Goal: Task Accomplishment & Management: Manage account settings

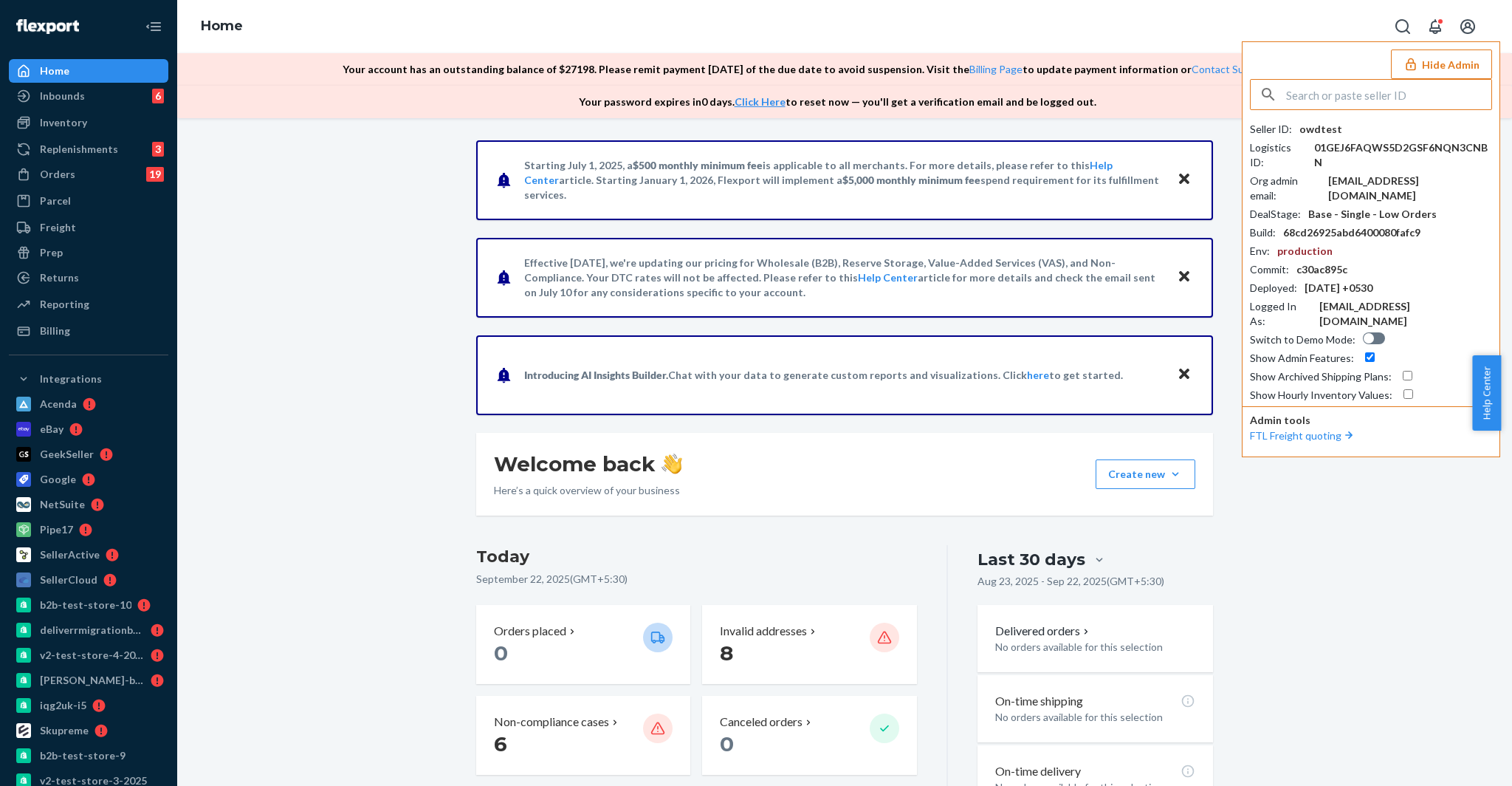
paste input "guyheavyscom"
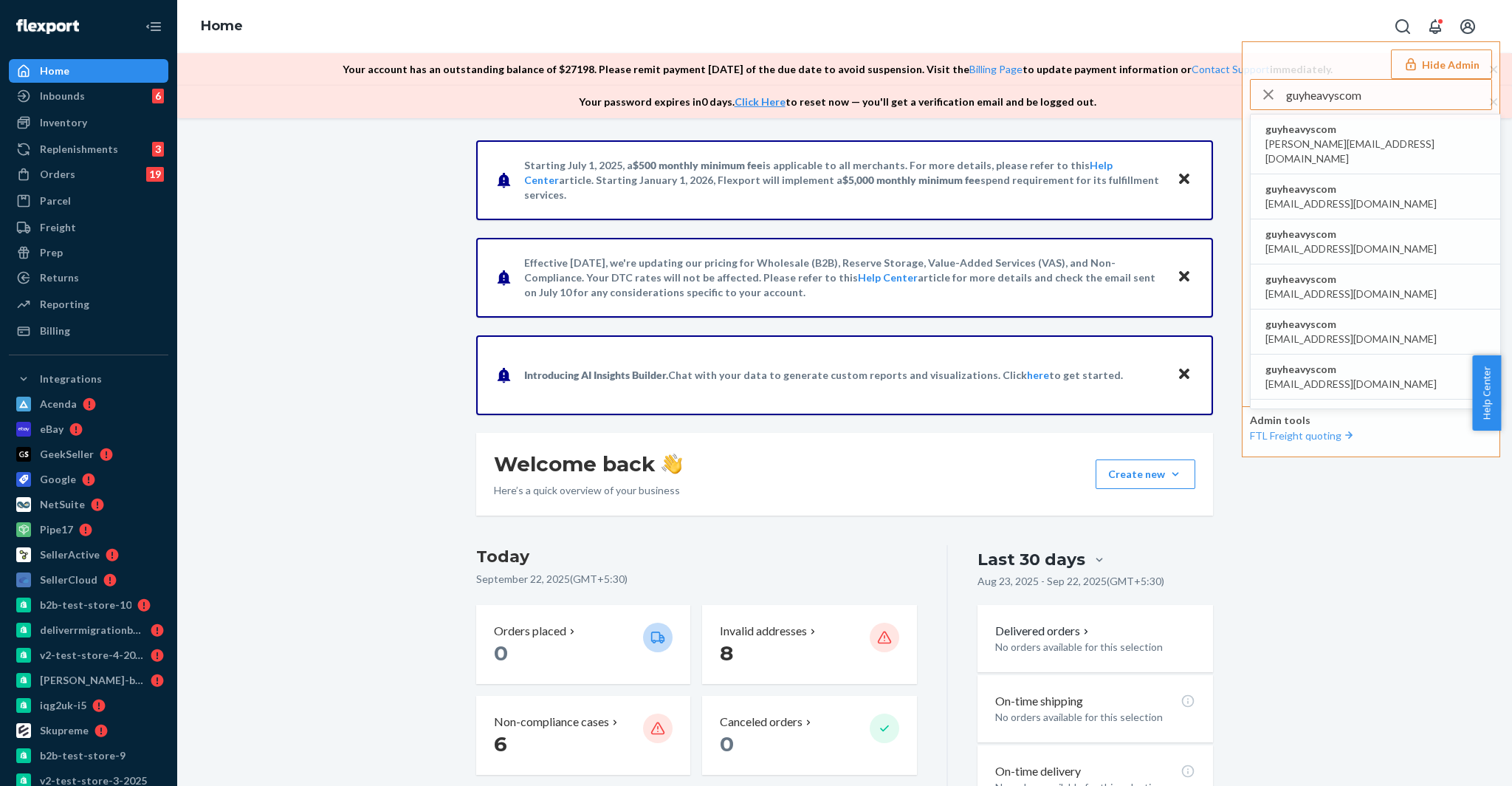
type input "guyheavyscom"
click at [1347, 128] on span "guyheavyscom" at bounding box center [1375, 129] width 220 height 15
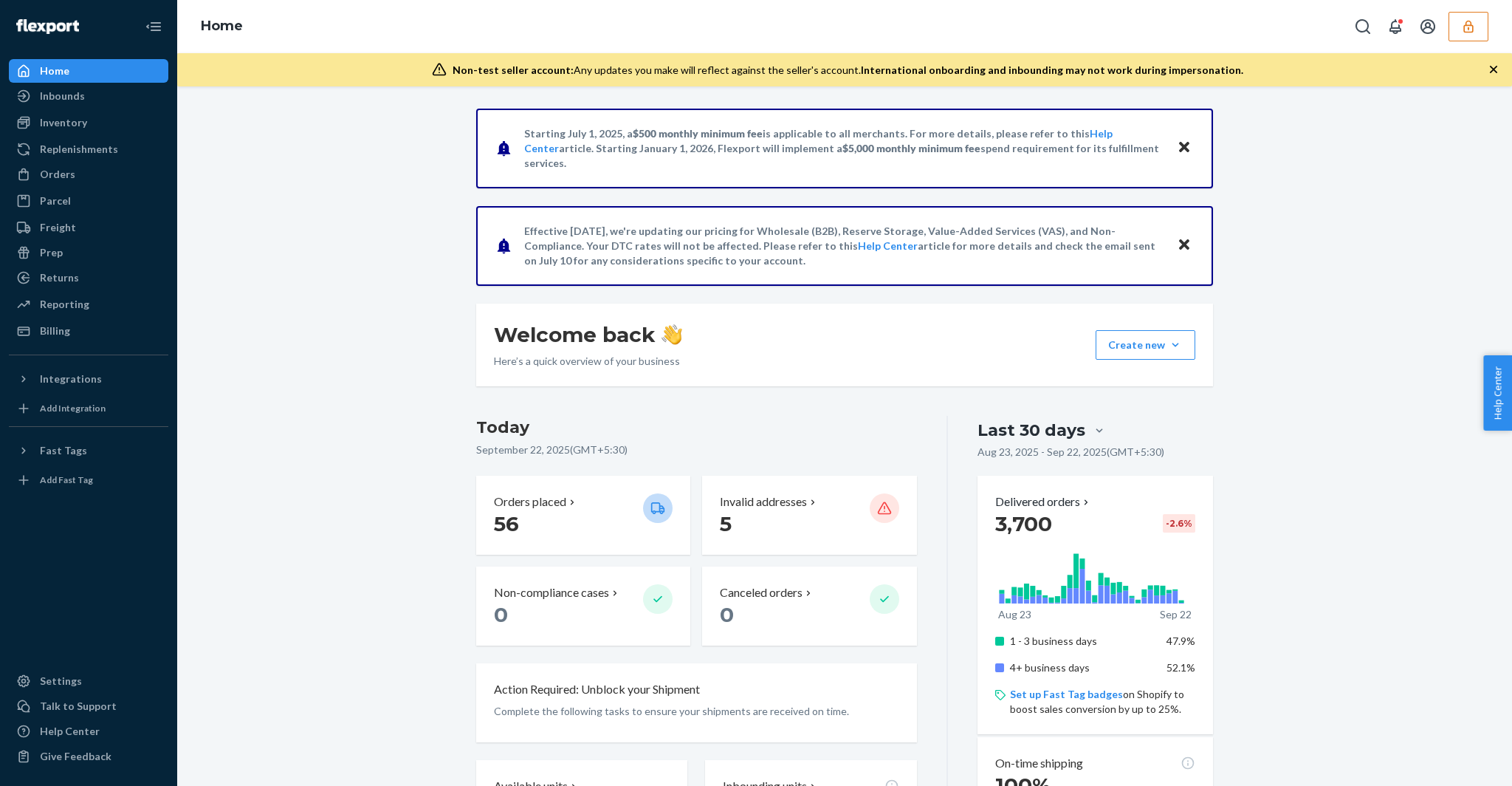
click at [1468, 32] on icon "button" at bounding box center [1468, 27] width 10 height 12
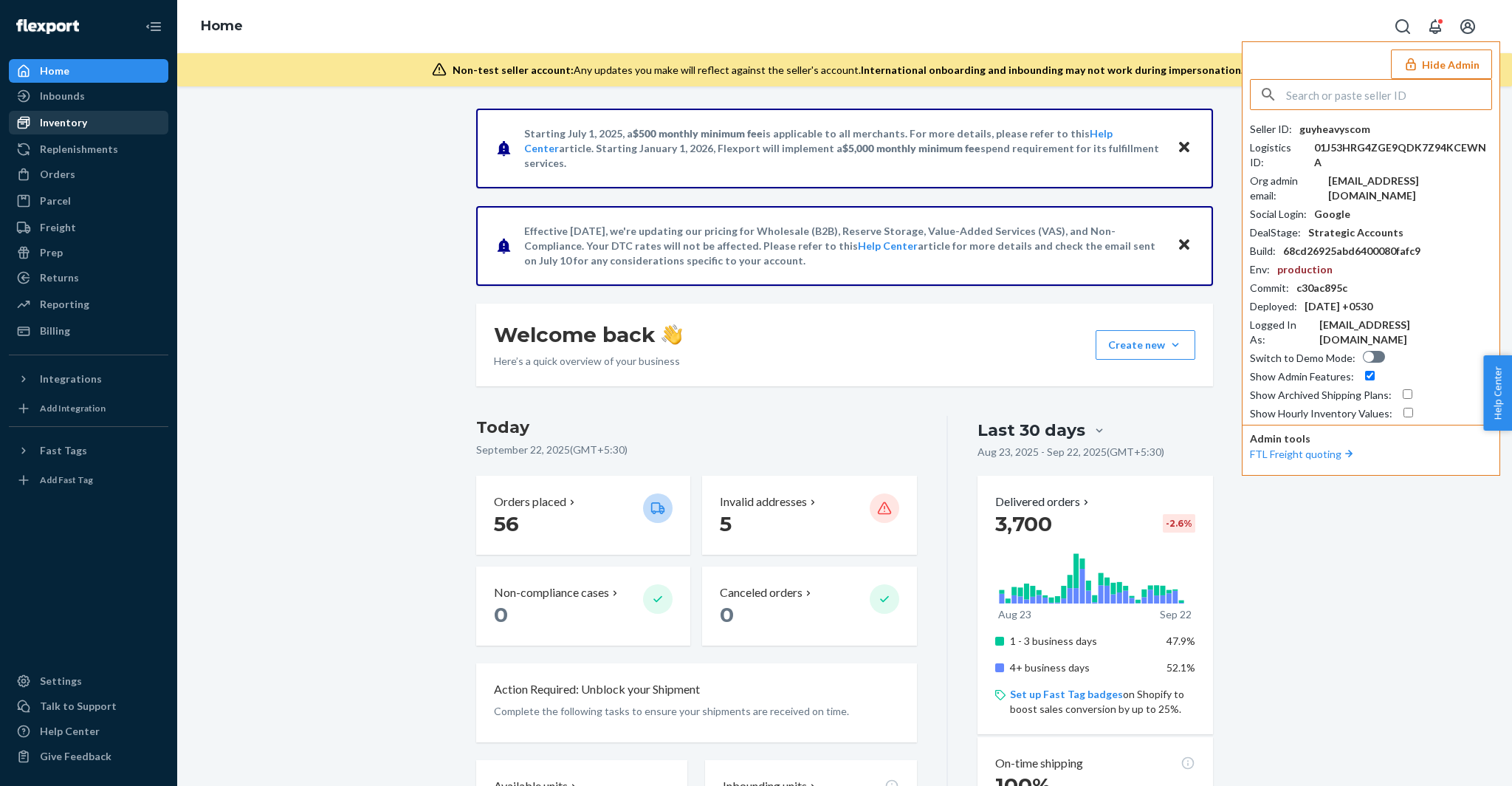
click at [97, 124] on div "Inventory" at bounding box center [88, 122] width 156 height 20
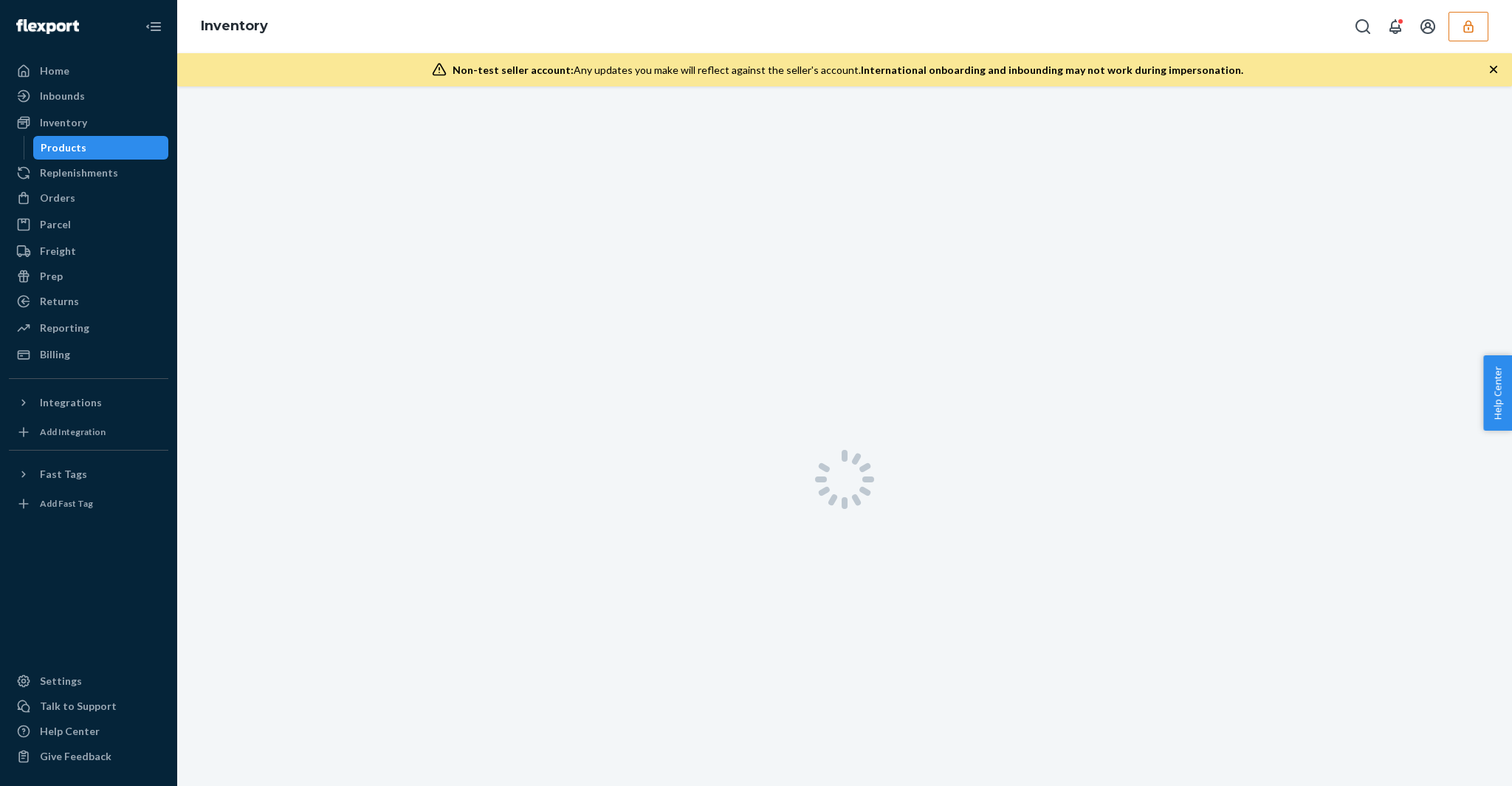
click at [92, 146] on div "Products" at bounding box center [101, 147] width 133 height 20
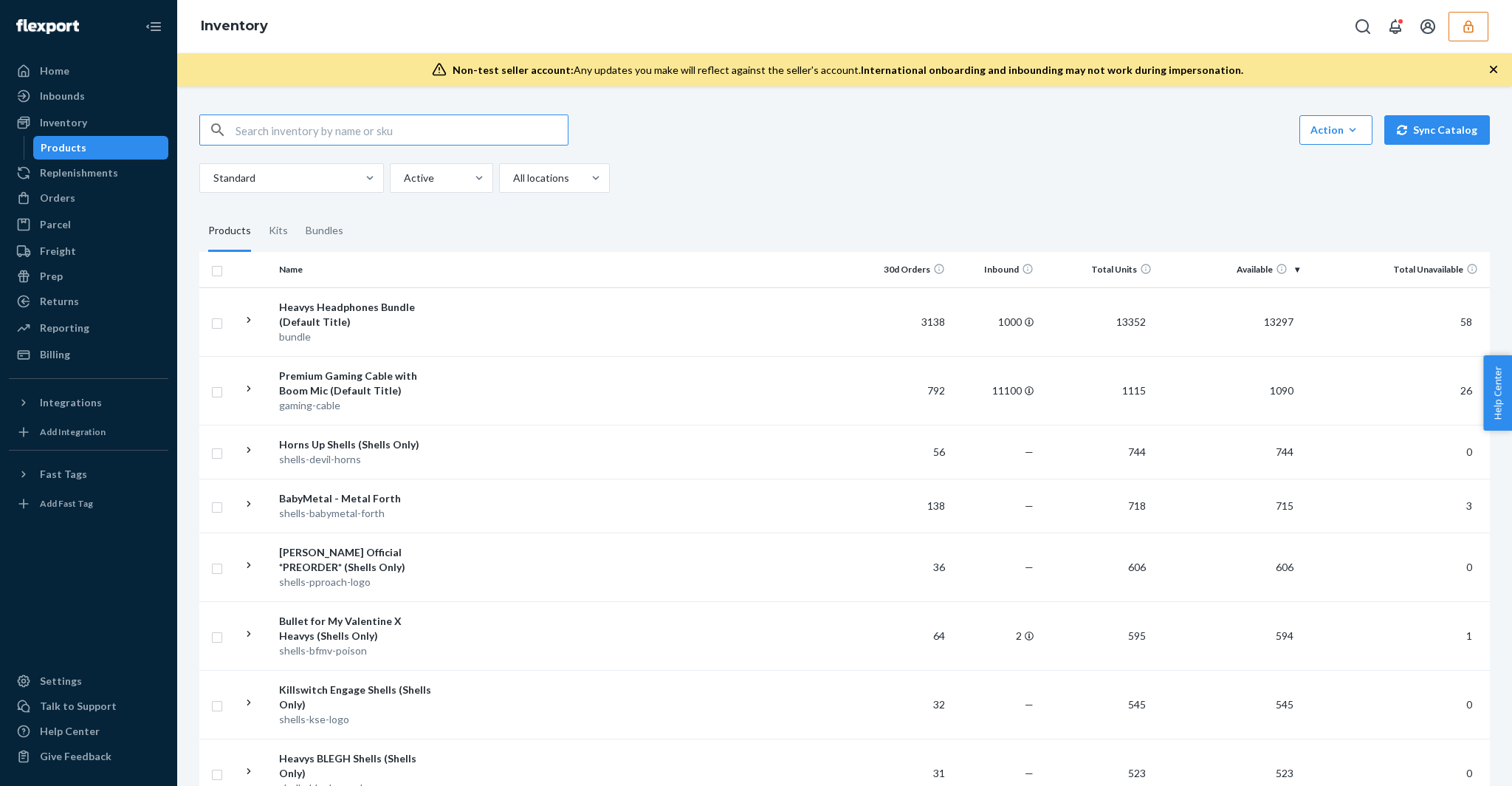
paste input "guyheavyscom"
type input "guyheavyscom"
paste input "D8EYJAMZ67B"
type input "D8EYJAMZ67B"
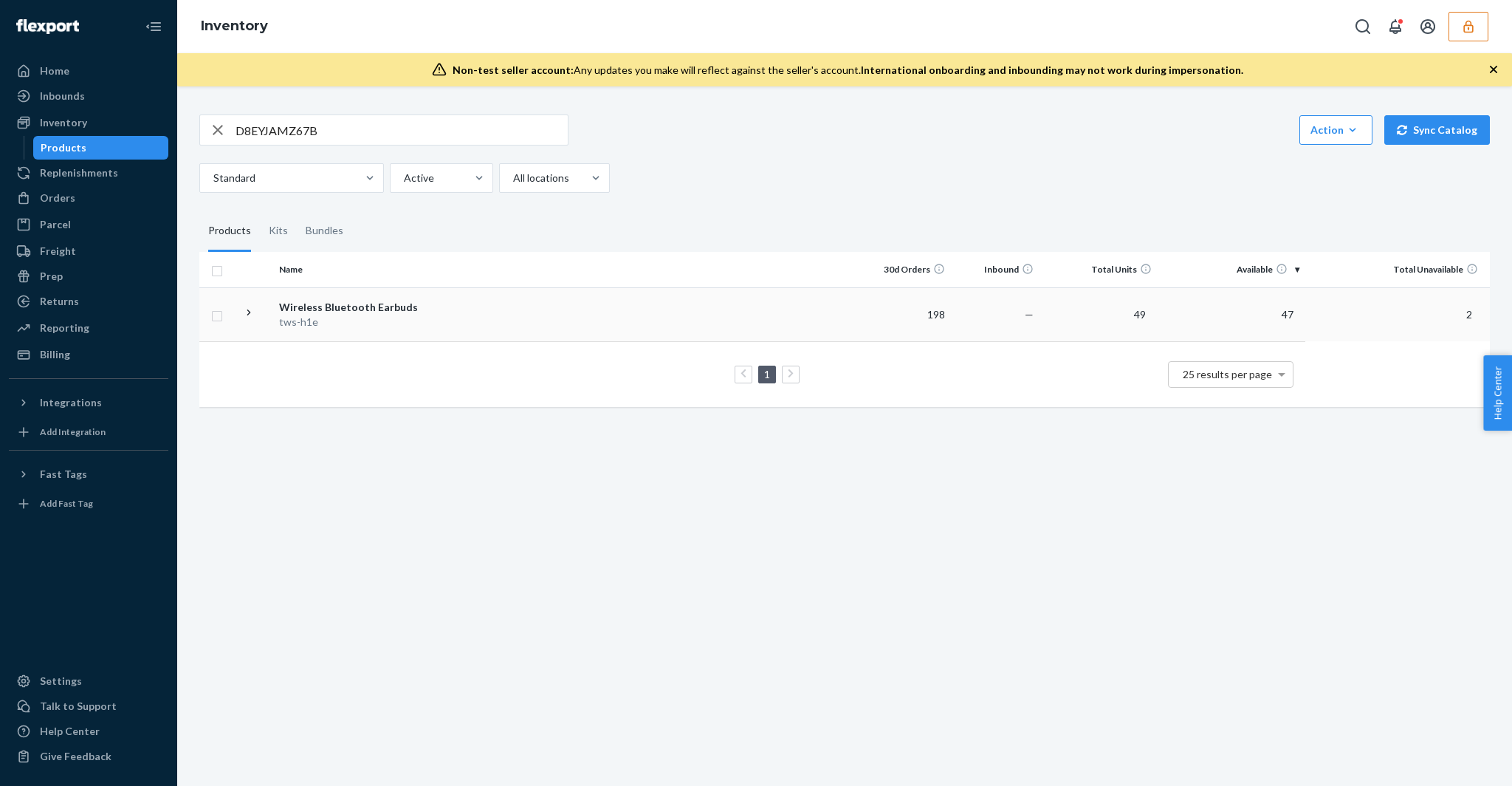
click at [447, 331] on td at bounding box center [650, 314] width 423 height 54
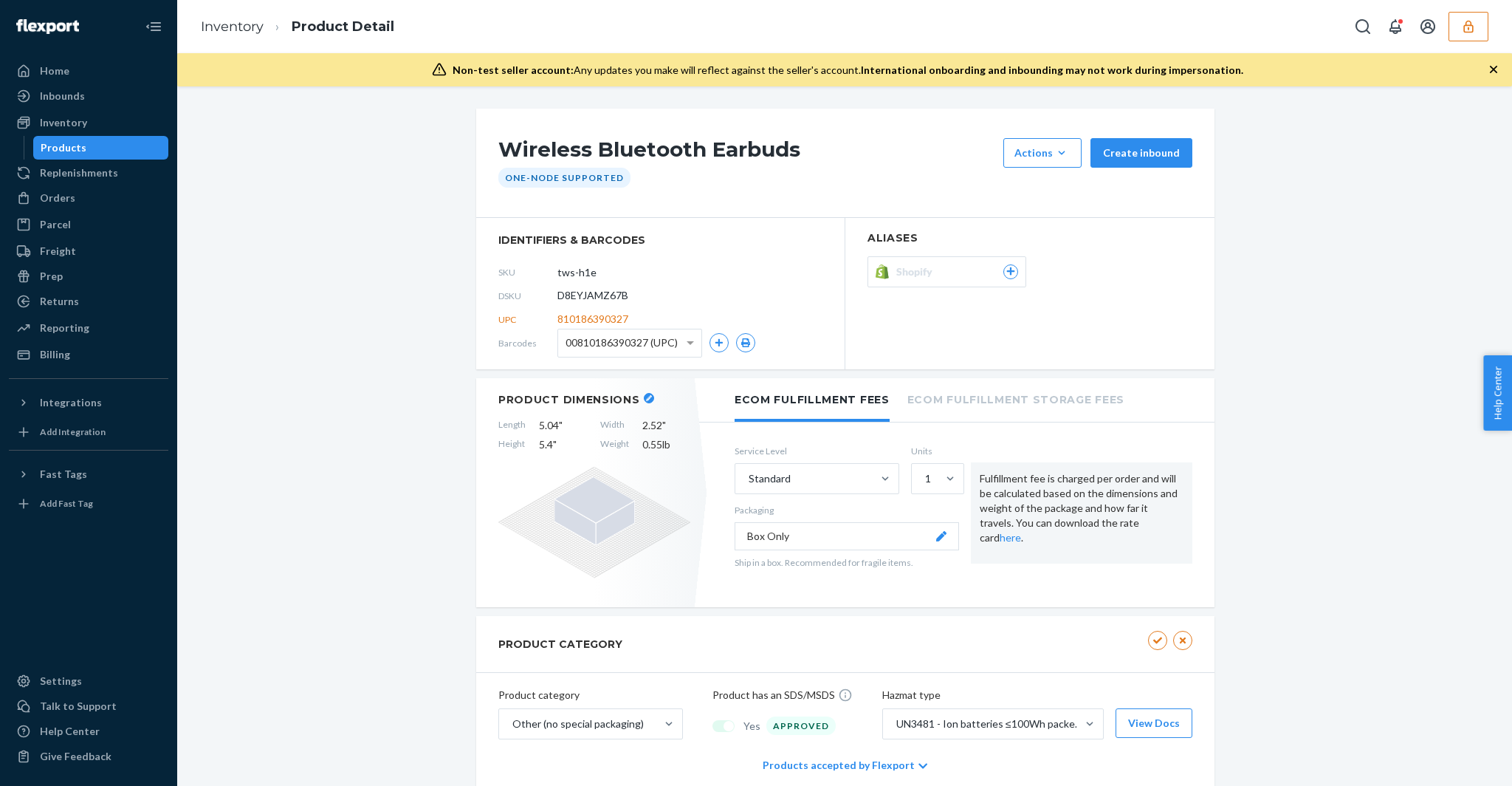
drag, startPoint x: 536, startPoint y: 425, endPoint x: 580, endPoint y: 427, distance: 44.0
click at [580, 427] on span "5.04 "" at bounding box center [563, 425] width 48 height 15
click at [544, 425] on span "5.04 "" at bounding box center [563, 425] width 48 height 15
click at [544, 426] on span "5.04 "" at bounding box center [563, 425] width 48 height 15
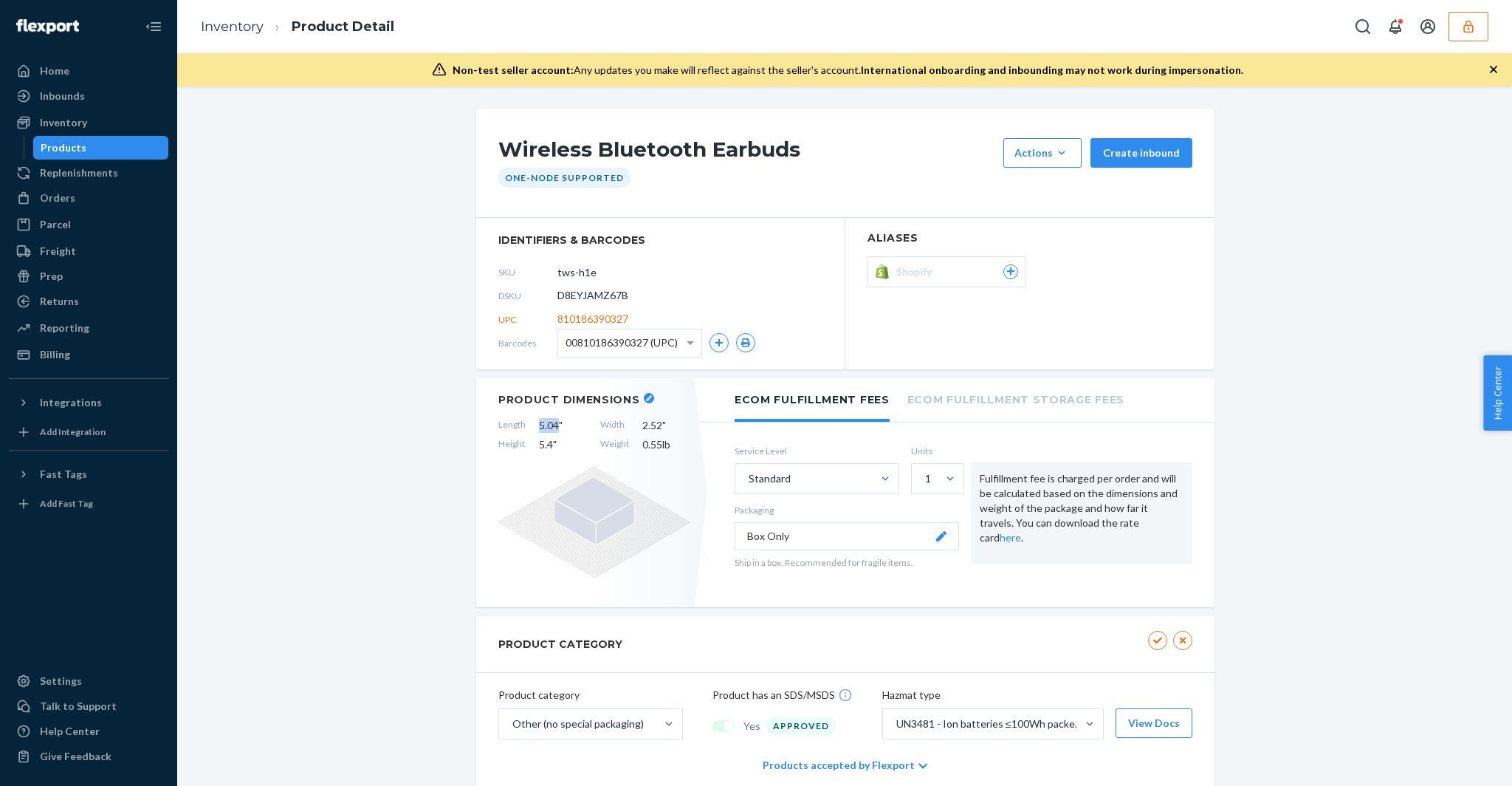
click at [544, 426] on span "5.04 "" at bounding box center [563, 425] width 48 height 15
click at [114, 149] on div "Products" at bounding box center [101, 147] width 133 height 20
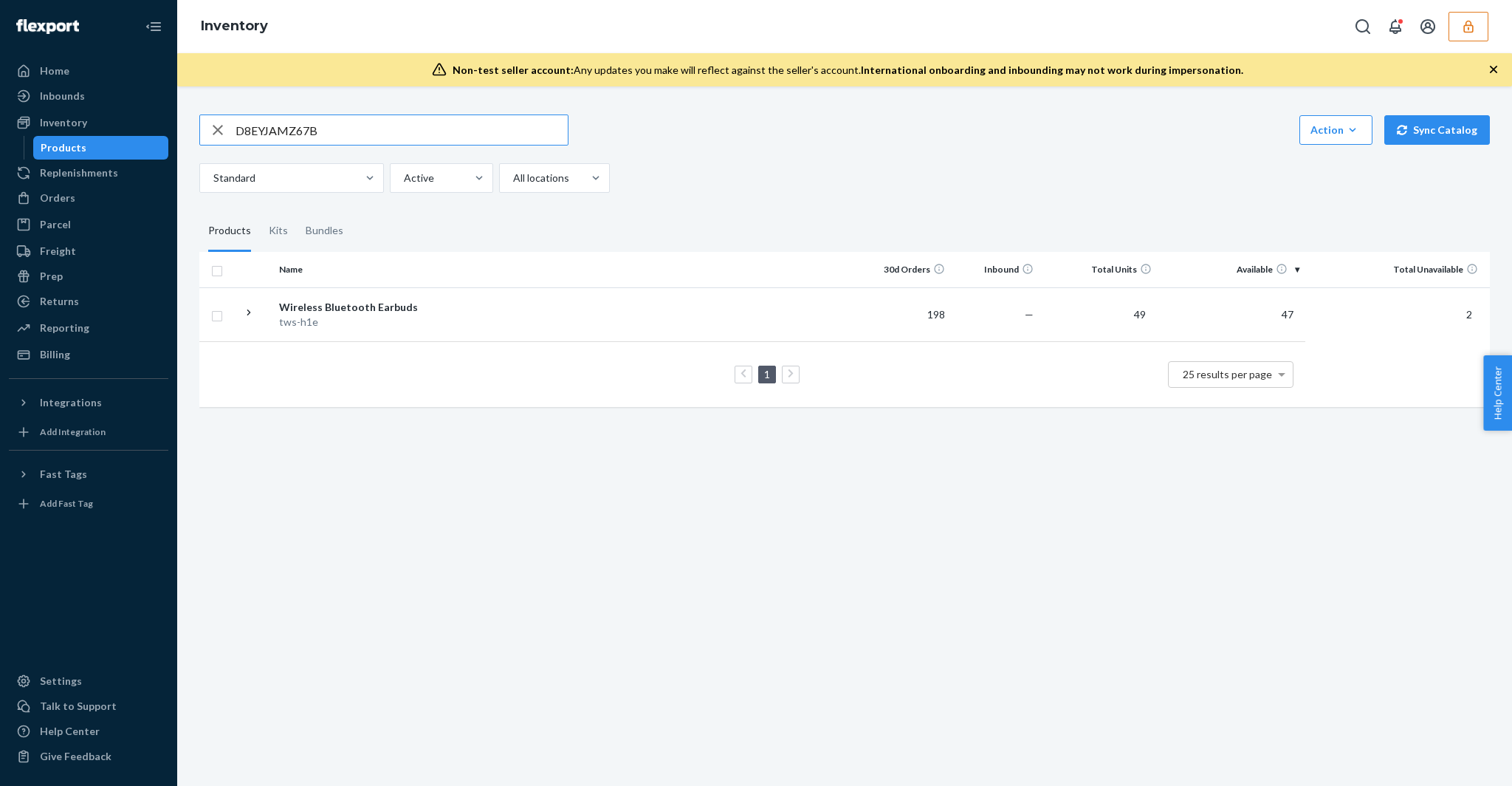
click at [341, 132] on input "D8EYJAMZ67B" at bounding box center [401, 129] width 332 height 29
click at [1336, 132] on div "Action" at bounding box center [1336, 130] width 51 height 15
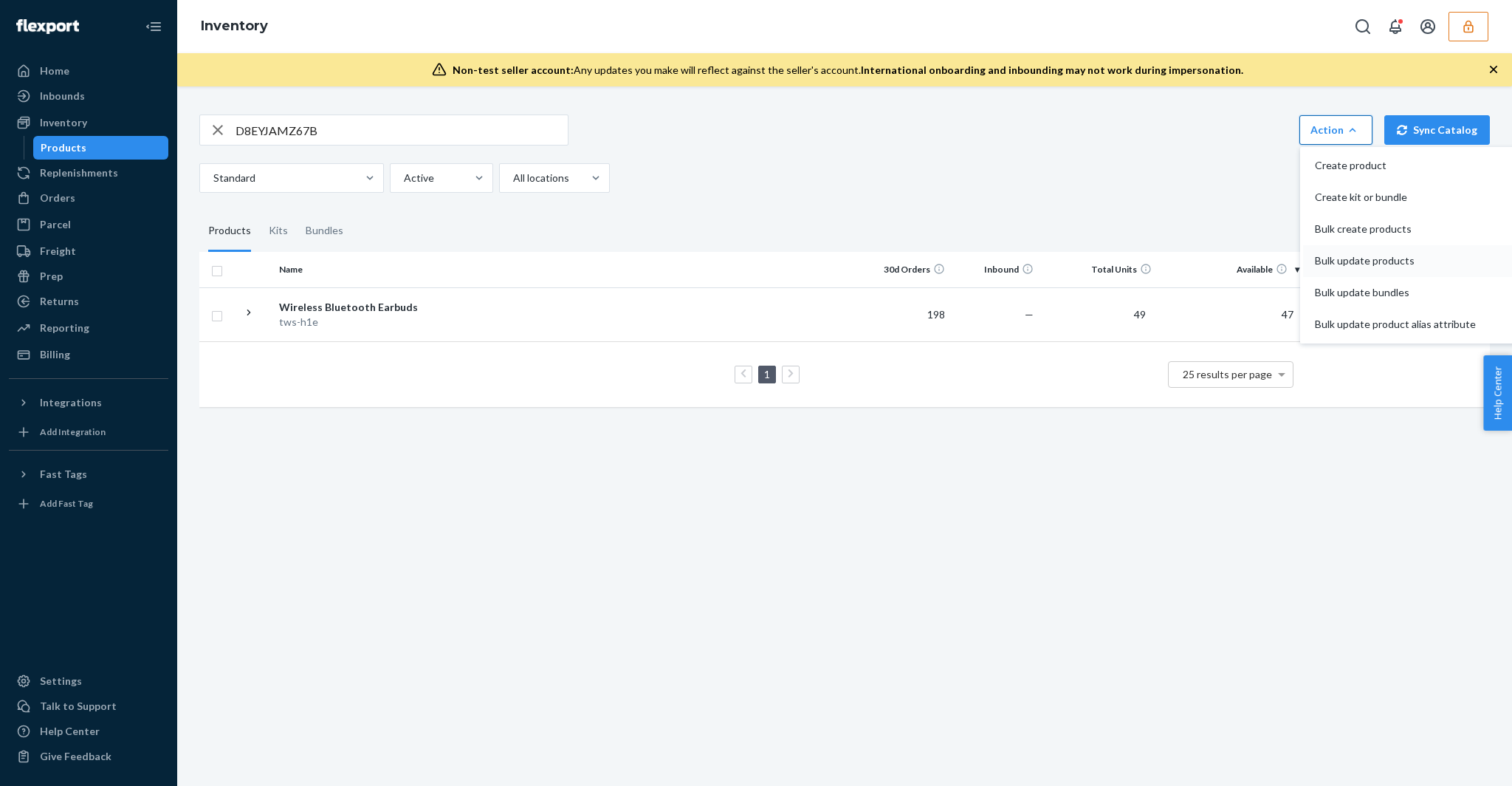
click at [1350, 250] on button "Bulk update products" at bounding box center [1408, 261] width 211 height 32
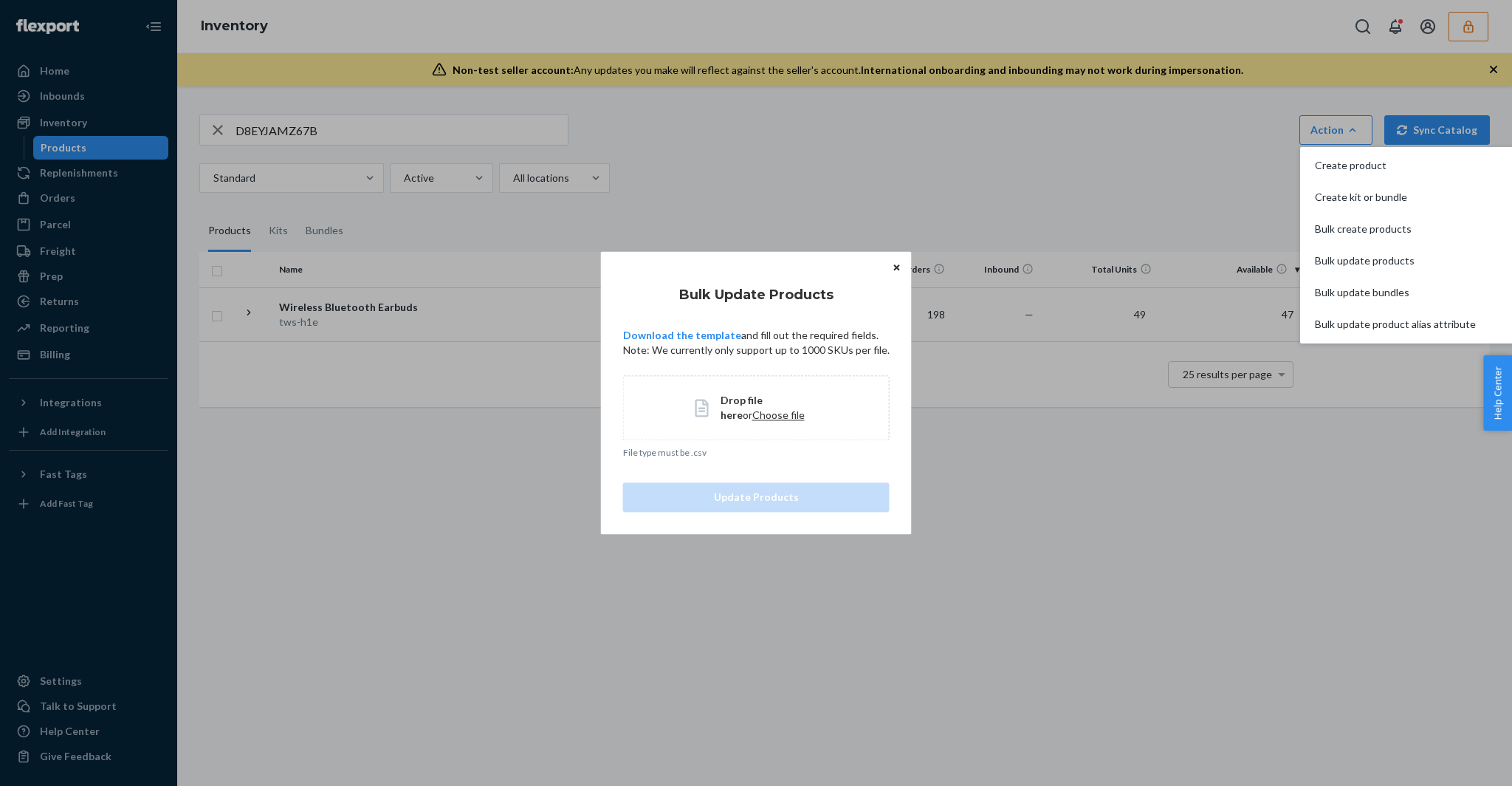
click at [752, 418] on span "Choose file" at bounding box center [778, 415] width 52 height 12
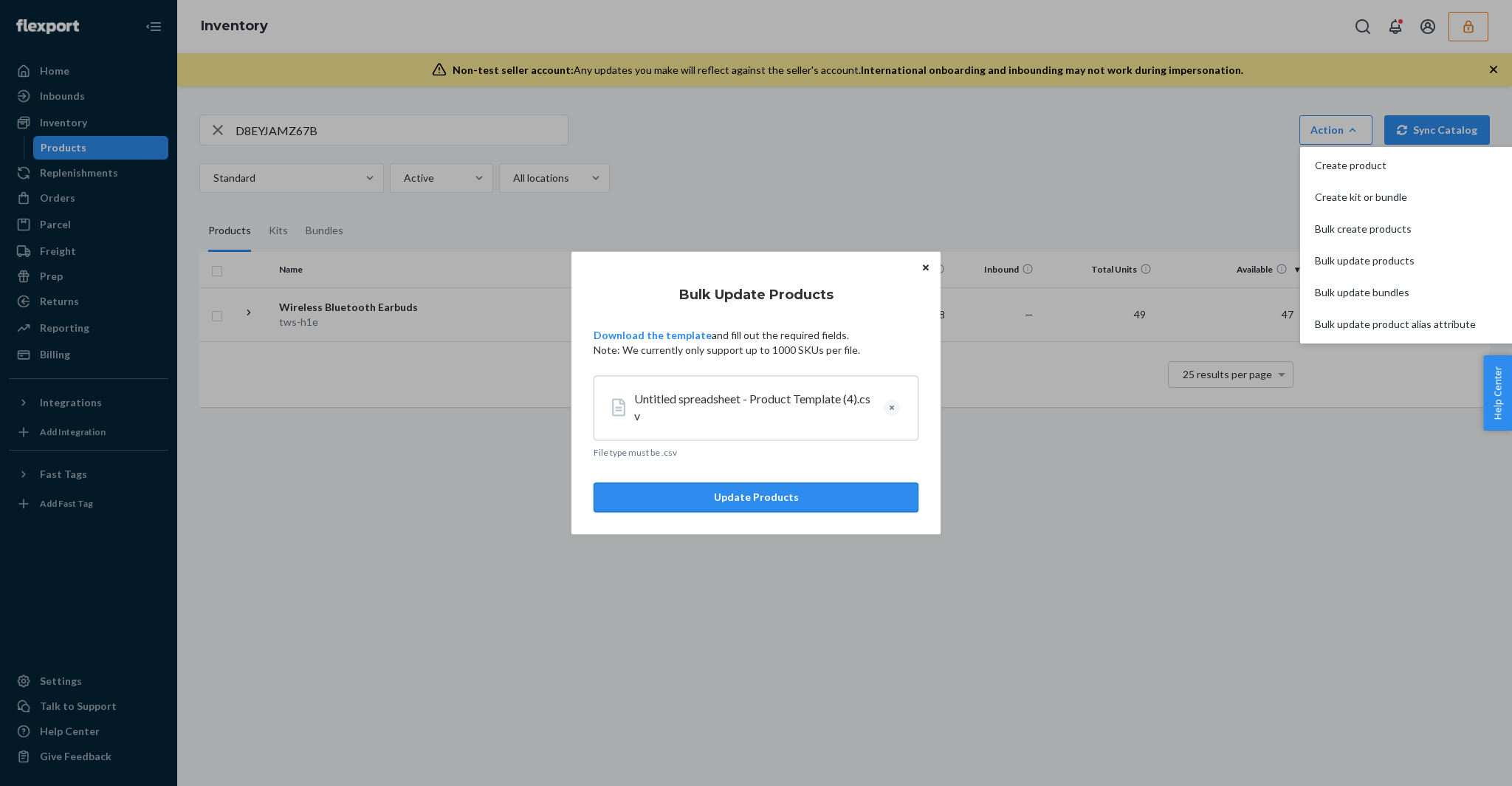
click at [778, 497] on button "Update Products" at bounding box center [756, 497] width 325 height 29
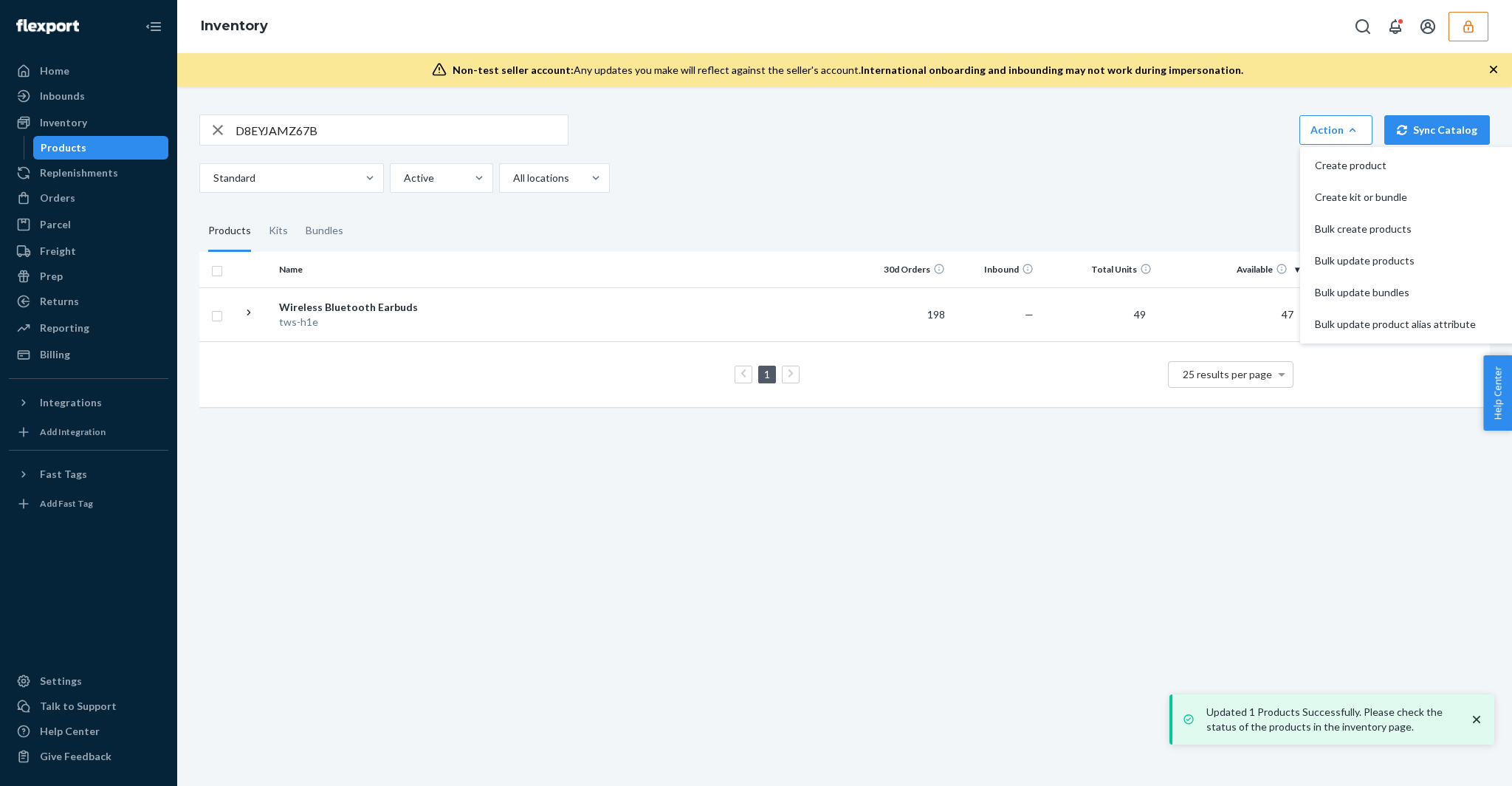
click at [428, 132] on input "D8EYJAMZ67B" at bounding box center [401, 129] width 332 height 29
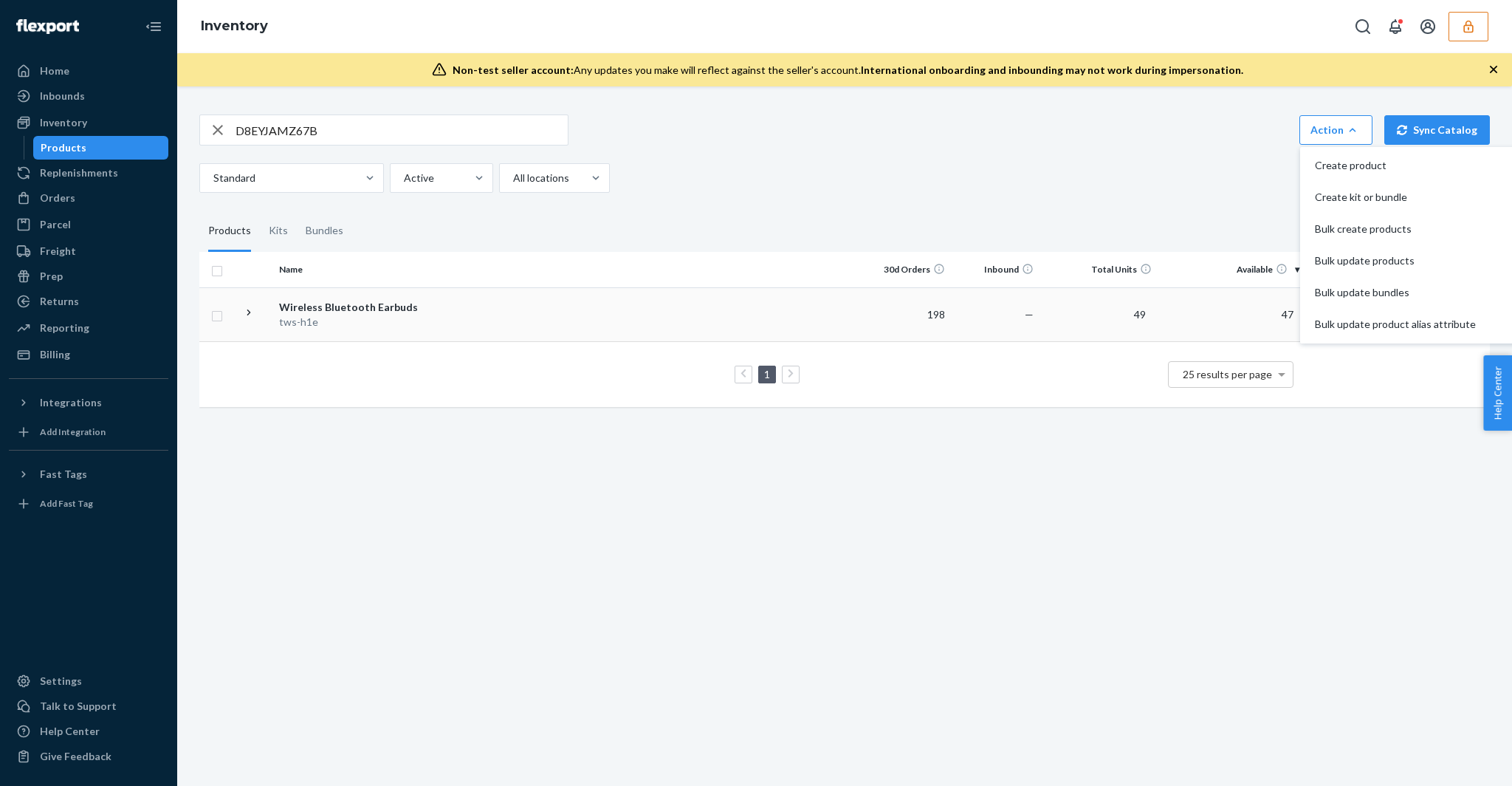
click at [528, 315] on td at bounding box center [650, 314] width 423 height 54
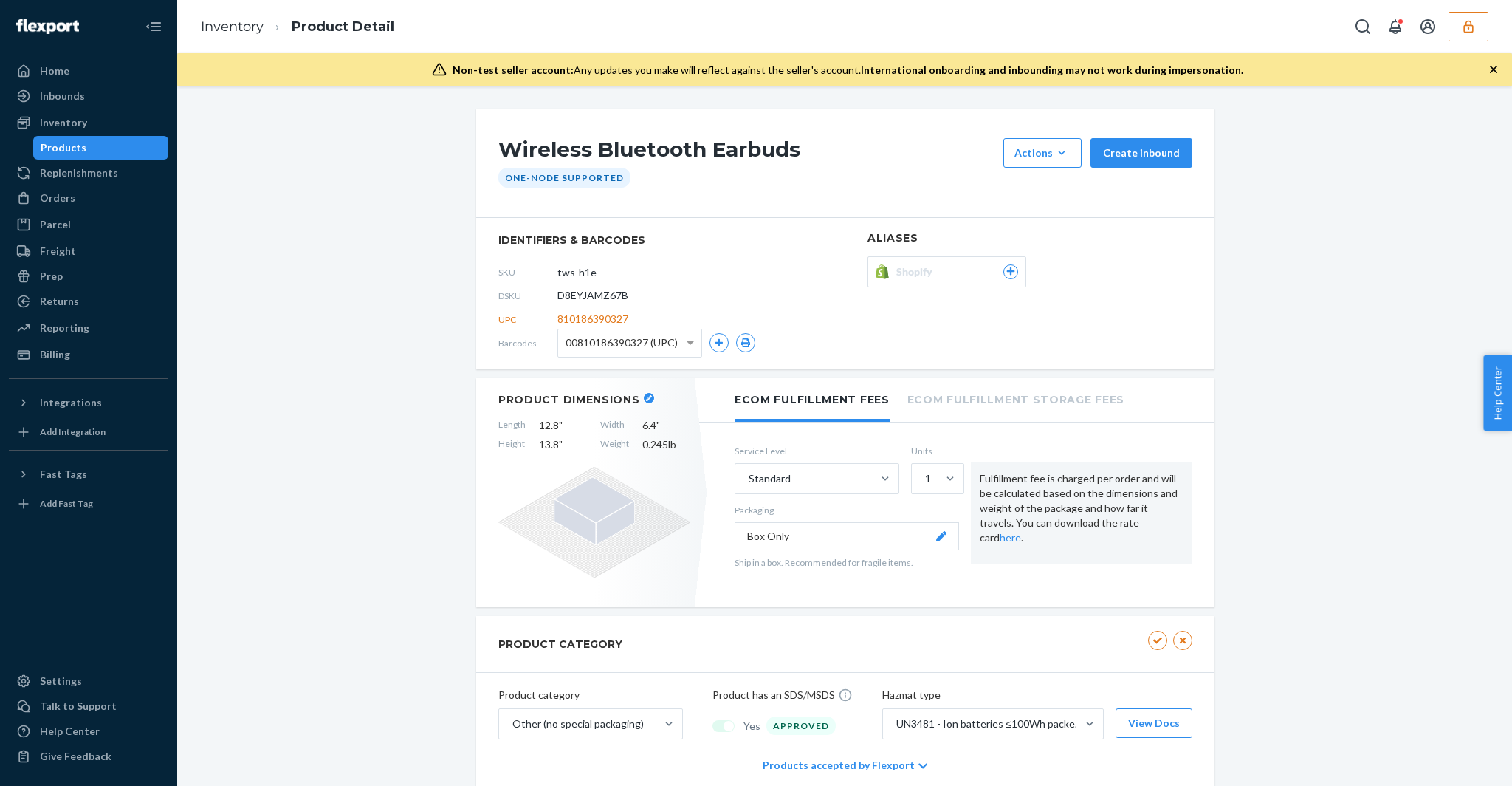
click at [643, 401] on button "button" at bounding box center [649, 398] width 11 height 11
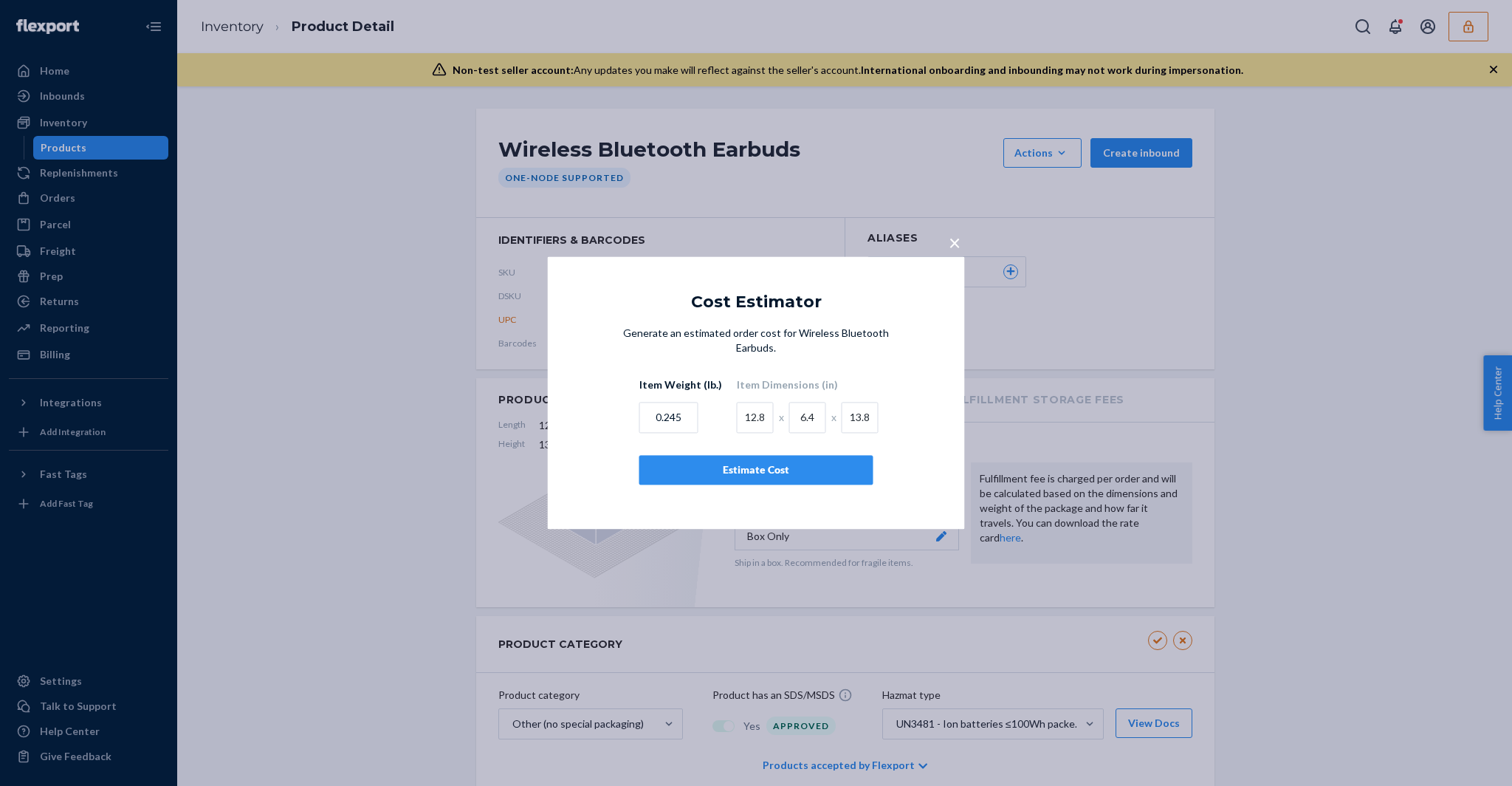
click at [697, 378] on label "Item Weight (lb.)" at bounding box center [680, 385] width 83 height 15
click at [952, 248] on span "×" at bounding box center [954, 242] width 11 height 25
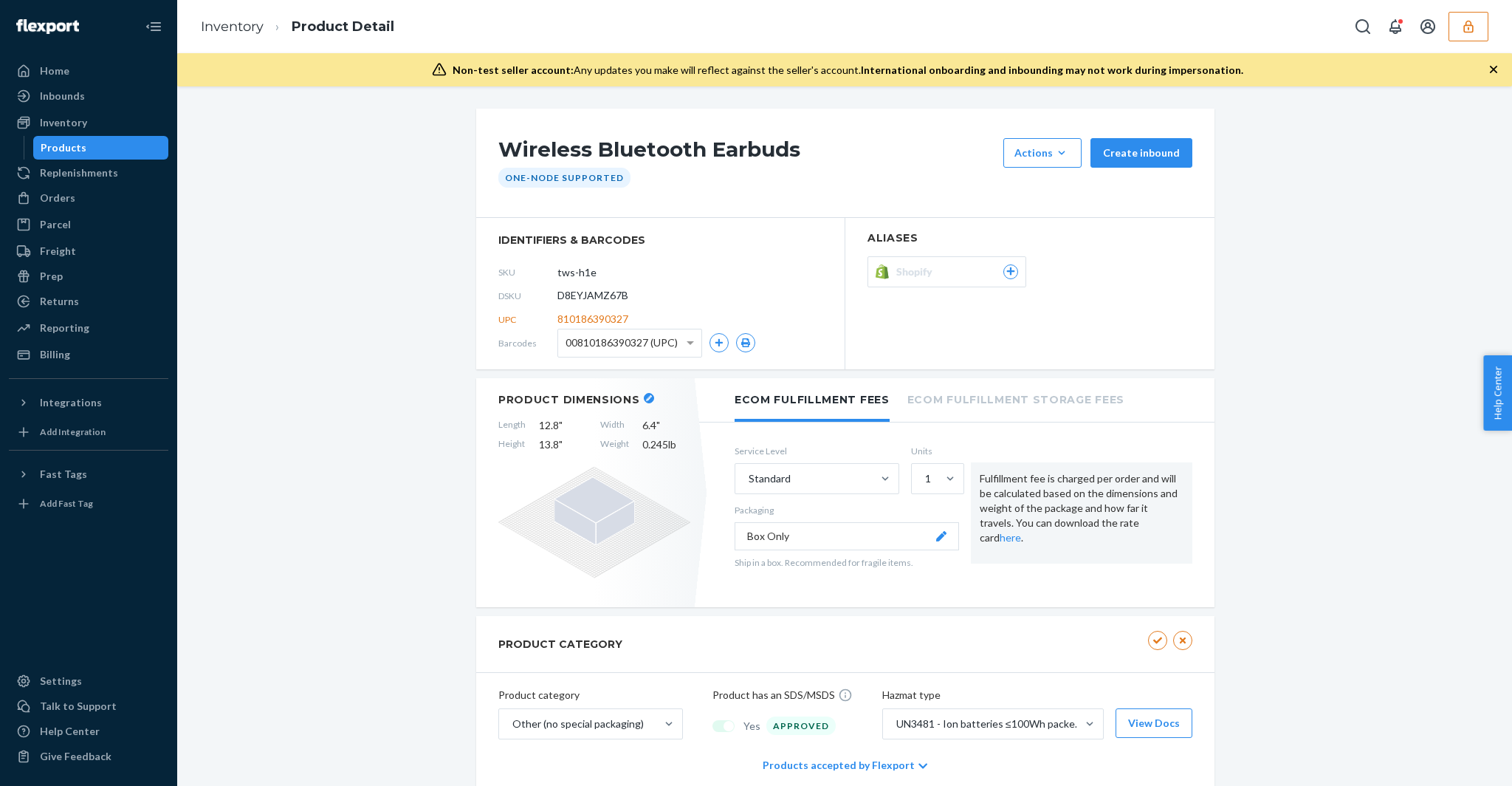
click at [573, 315] on span "810186390327" at bounding box center [593, 318] width 71 height 15
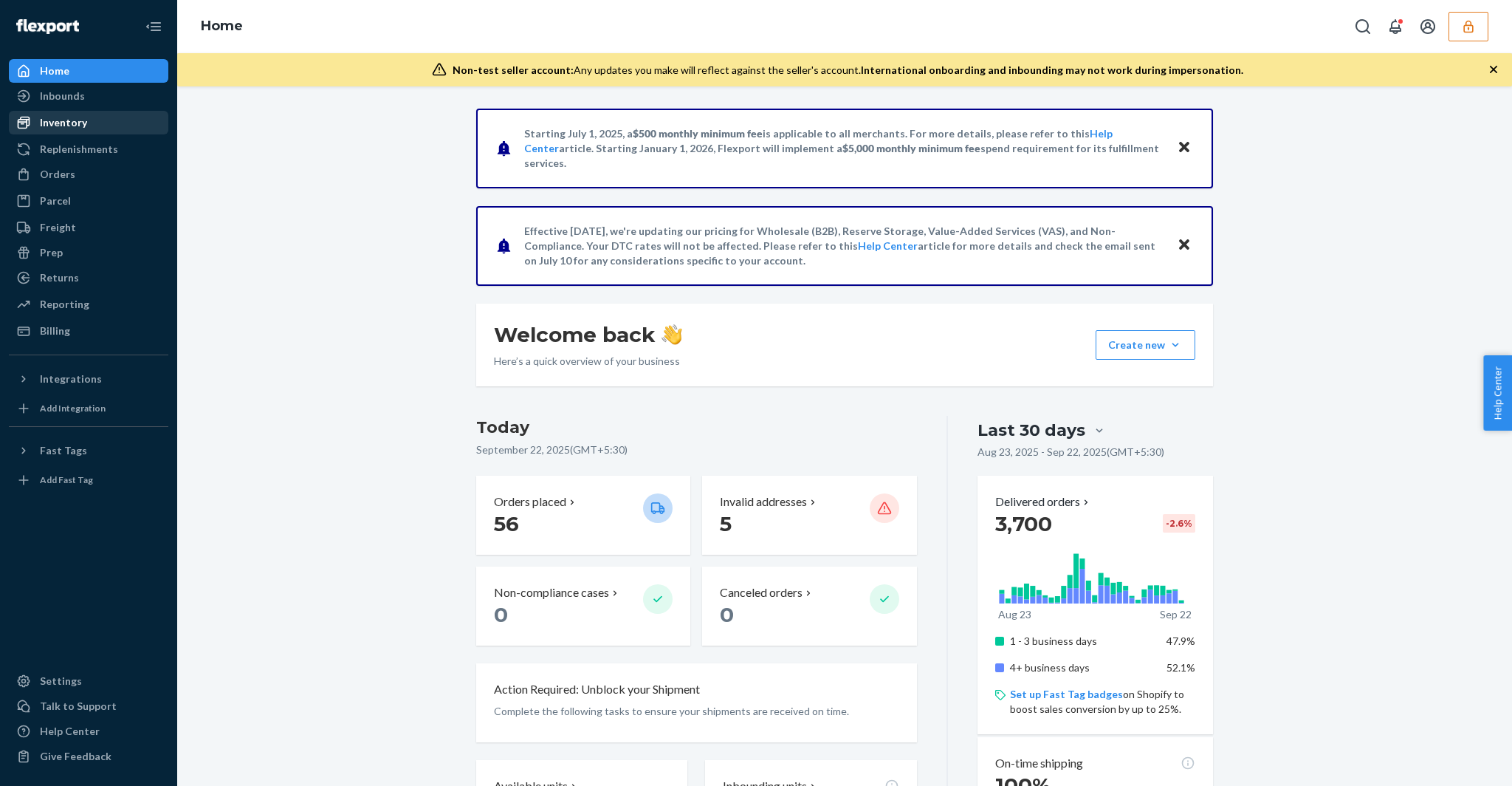
click at [55, 128] on div "Inventory" at bounding box center [63, 122] width 47 height 15
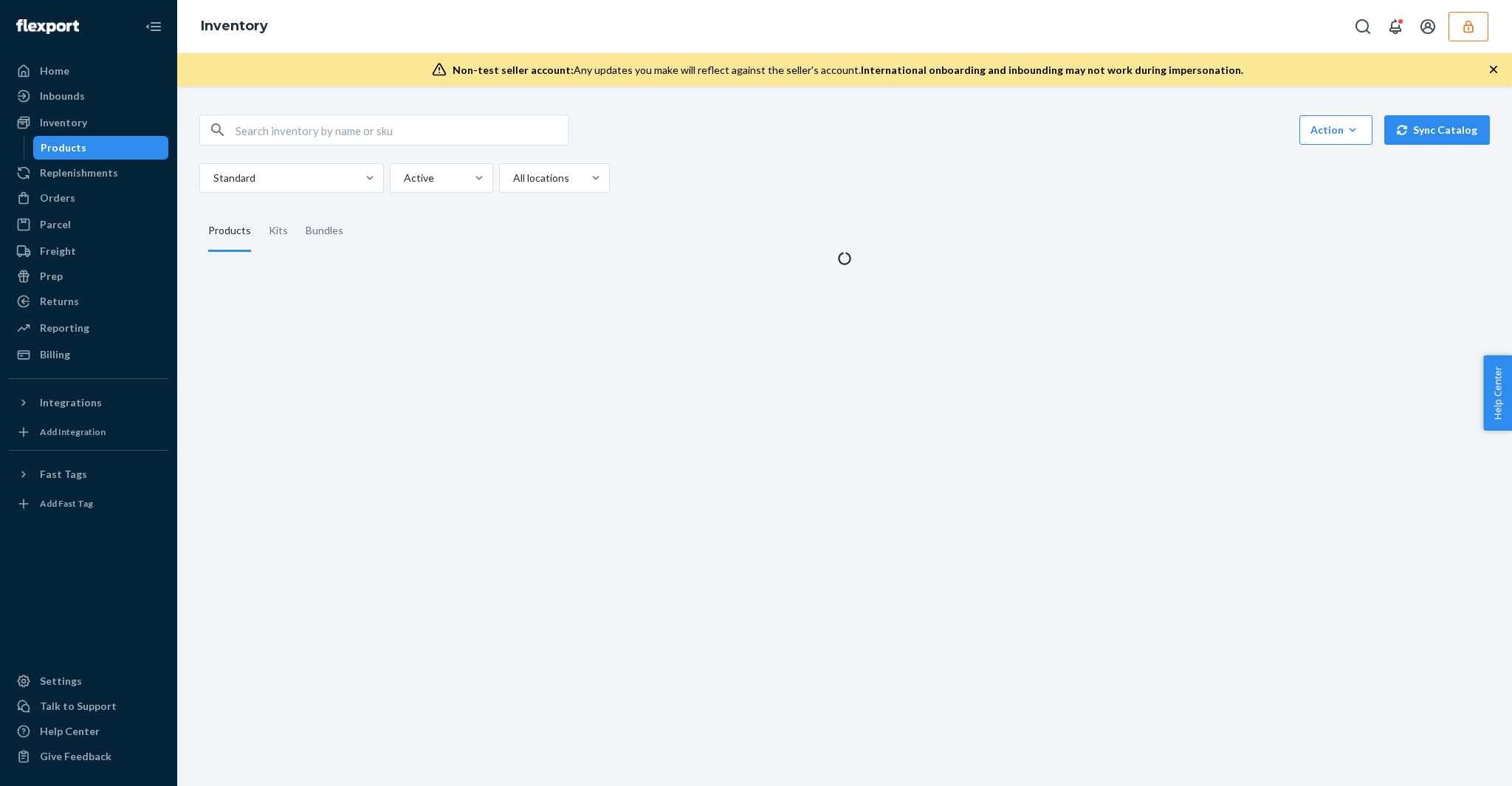
drag, startPoint x: 1468, startPoint y: 34, endPoint x: 1430, endPoint y: 39, distance: 38.3
click at [1468, 34] on button "button" at bounding box center [1468, 26] width 40 height 29
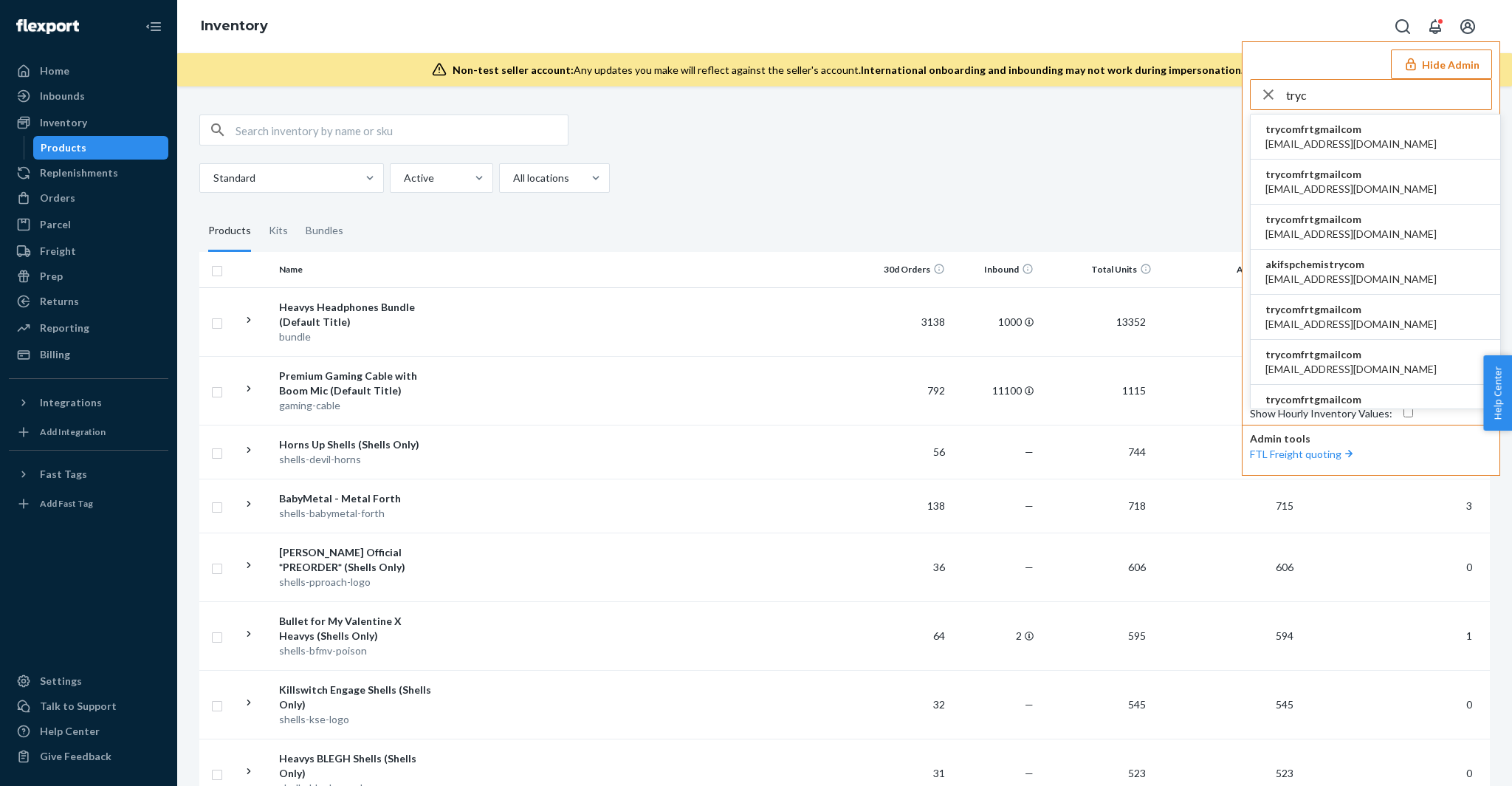
type input "tryc"
click at [1360, 141] on li "trycomfrtgmailcom abby@sh-shc.com" at bounding box center [1375, 136] width 249 height 45
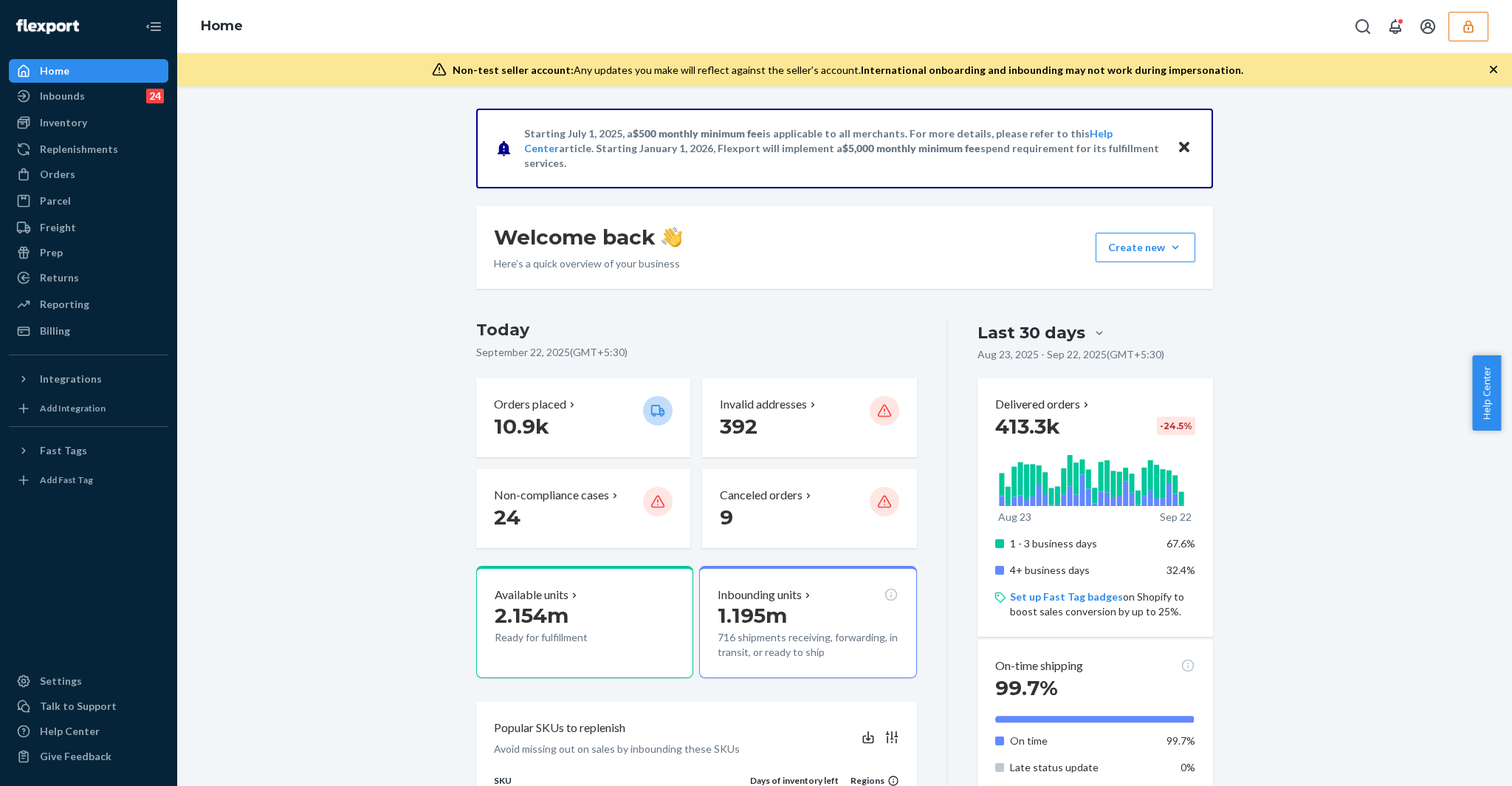
click at [1460, 12] on button "button" at bounding box center [1468, 26] width 40 height 29
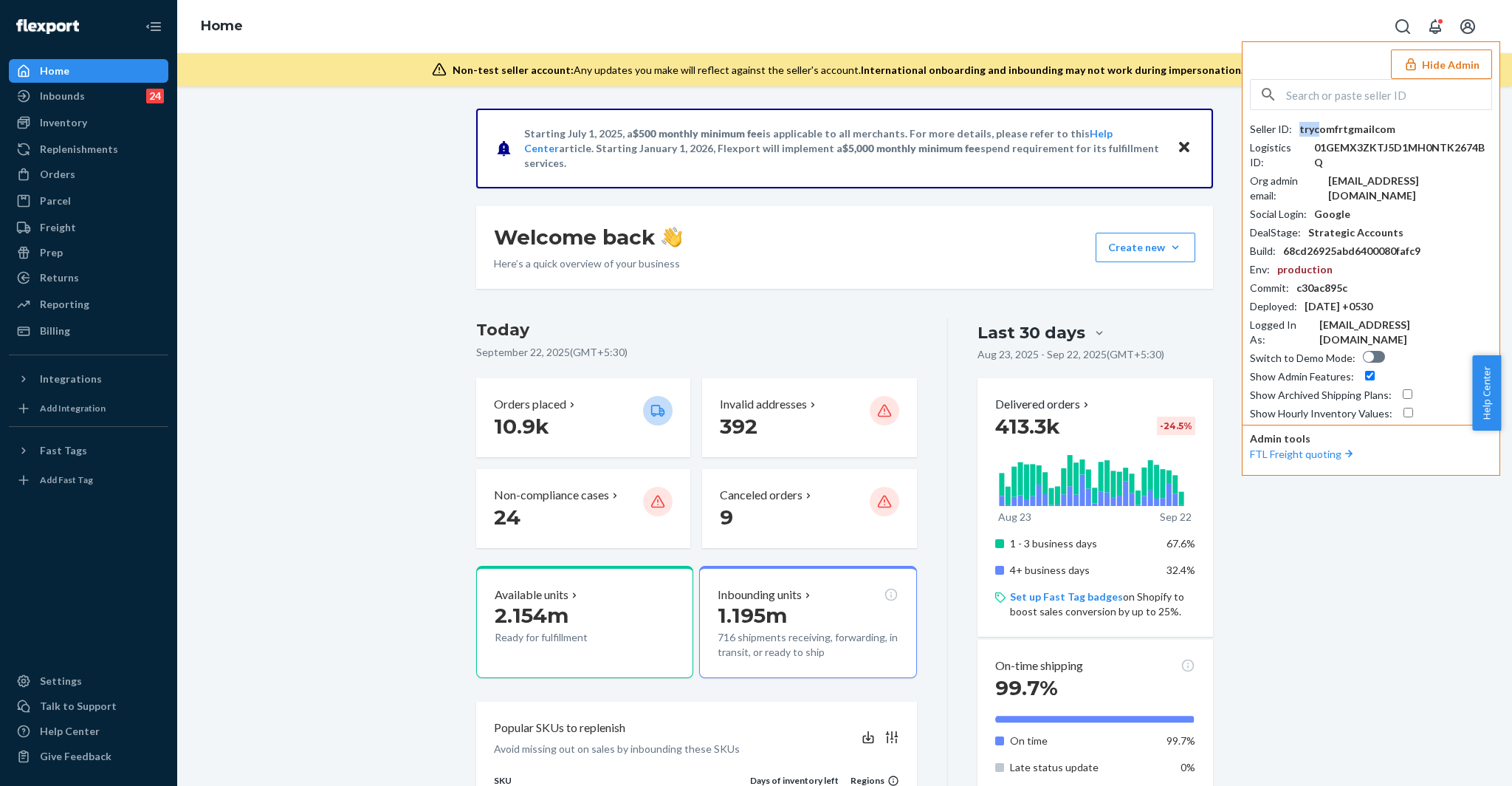
click at [1319, 125] on div "trycomfrtgmailcom" at bounding box center [1347, 129] width 96 height 15
click at [95, 105] on div "Inbounds 24" at bounding box center [88, 95] width 156 height 20
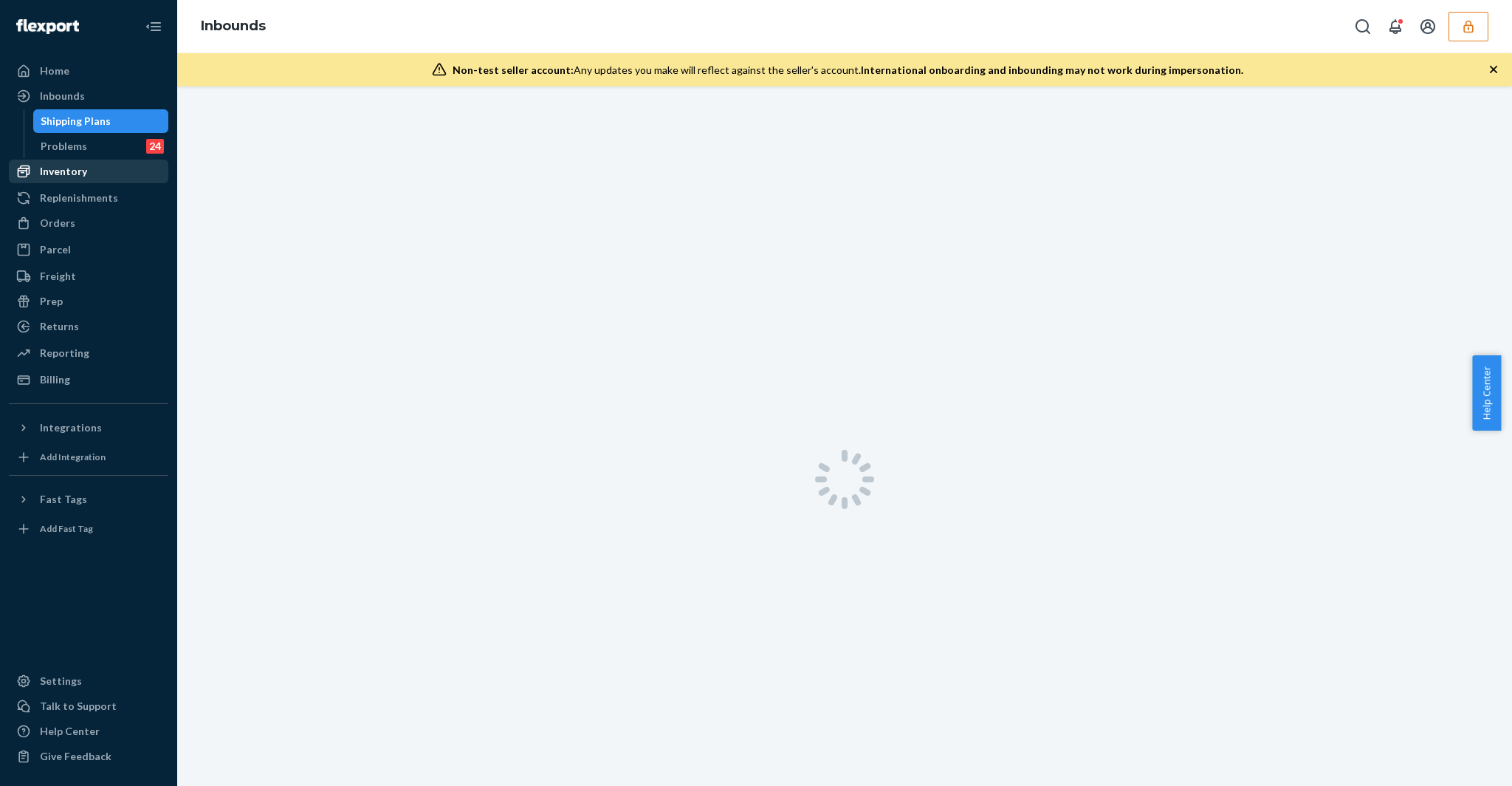
click at [89, 179] on div "Inventory" at bounding box center [88, 171] width 156 height 20
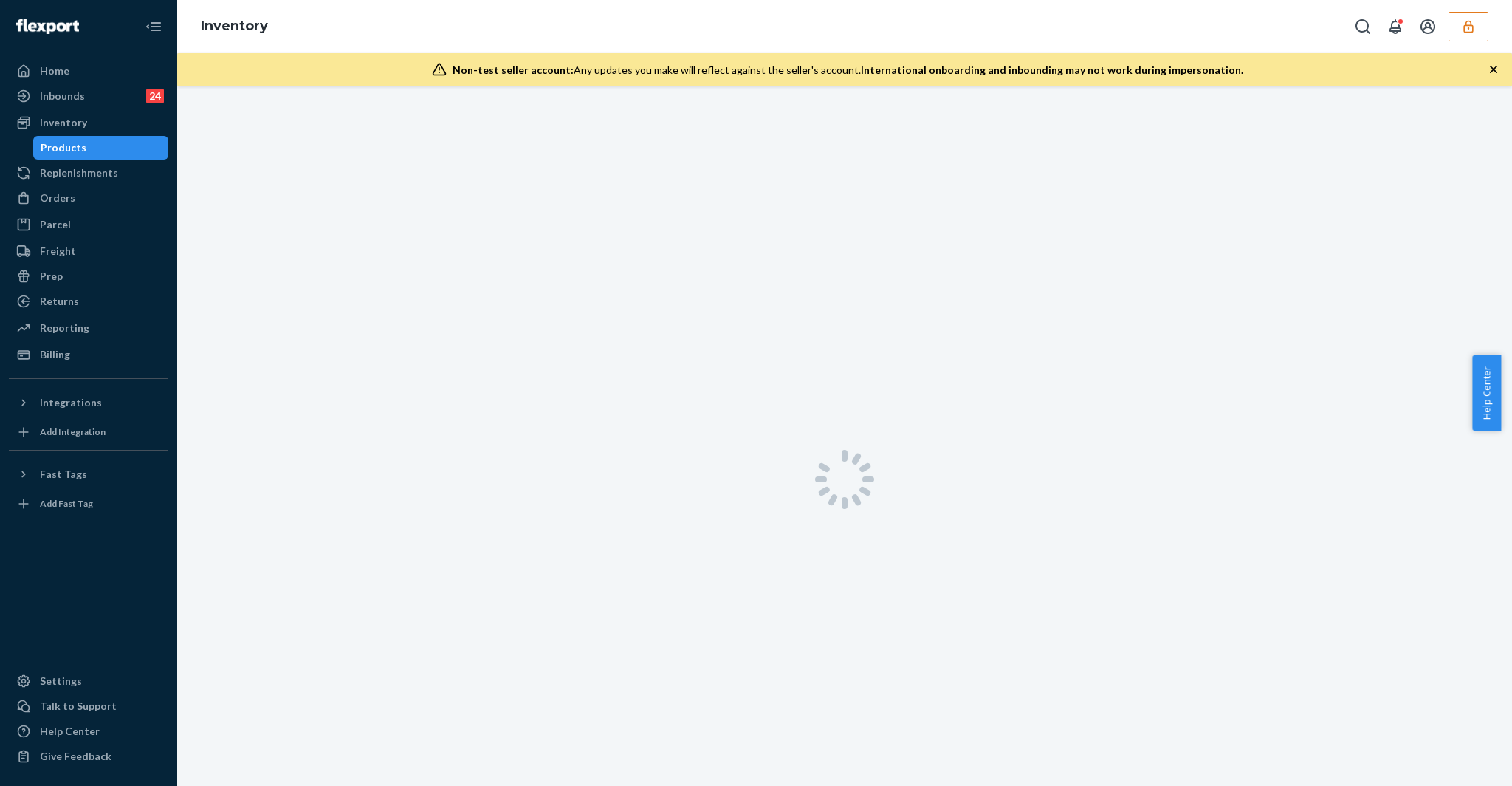
click at [106, 146] on div "Products" at bounding box center [101, 147] width 133 height 20
click at [91, 397] on div "Integrations" at bounding box center [71, 402] width 62 height 15
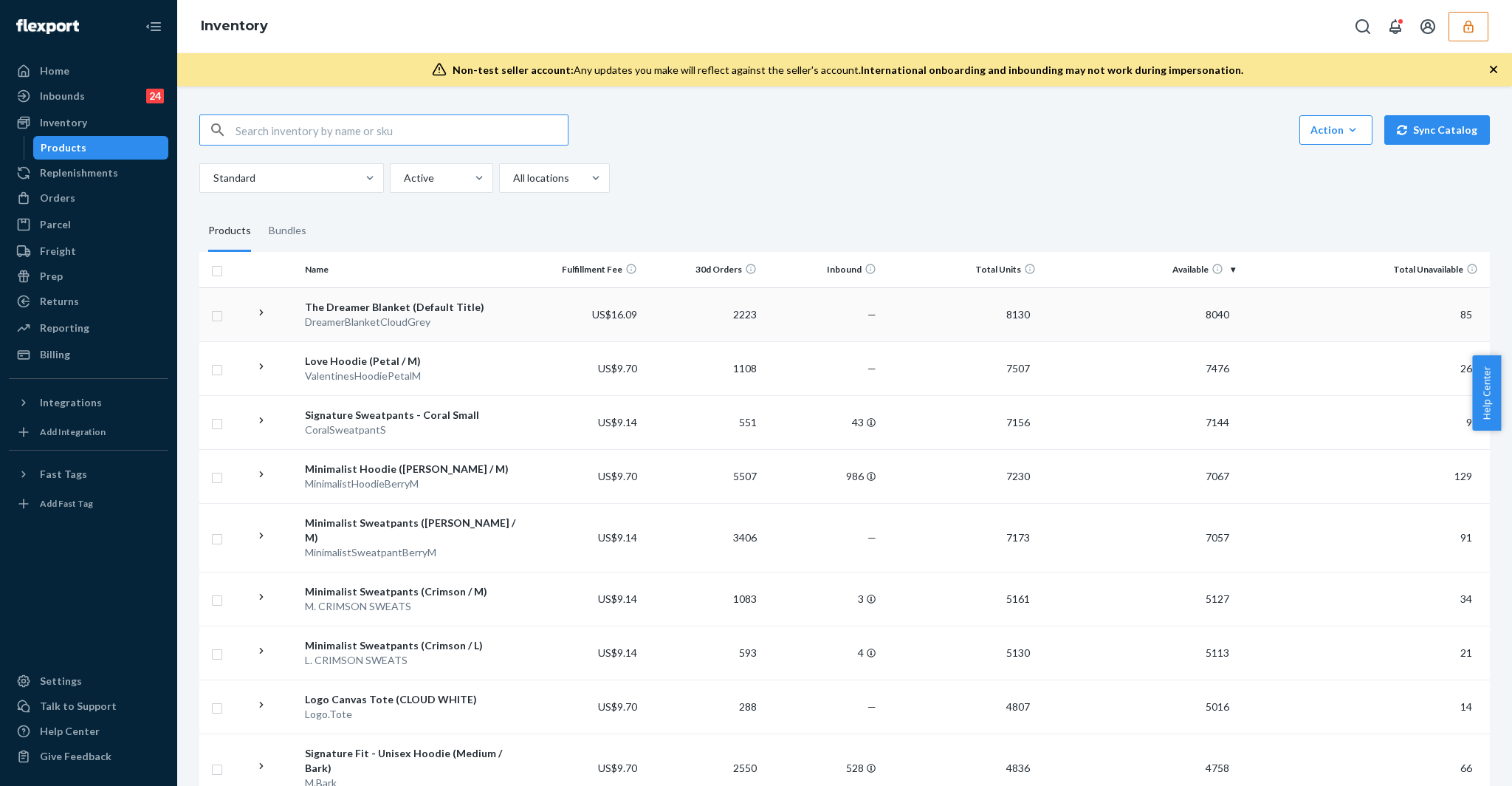
click at [524, 307] on td "US$16.09" at bounding box center [582, 314] width 119 height 54
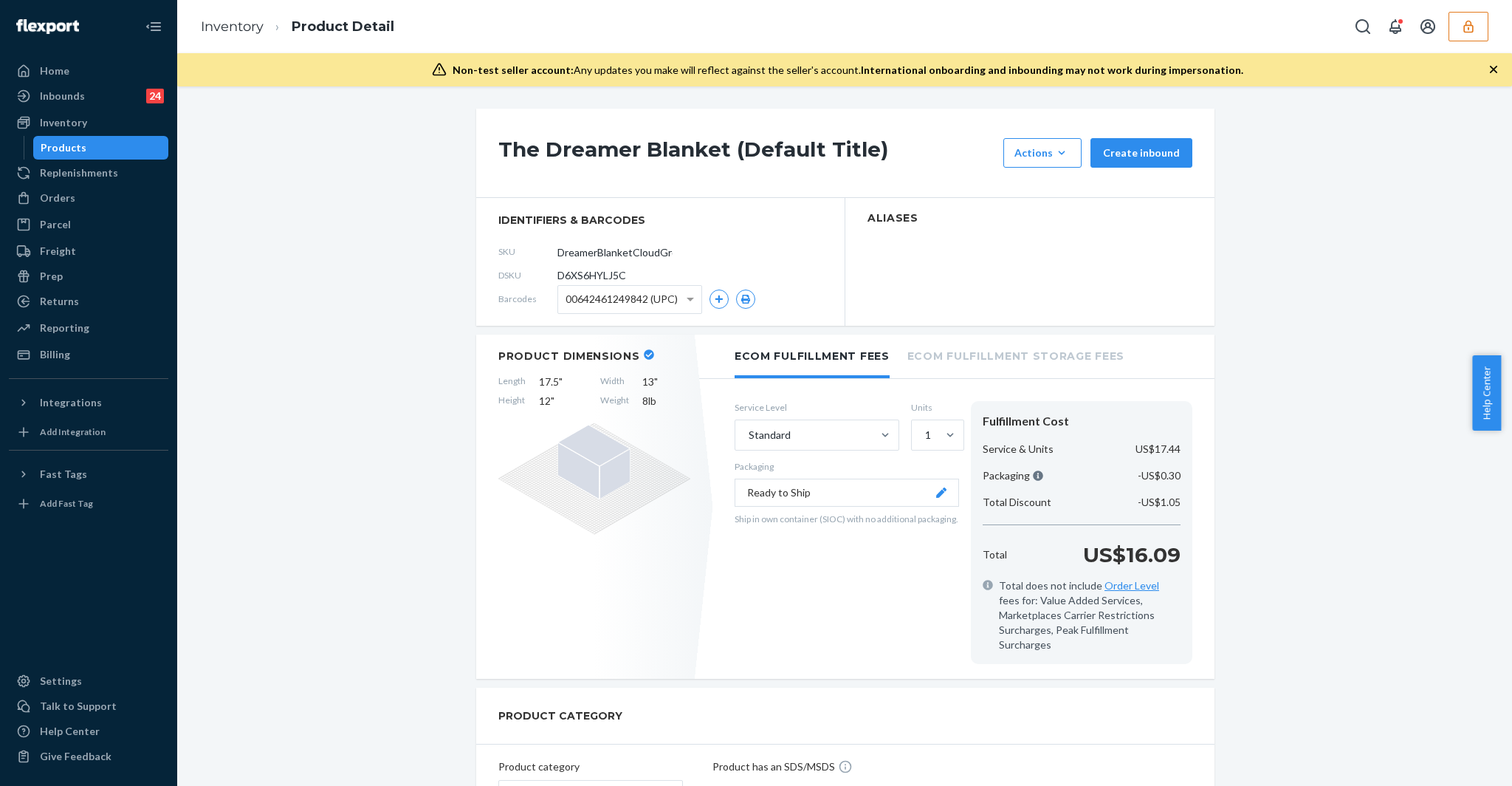
click at [580, 279] on span "D6XS6HYLJ5C" at bounding box center [592, 275] width 69 height 15
click at [580, 274] on span "D6XS6HYLJ5C" at bounding box center [592, 275] width 69 height 15
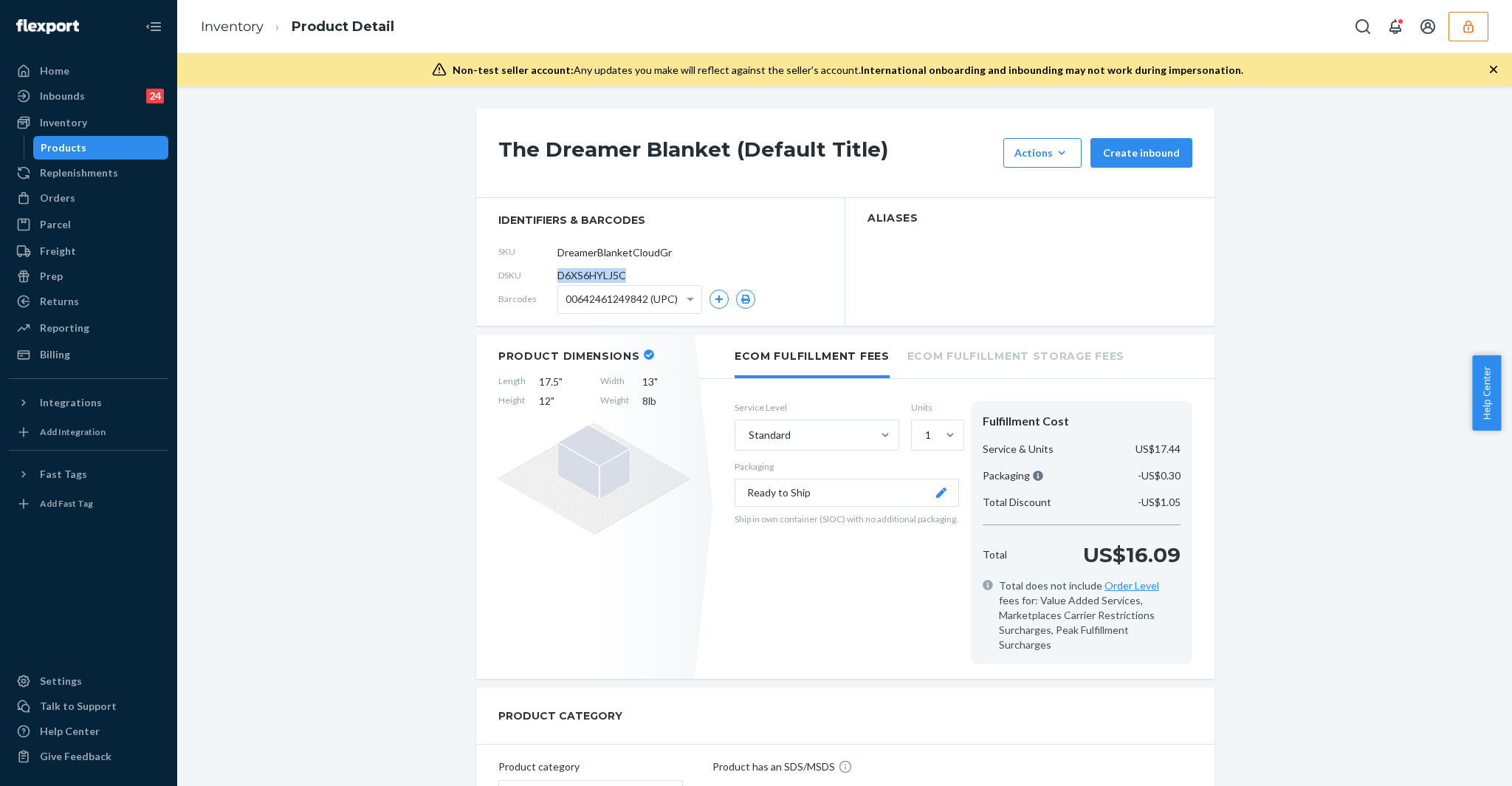
copy span "D6XS6HYLJ5C"
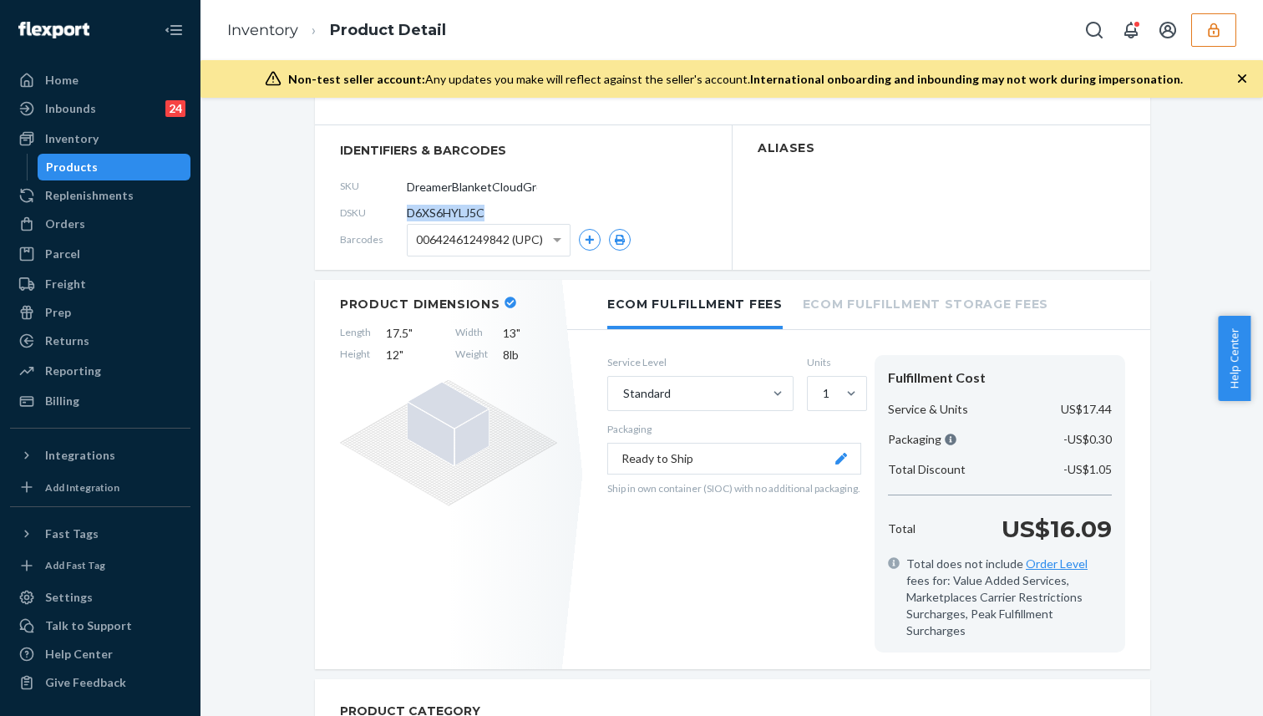
scroll to position [140, 0]
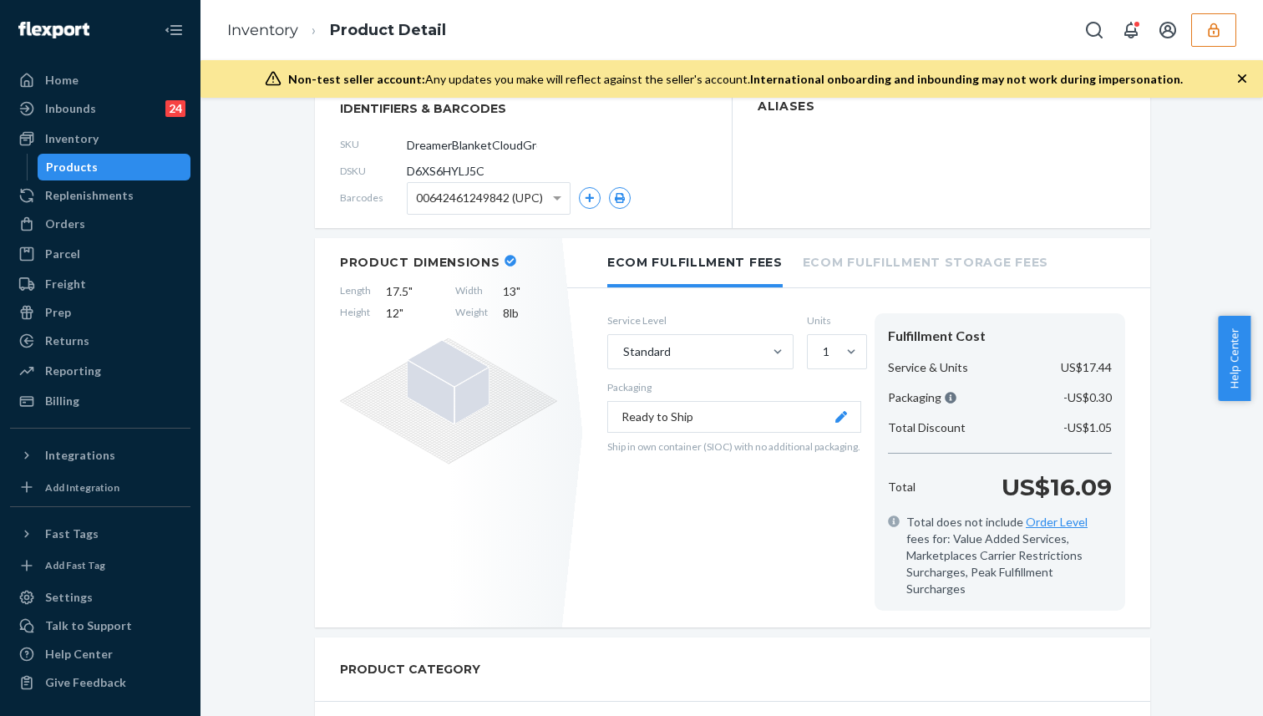
click at [505, 260] on icon at bounding box center [511, 261] width 12 height 12
click at [1234, 37] on button "button" at bounding box center [1213, 29] width 45 height 33
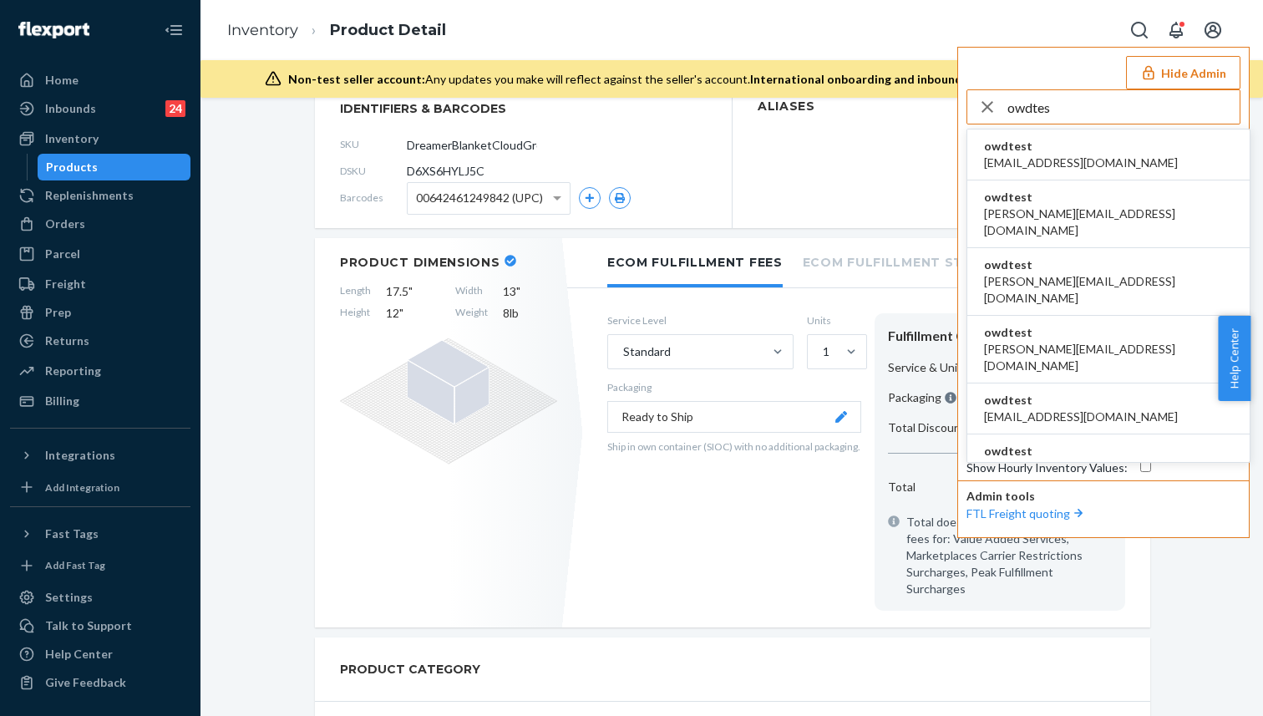
type input "owdtes"
click at [1065, 151] on span "owdtest" at bounding box center [1081, 146] width 194 height 17
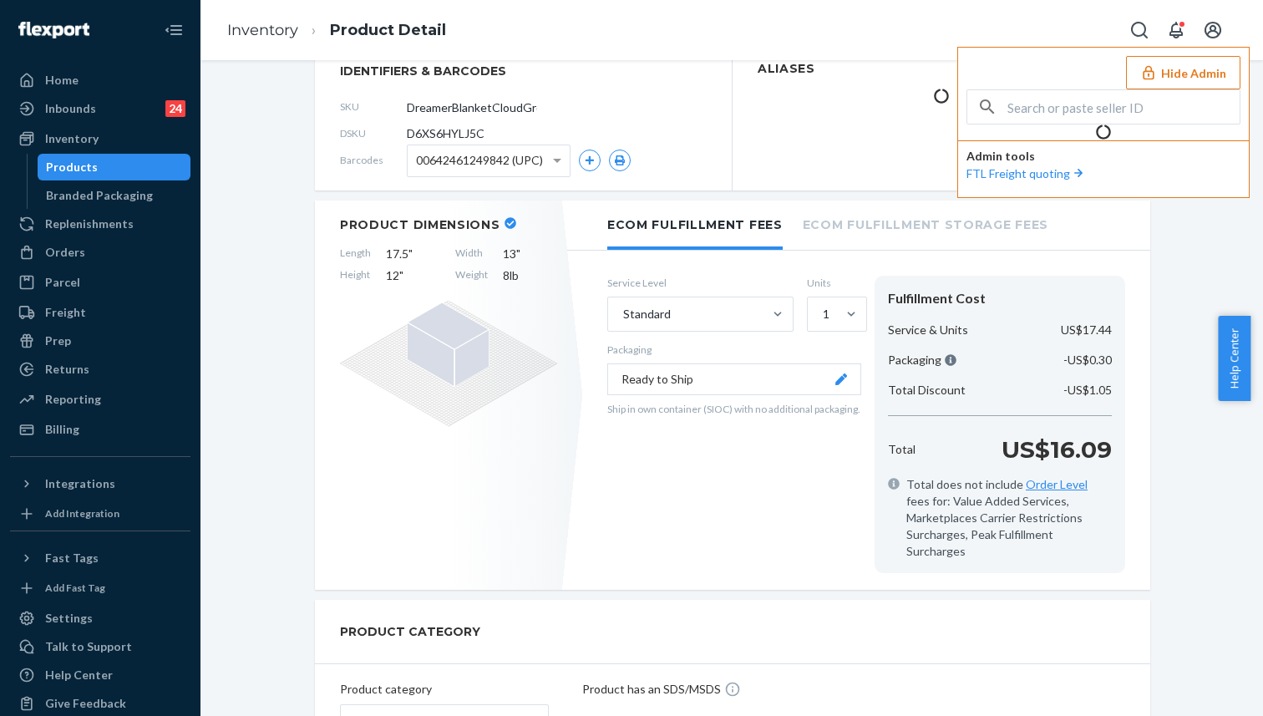
scroll to position [163, 0]
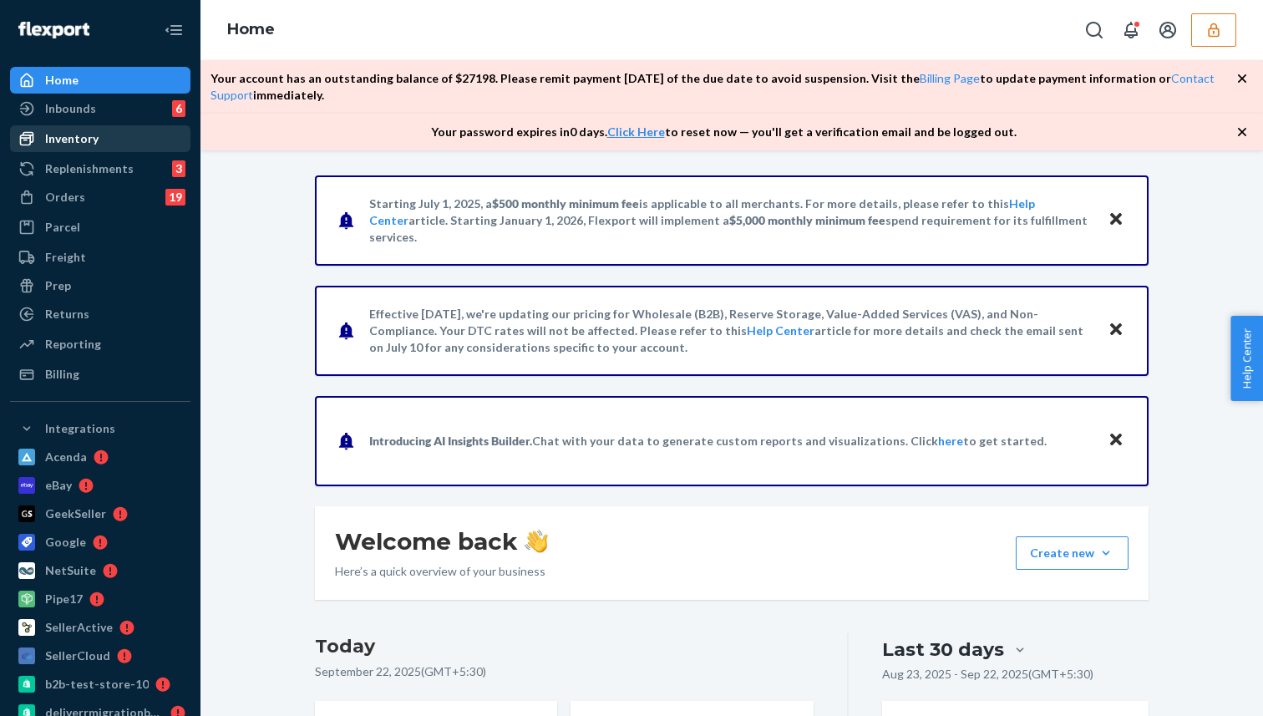
click at [90, 130] on div "Inventory" at bounding box center [71, 138] width 53 height 17
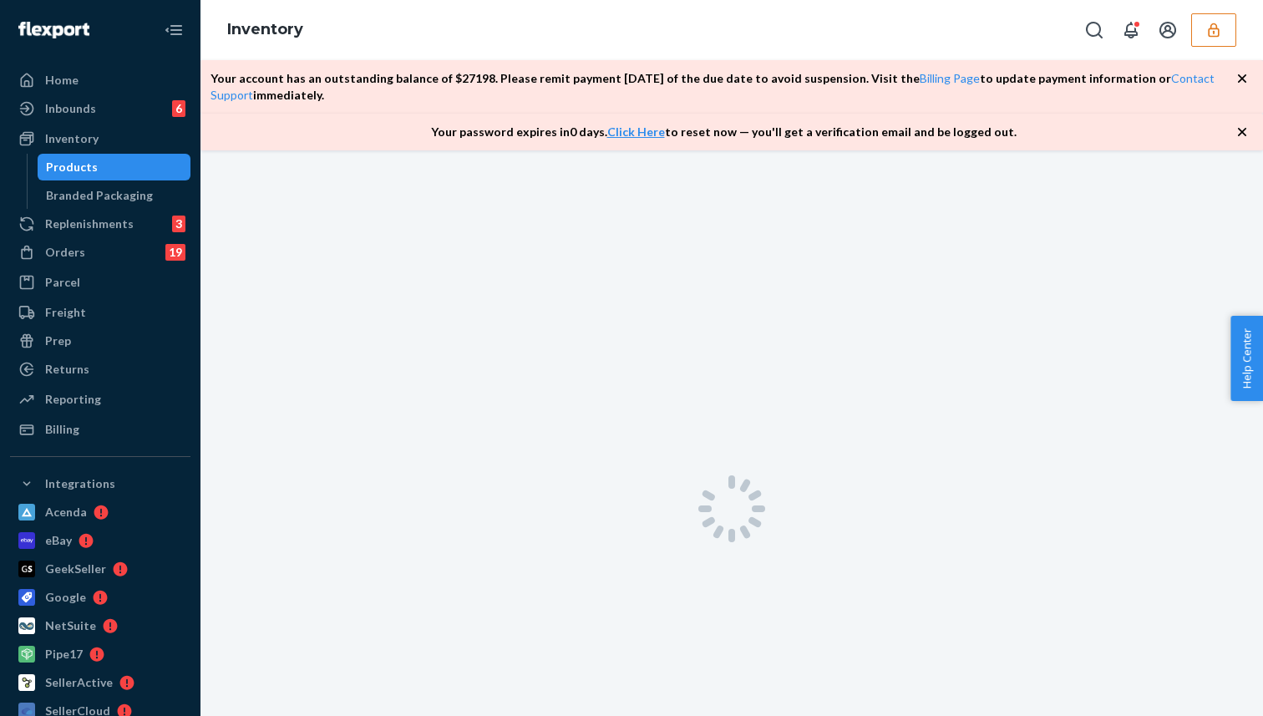
click at [150, 162] on div "Products" at bounding box center [114, 166] width 150 height 23
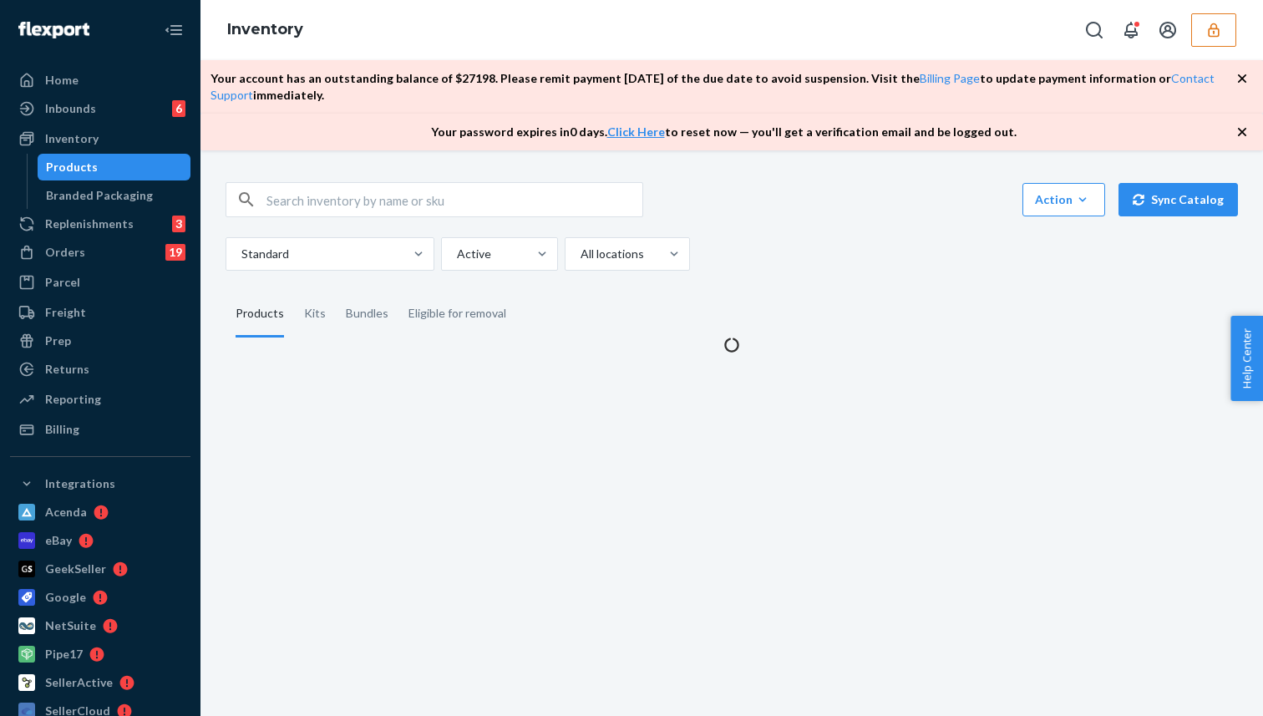
click at [1243, 131] on icon "button" at bounding box center [1242, 132] width 17 height 17
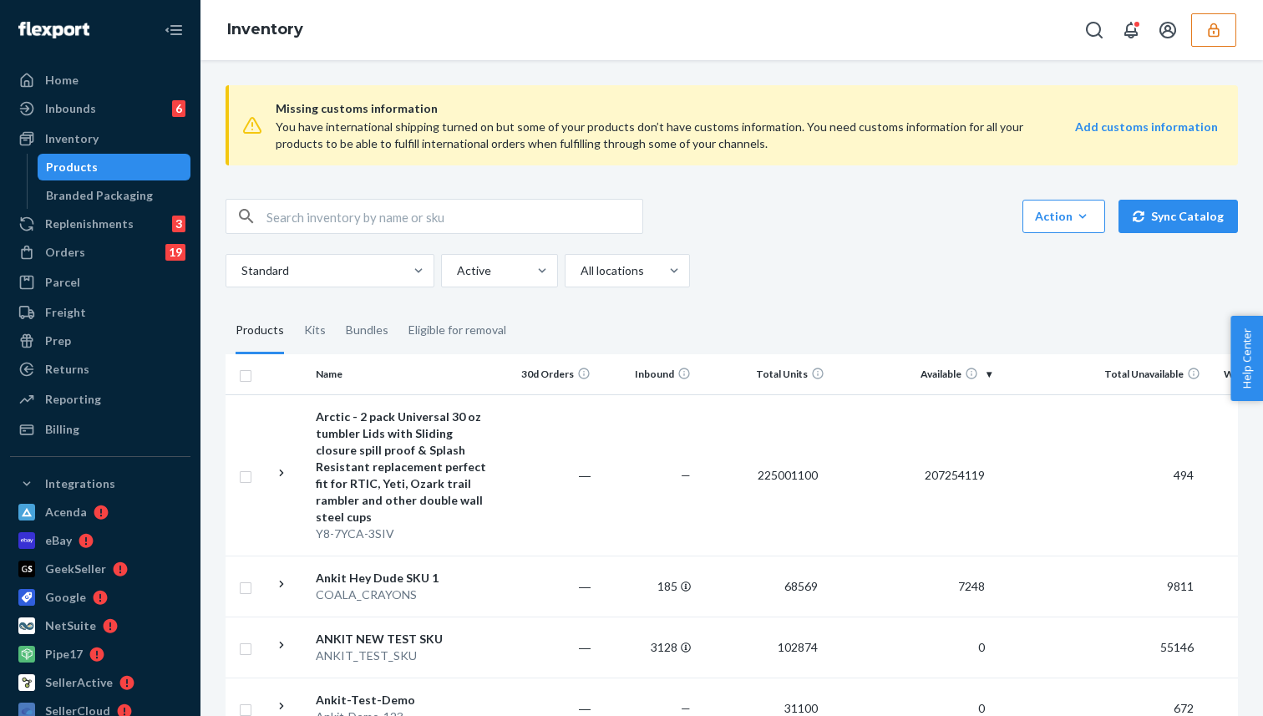
click at [1206, 28] on icon "button" at bounding box center [1213, 30] width 17 height 17
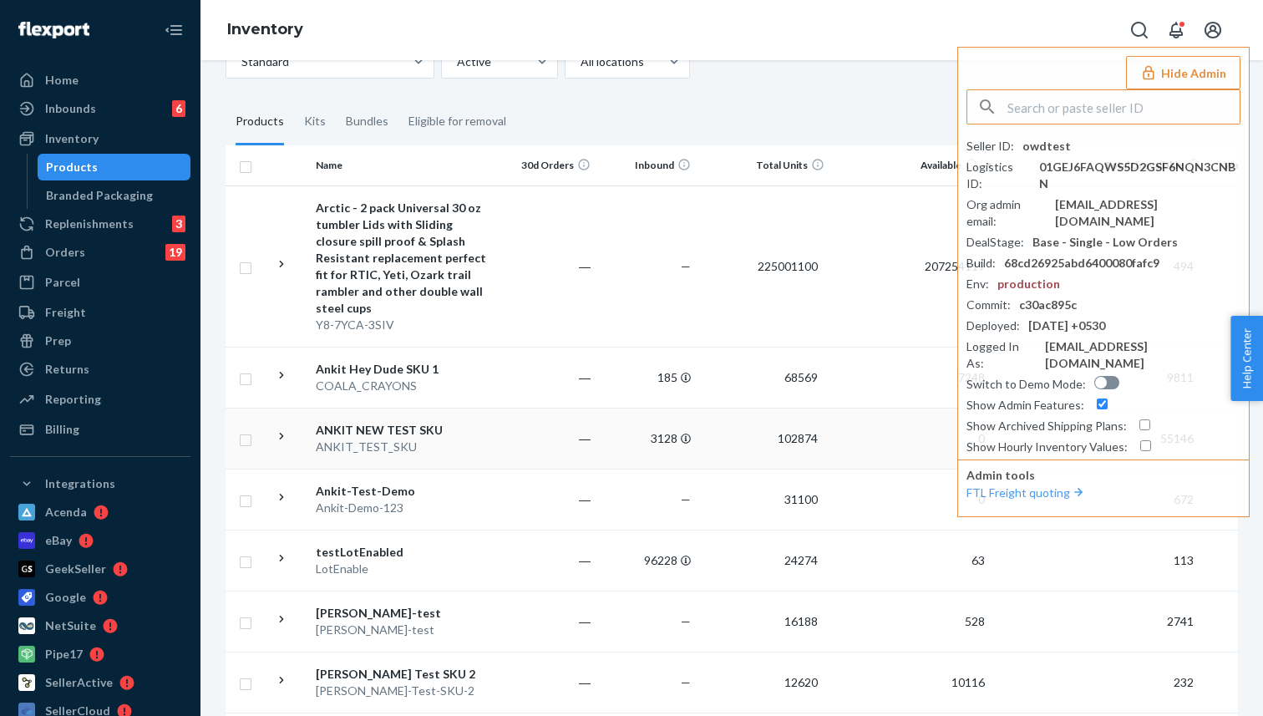
scroll to position [226, 0]
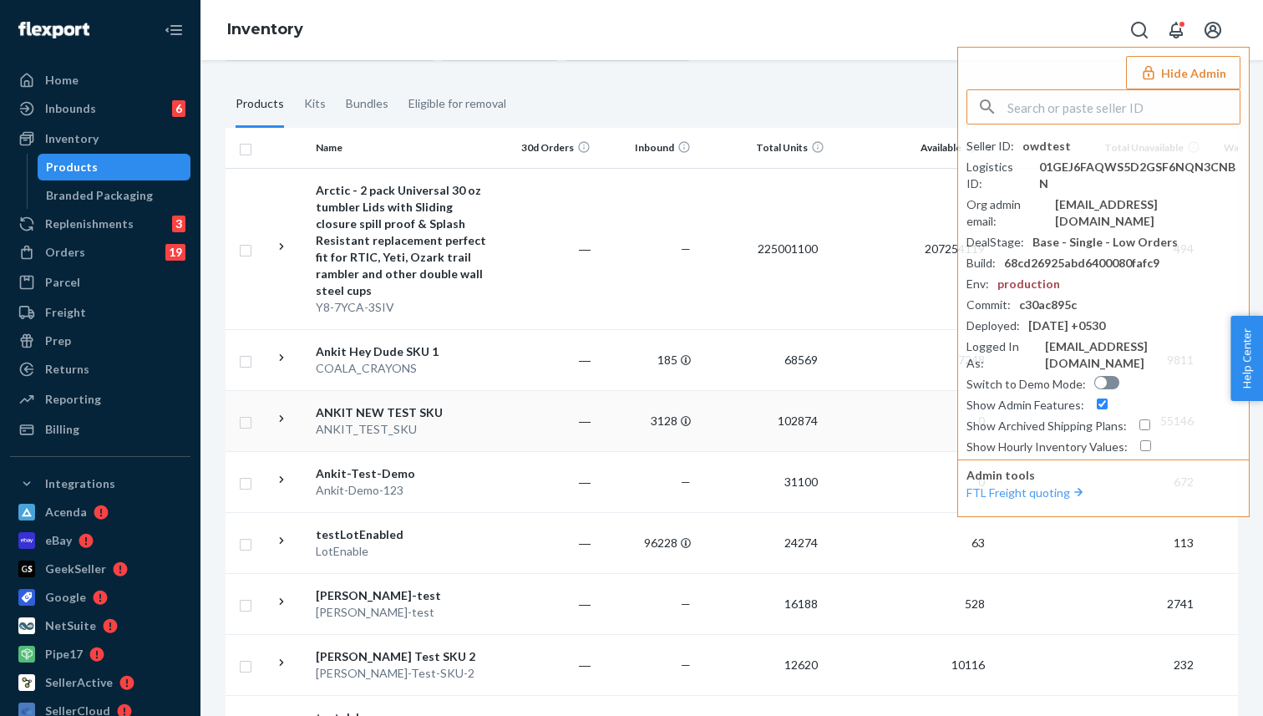
click at [516, 410] on td "―" at bounding box center [547, 420] width 100 height 61
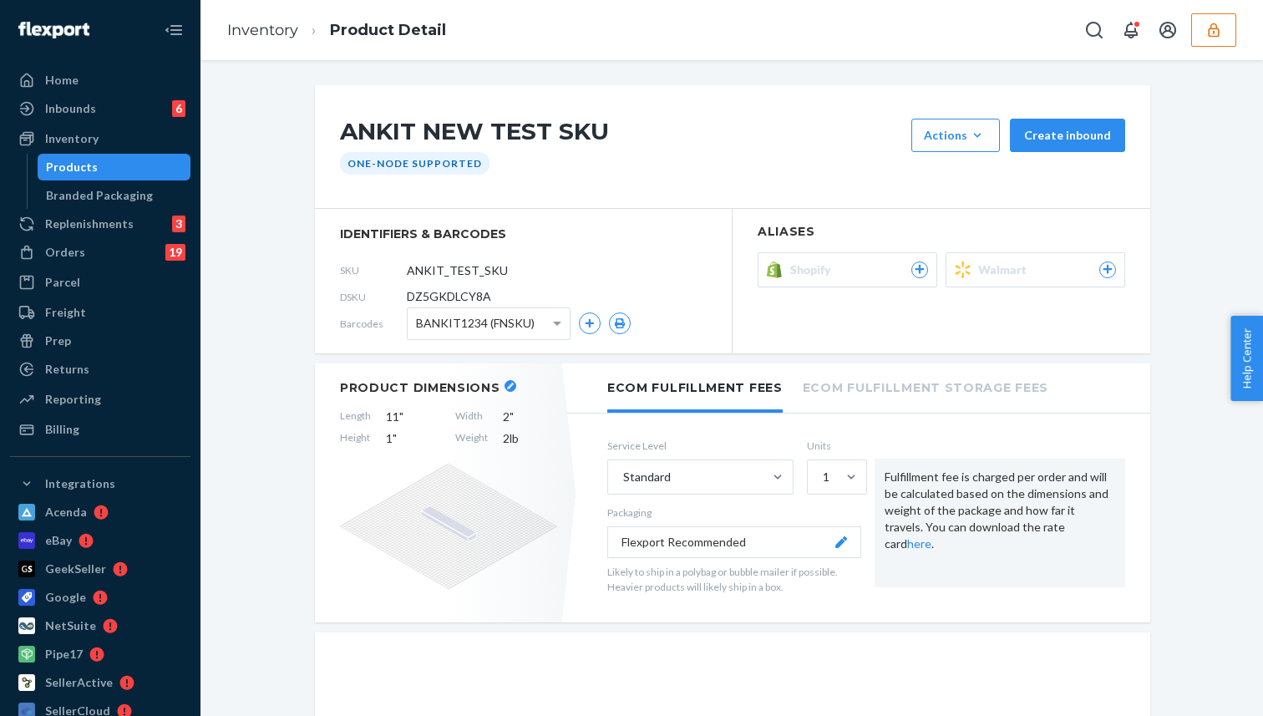
click at [505, 388] on button "button" at bounding box center [511, 386] width 12 height 12
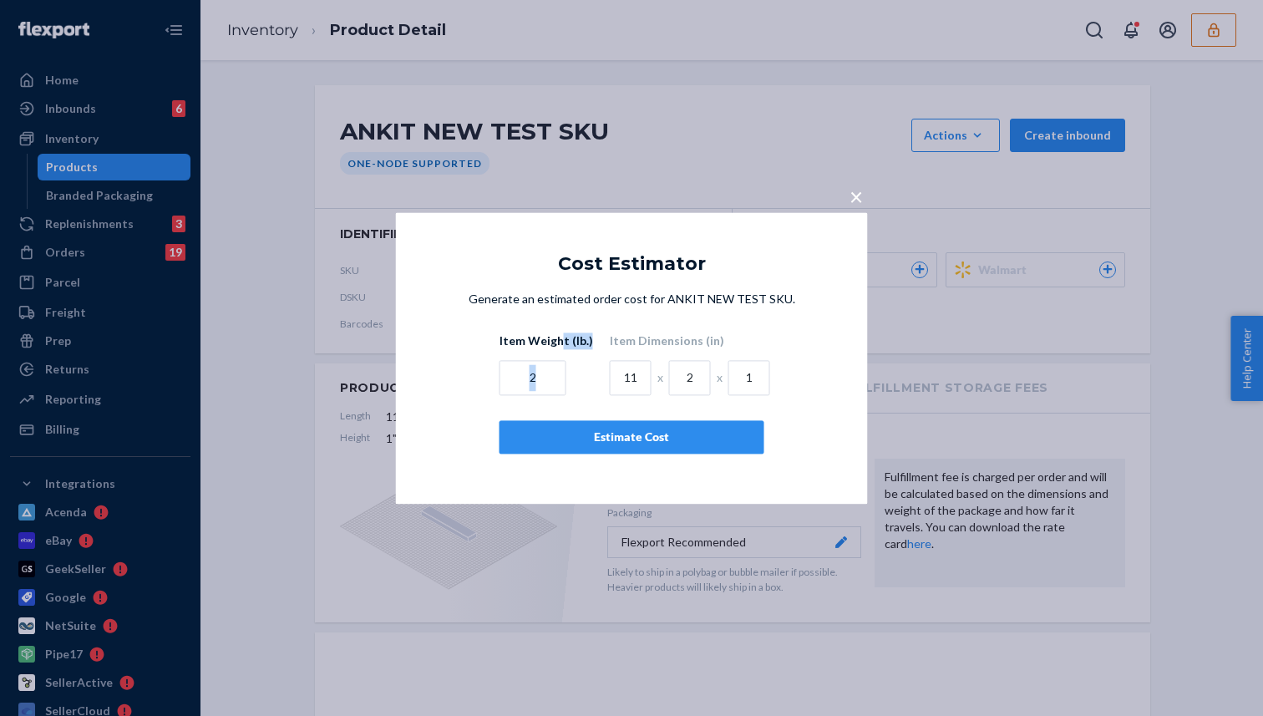
drag, startPoint x: 557, startPoint y: 336, endPoint x: 594, endPoint y: 336, distance: 36.8
click at [594, 336] on div "Item Weight (lb.) 2 Item Dimensions (in) 11 x 2 x 1" at bounding box center [631, 363] width 265 height 63
drag, startPoint x: 667, startPoint y: 342, endPoint x: 742, endPoint y: 339, distance: 74.4
click at [742, 339] on div "Item Dimensions (in)" at bounding box center [690, 342] width 160 height 21
click at [629, 384] on input "11" at bounding box center [631, 377] width 42 height 35
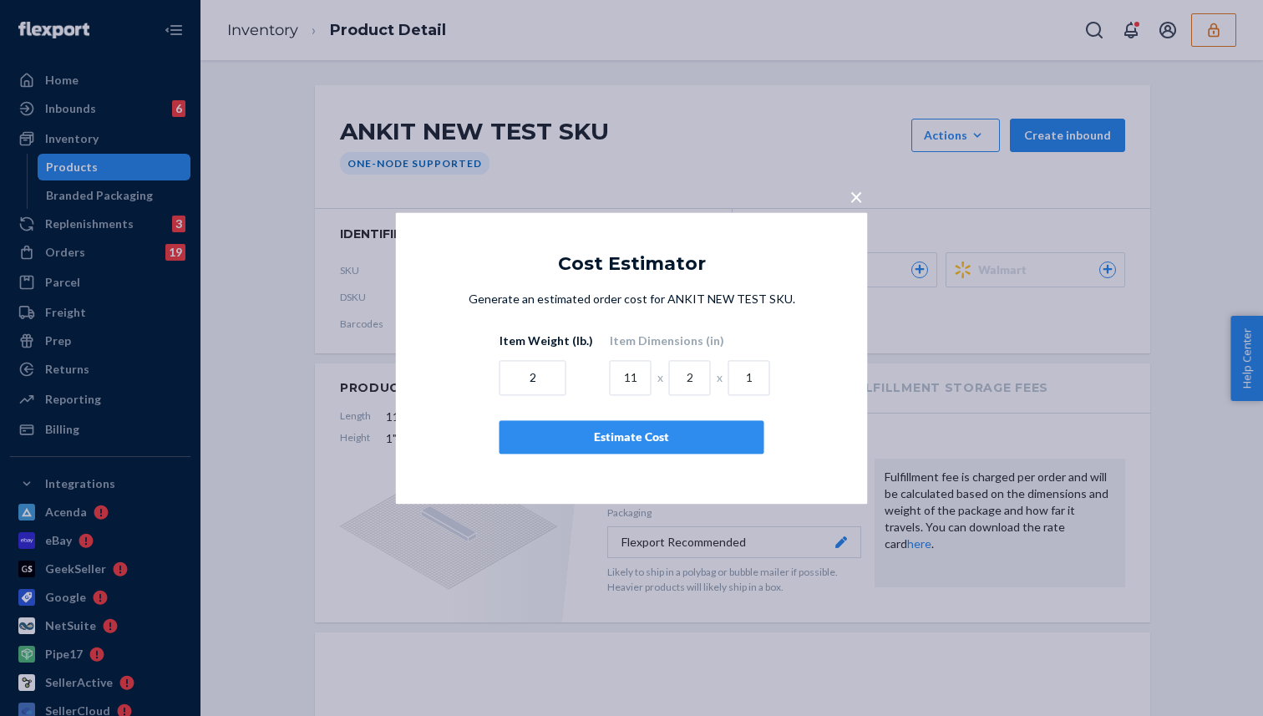
click at [552, 348] on label "Item Weight (lb.)" at bounding box center [546, 340] width 94 height 17
click at [864, 184] on button "×" at bounding box center [855, 193] width 23 height 29
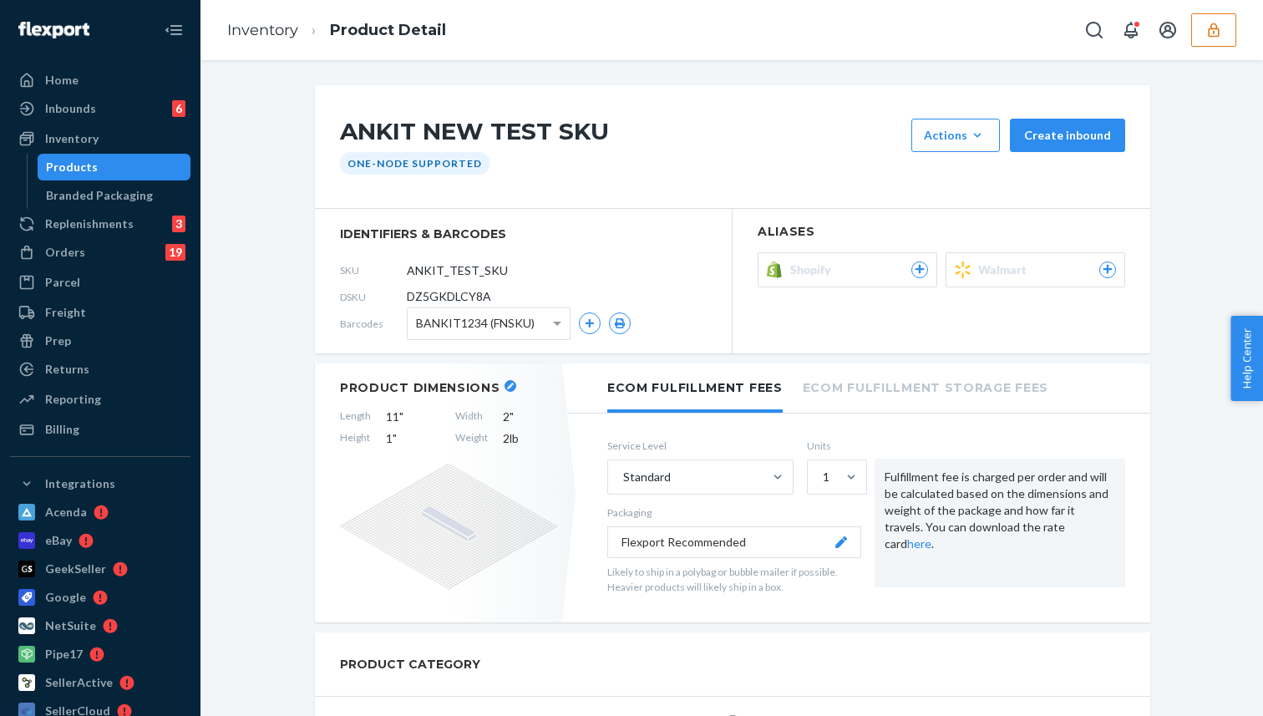
click at [910, 270] on div "Shopify" at bounding box center [859, 269] width 138 height 17
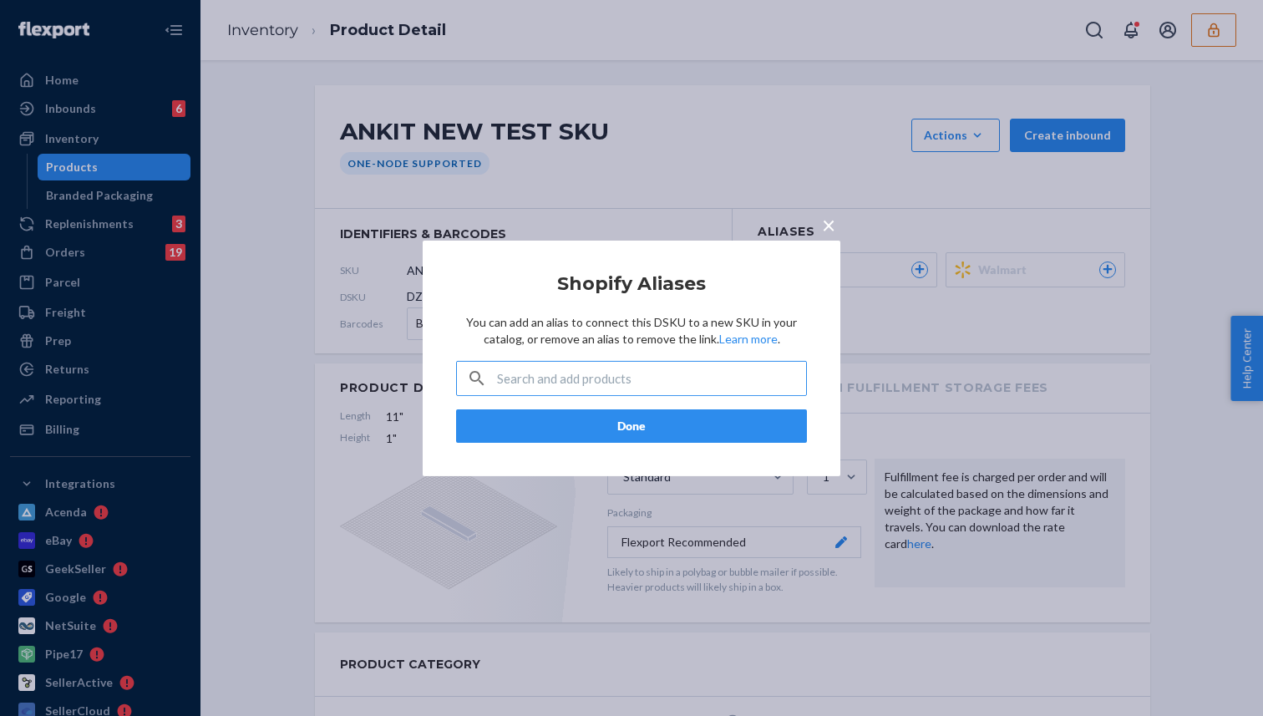
click at [658, 376] on input "text" at bounding box center [651, 378] width 309 height 33
click at [679, 377] on input "text" at bounding box center [651, 378] width 309 height 33
click at [606, 328] on p "You can add an alias to connect this DSKU to a new SKU in your catalog, or remo…" at bounding box center [631, 330] width 351 height 33
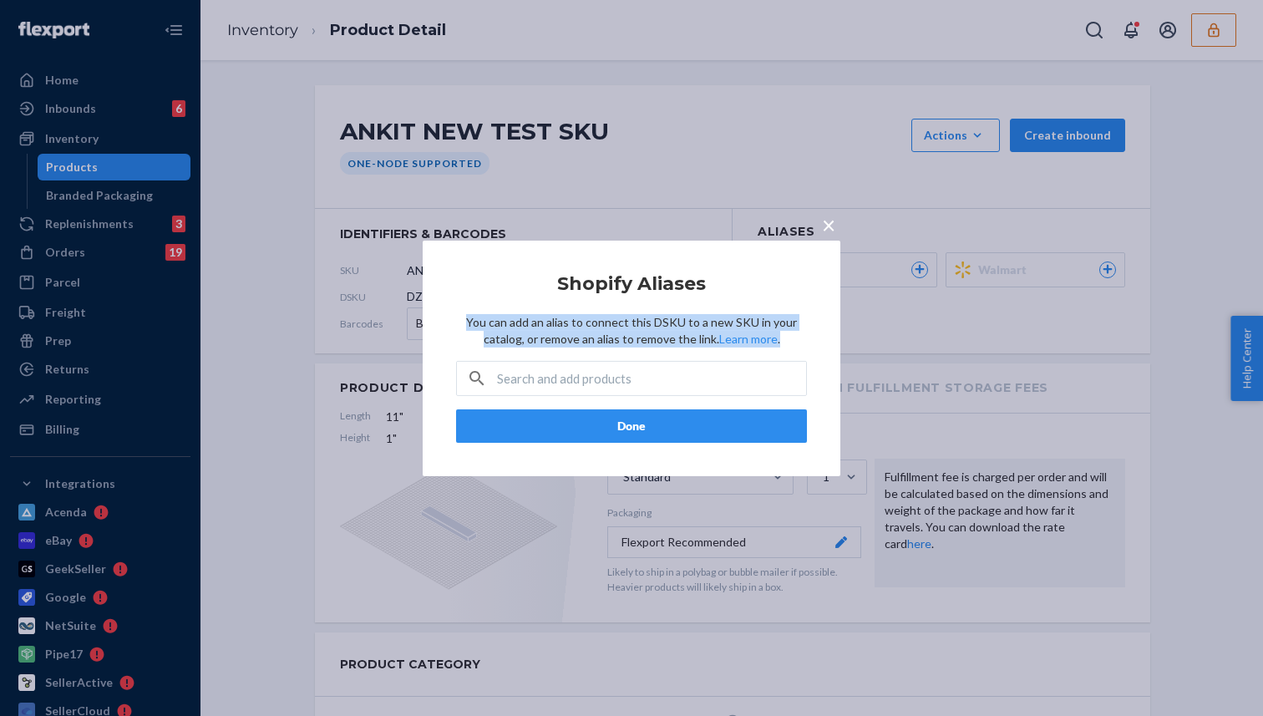
click at [628, 328] on p "You can add an alias to connect this DSKU to a new SKU in your catalog, or remo…" at bounding box center [631, 330] width 351 height 33
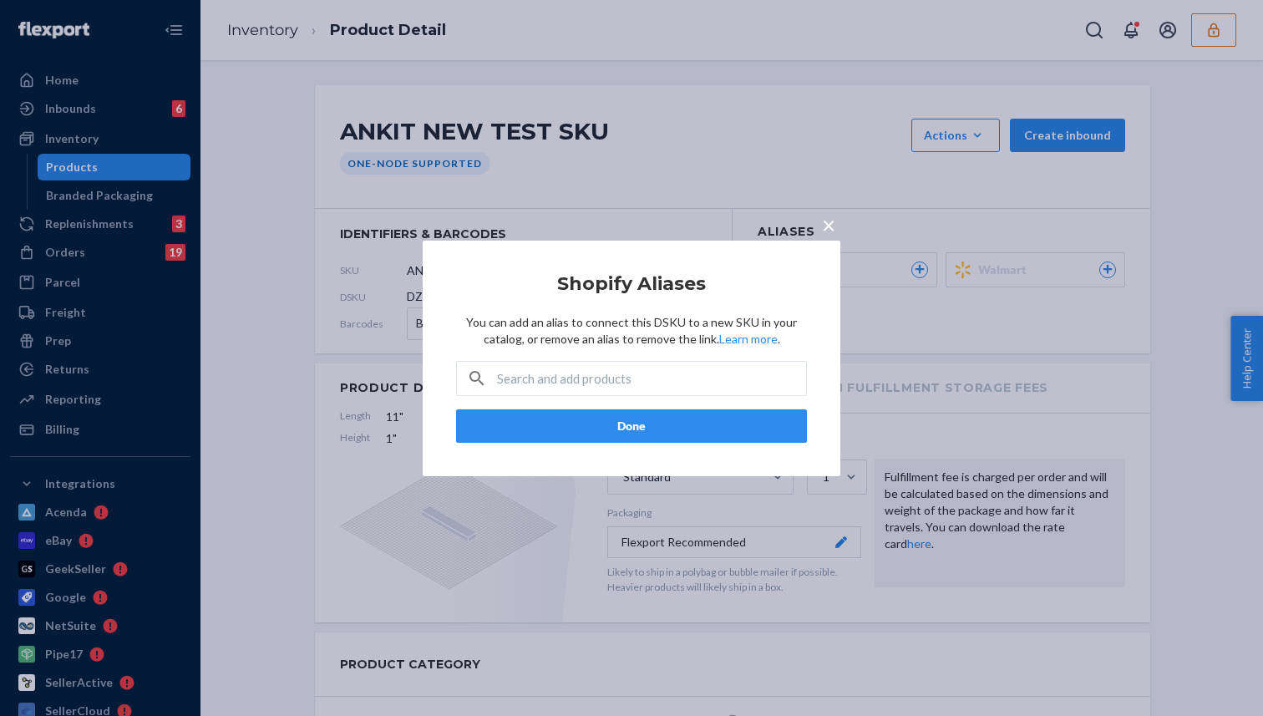
click at [628, 328] on p "You can add an alias to connect this DSKU to a new SKU in your catalog, or remo…" at bounding box center [631, 330] width 351 height 33
click at [605, 374] on input "text" at bounding box center [651, 378] width 309 height 33
type input "Dsk"
click at [828, 221] on span "×" at bounding box center [828, 224] width 13 height 28
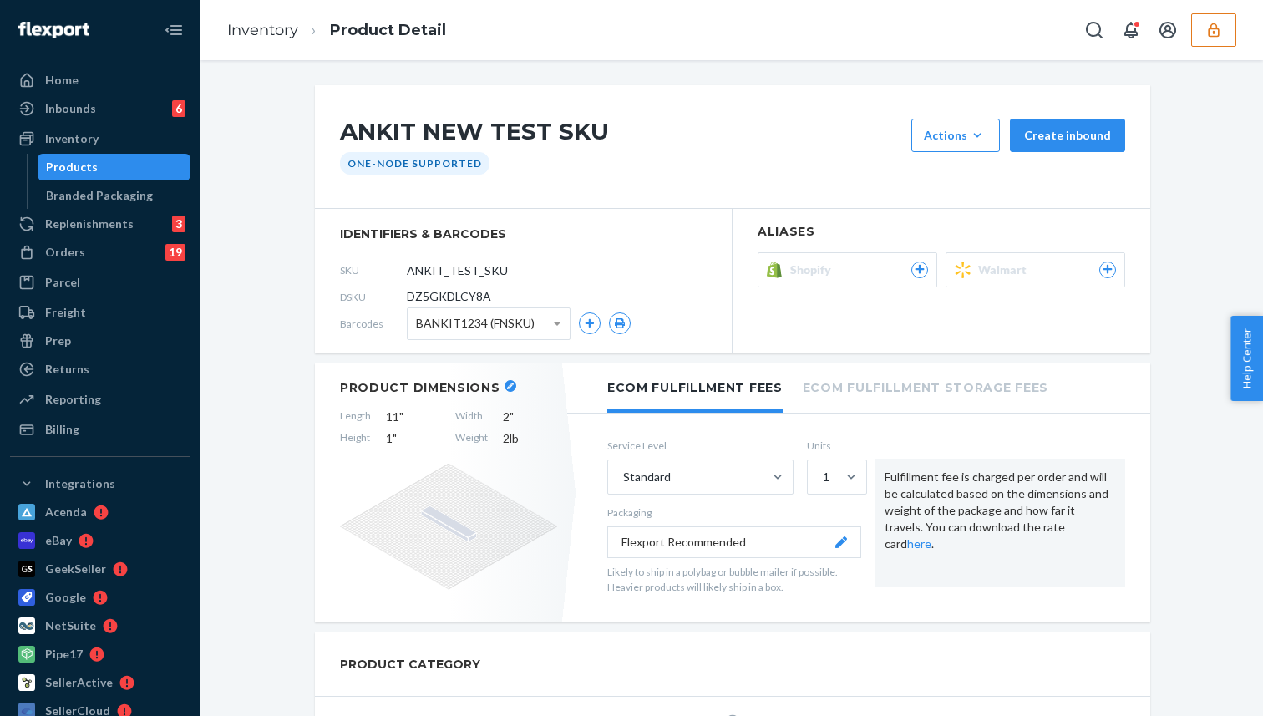
click at [438, 297] on span "DZ5GKDLCY8A" at bounding box center [449, 296] width 84 height 17
copy span "DZ5GKDLCY8A"
click at [915, 259] on button "Shopify" at bounding box center [848, 269] width 180 height 35
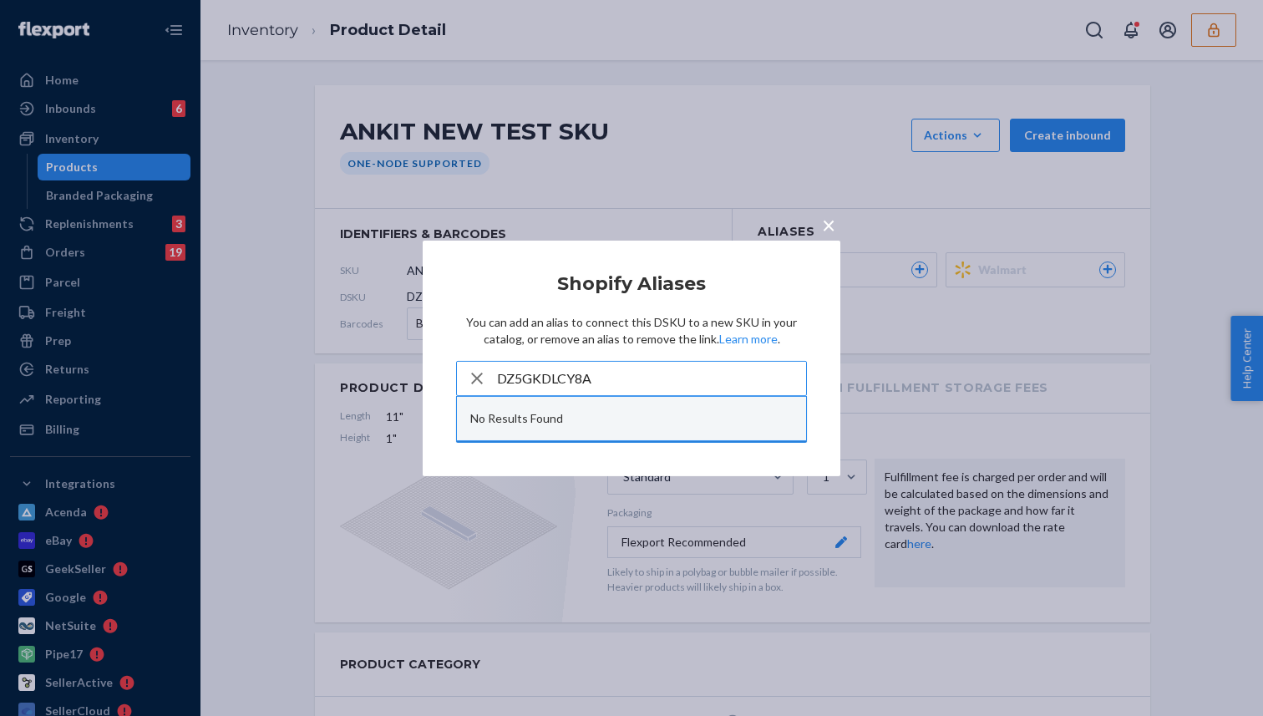
type input "DZ5GKDLCY8A"
click at [626, 414] on div "No Results Found" at bounding box center [631, 418] width 349 height 43
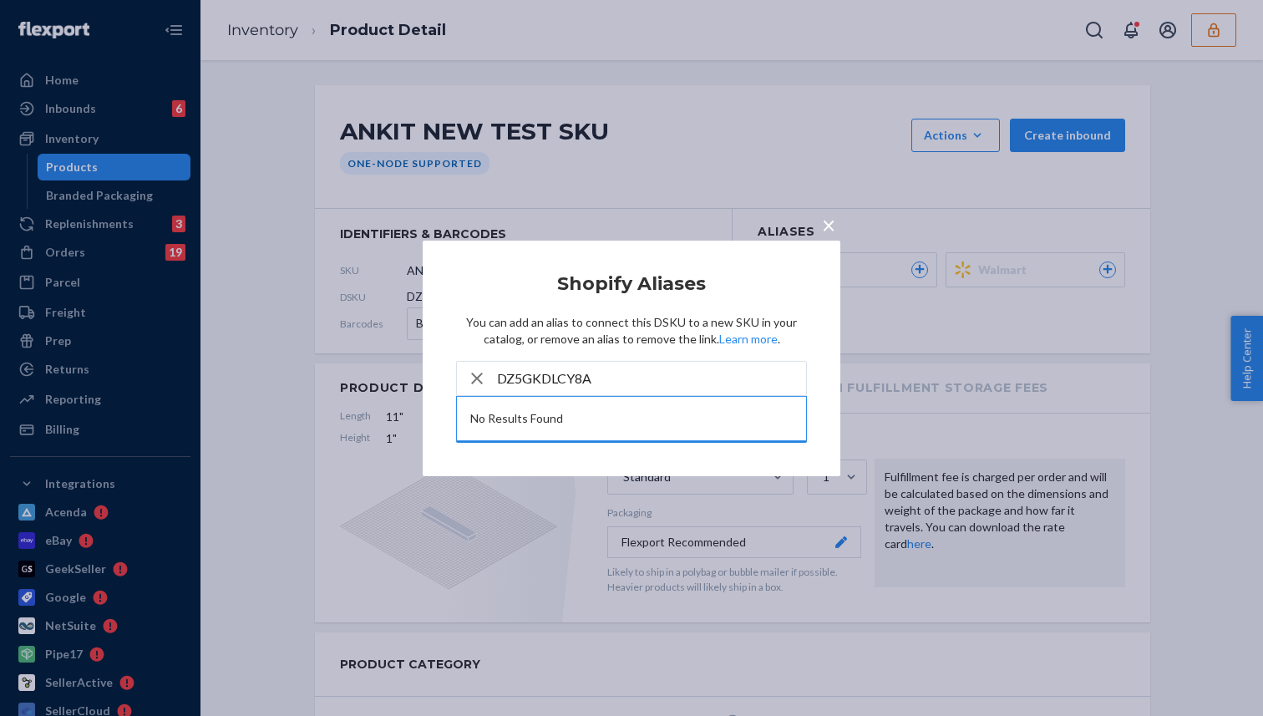
click at [830, 230] on span "×" at bounding box center [828, 224] width 13 height 28
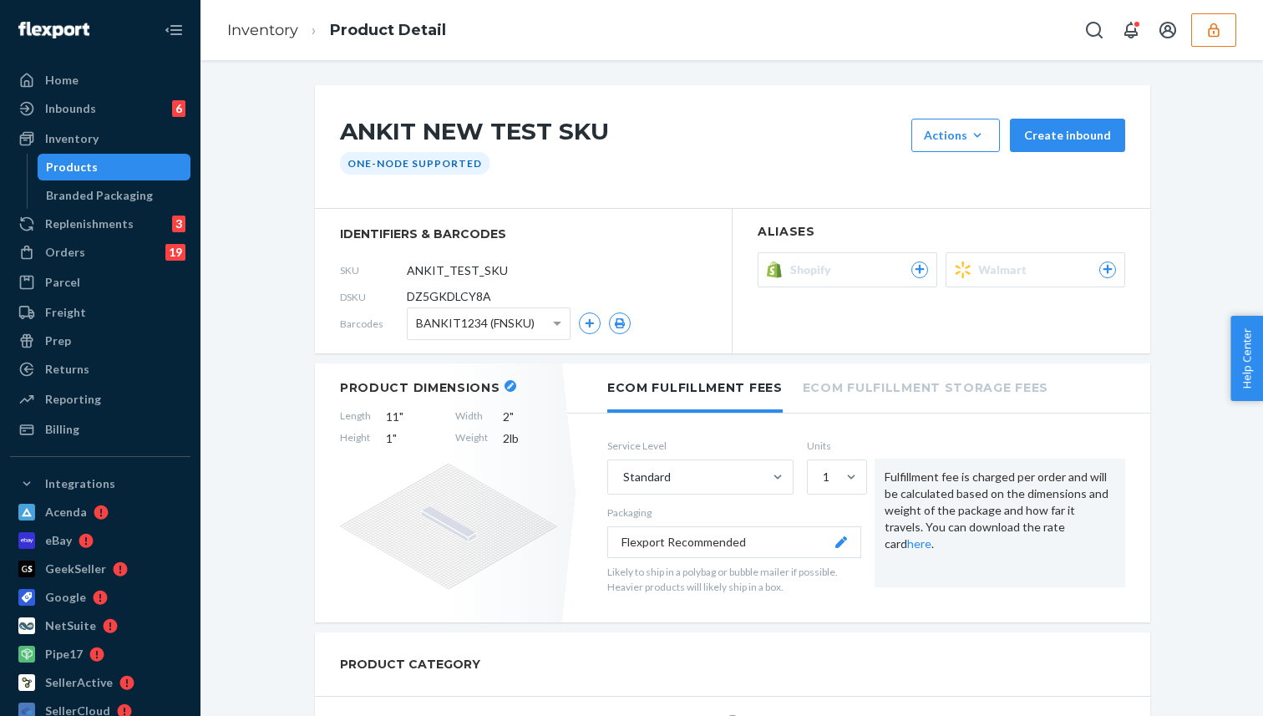
click at [917, 259] on button "Shopify" at bounding box center [848, 269] width 180 height 35
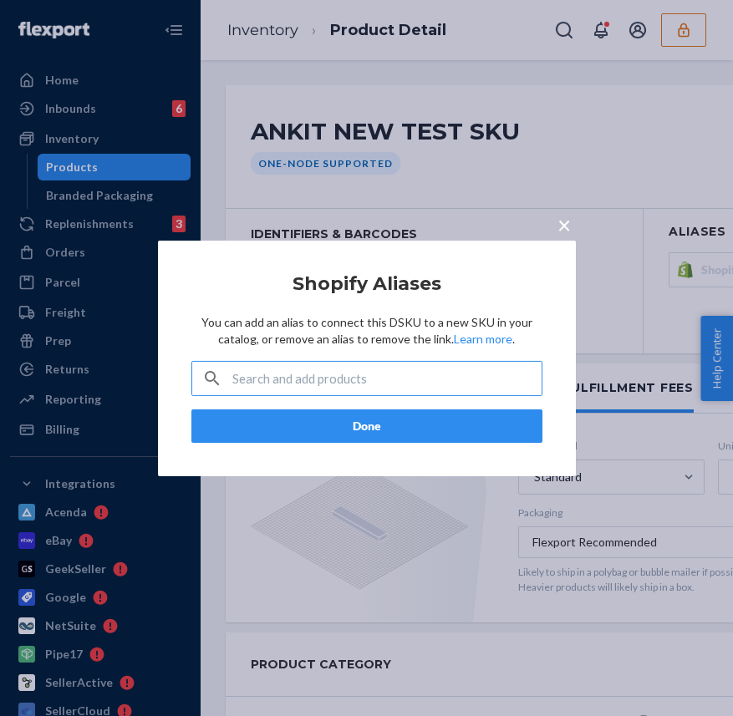
click at [417, 371] on input "text" at bounding box center [386, 378] width 309 height 33
paste input "DZ5GKDLCY8A"
type input "DZ5GKDLCY8A"
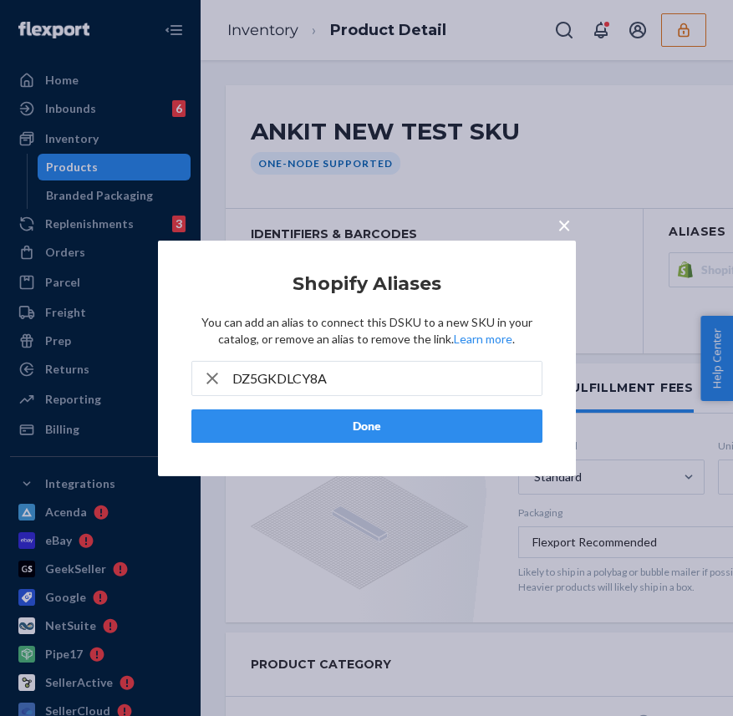
click at [393, 418] on button "Done" at bounding box center [366, 425] width 351 height 33
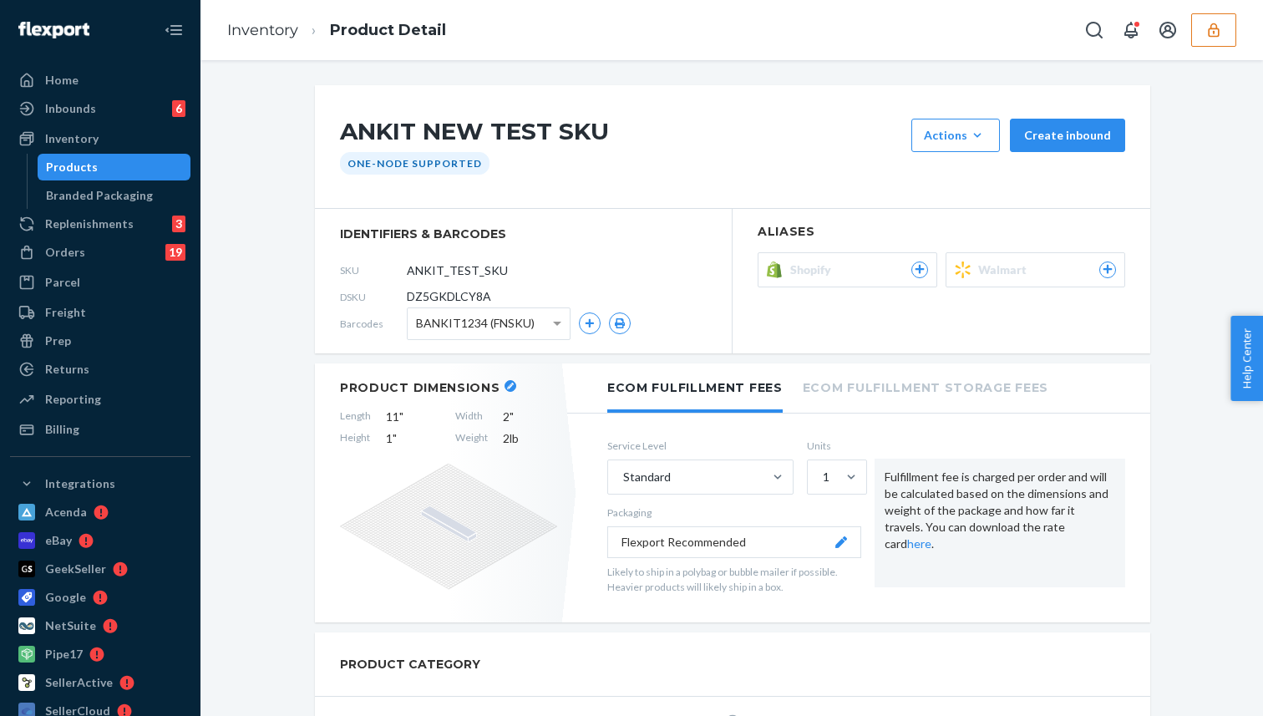
click at [1256, 10] on div "Inventory Product Detail" at bounding box center [731, 30] width 1062 height 60
click at [1220, 23] on icon "button" at bounding box center [1213, 30] width 17 height 17
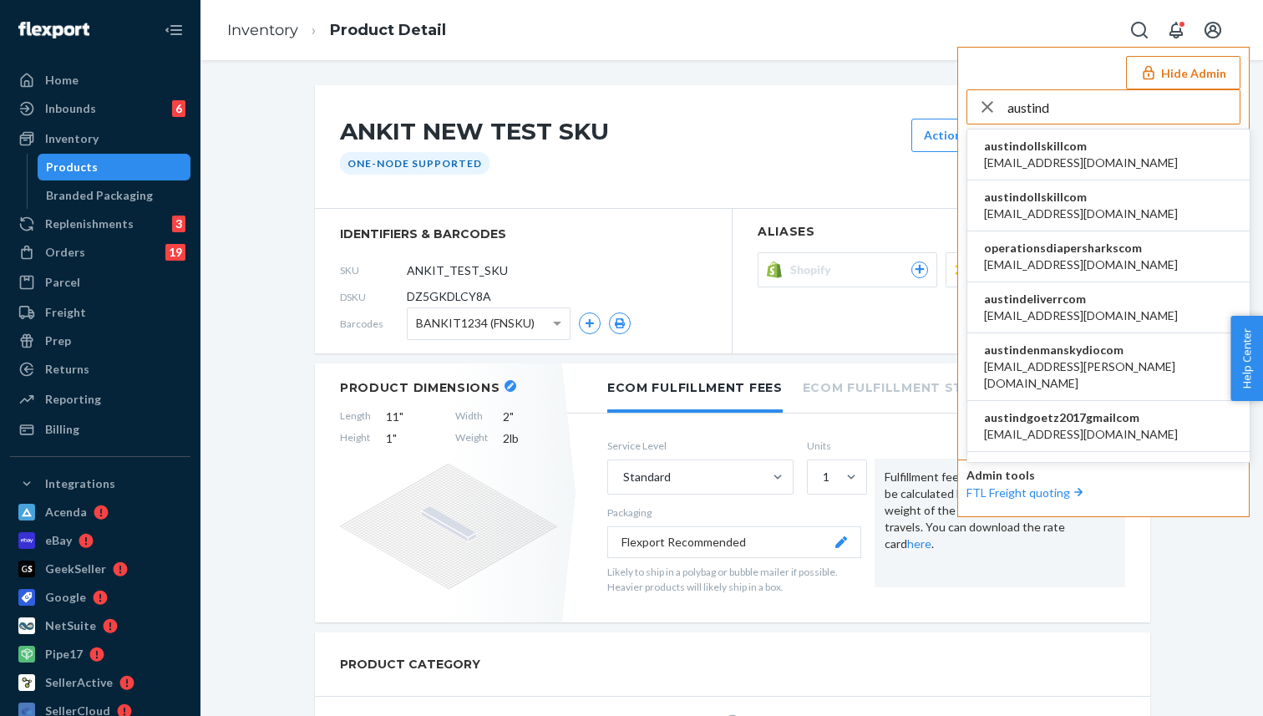
type input "austind"
click at [1016, 163] on span "alyssa@dollskill.com" at bounding box center [1081, 163] width 194 height 17
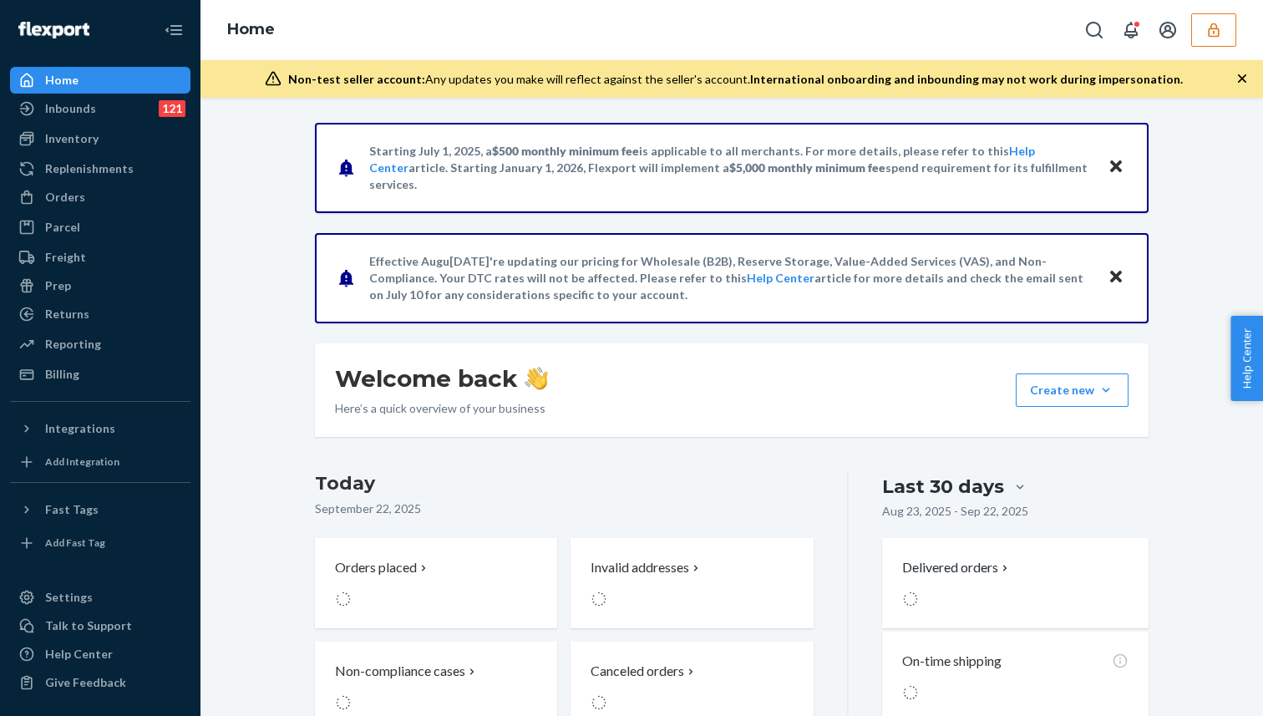
click at [1211, 19] on button "button" at bounding box center [1213, 29] width 45 height 33
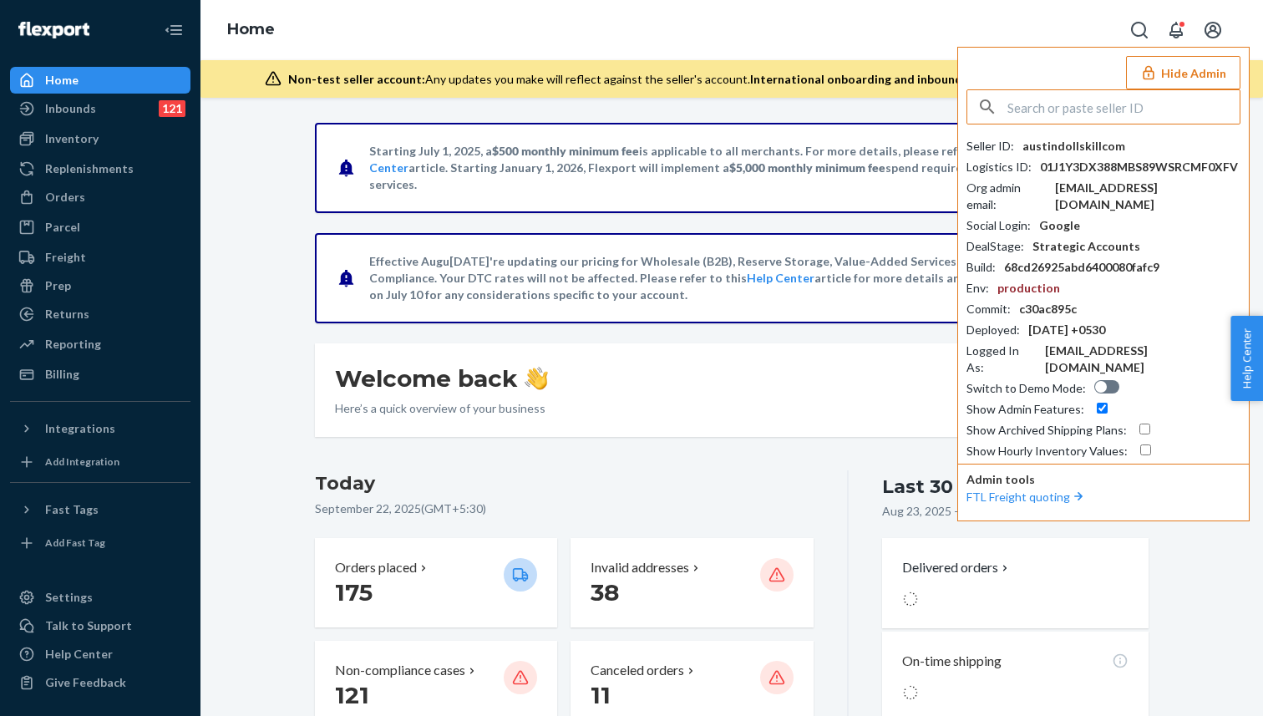
click at [1106, 118] on input "text" at bounding box center [1123, 106] width 232 height 33
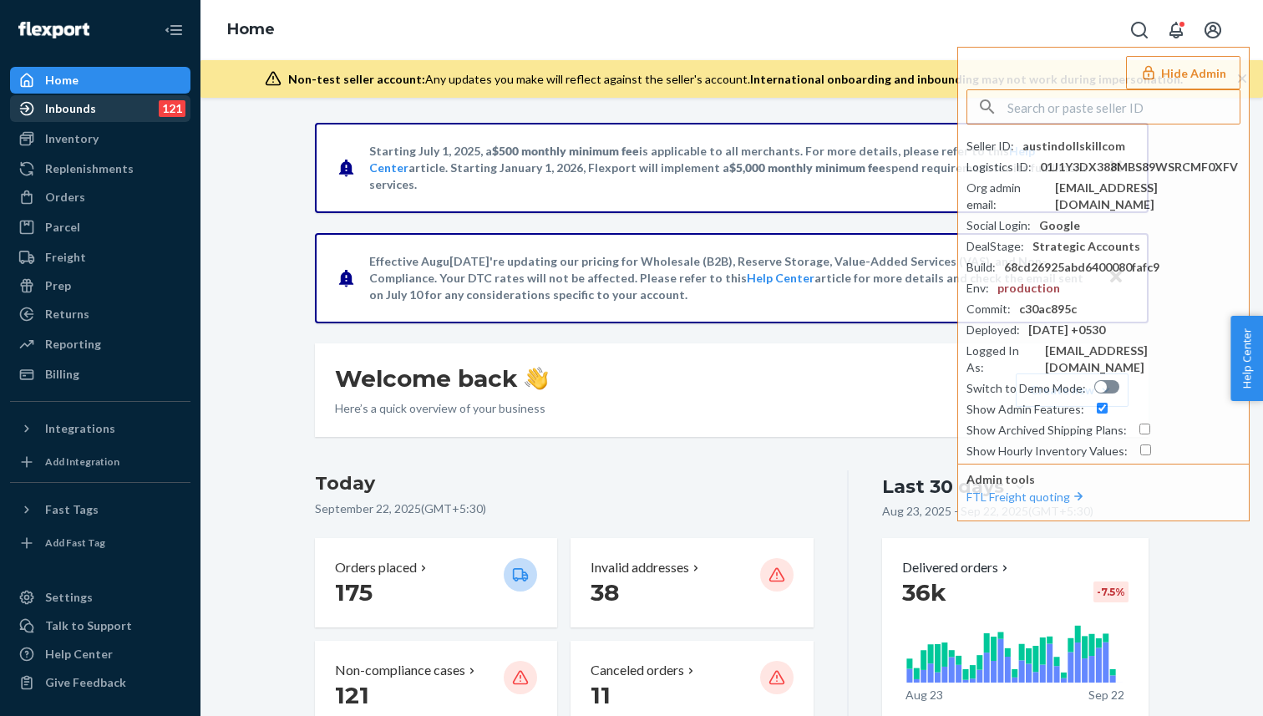
click at [120, 116] on div "Inbounds 121" at bounding box center [100, 108] width 177 height 23
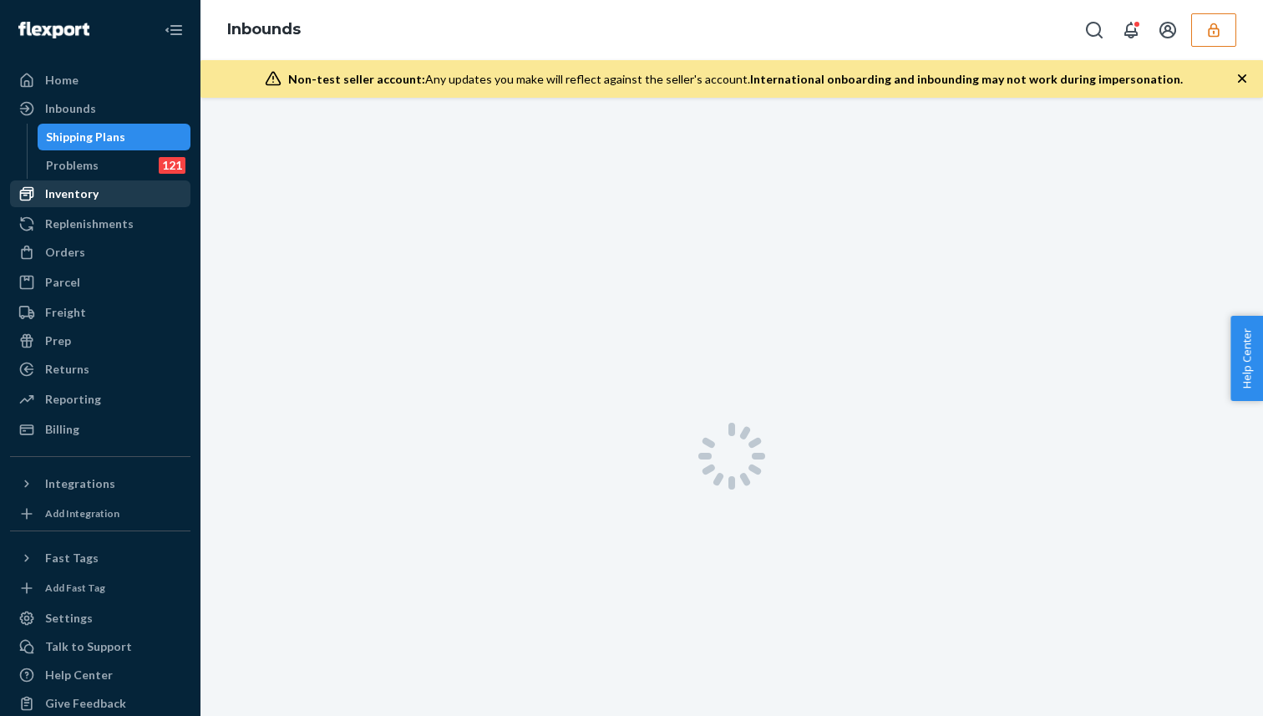
click at [101, 184] on div "Inventory" at bounding box center [100, 193] width 177 height 23
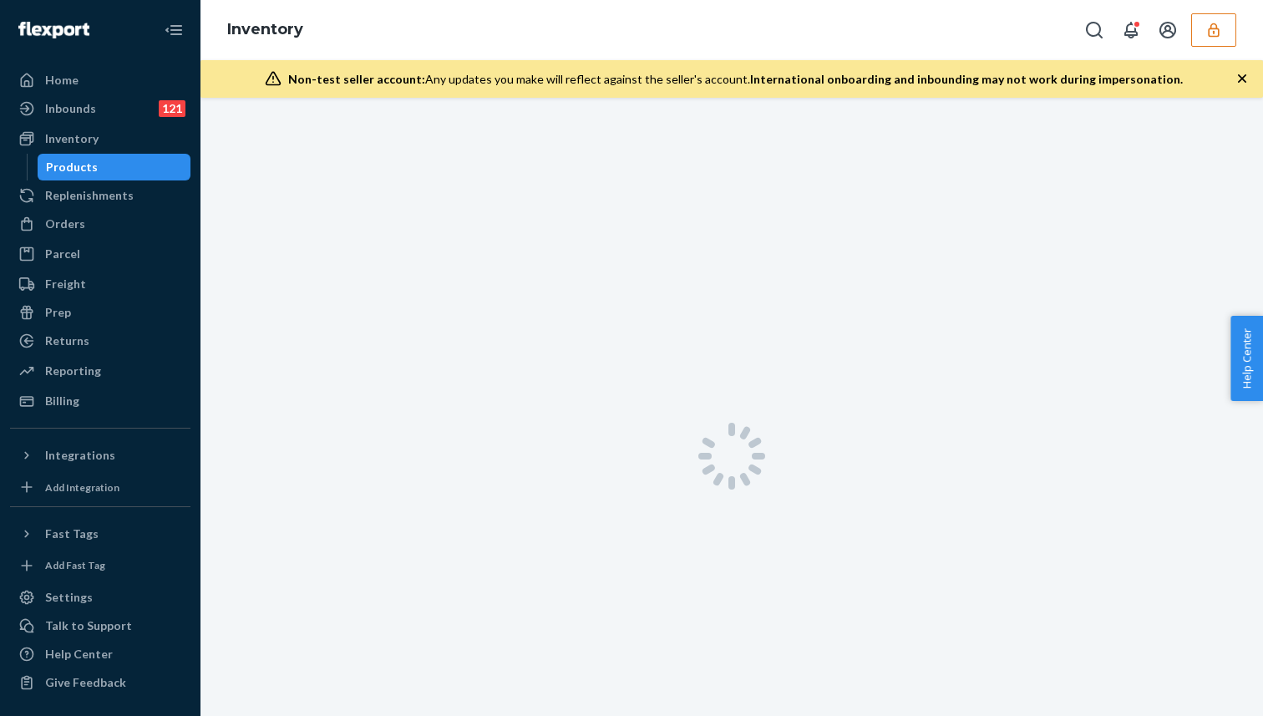
click at [108, 172] on div "Products" at bounding box center [114, 166] width 150 height 23
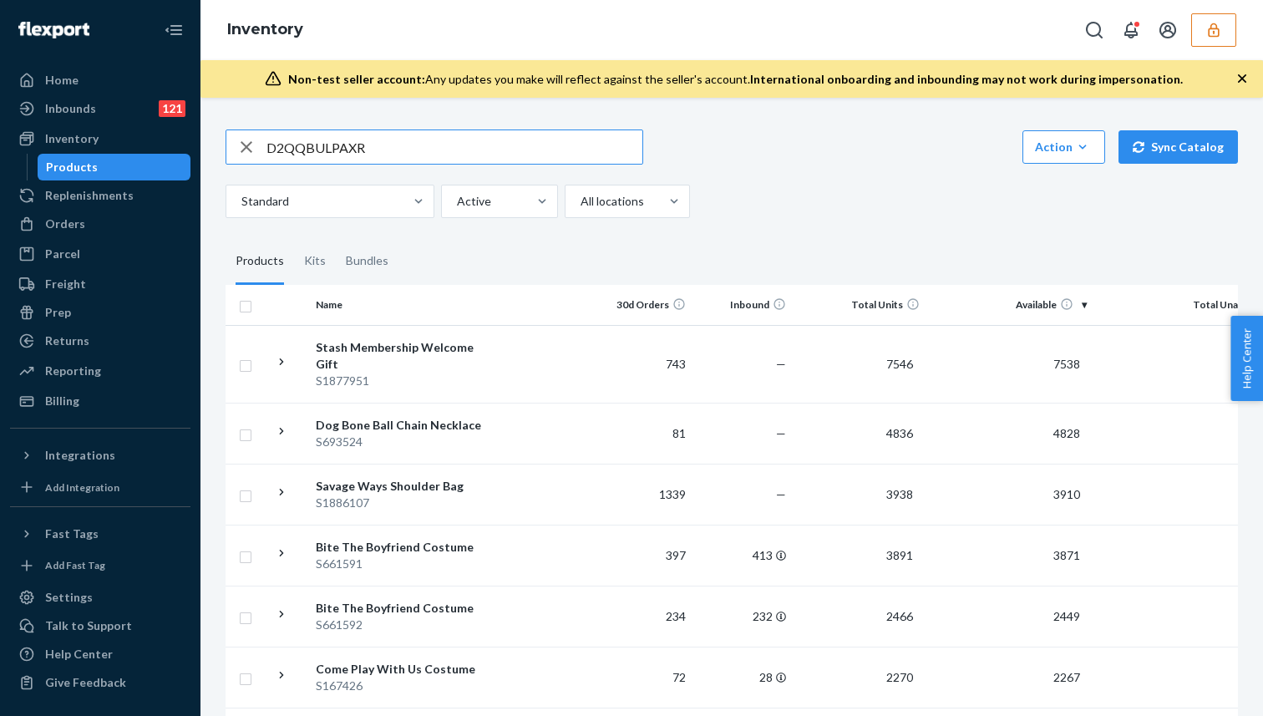
type input "D2QQBULPAXR"
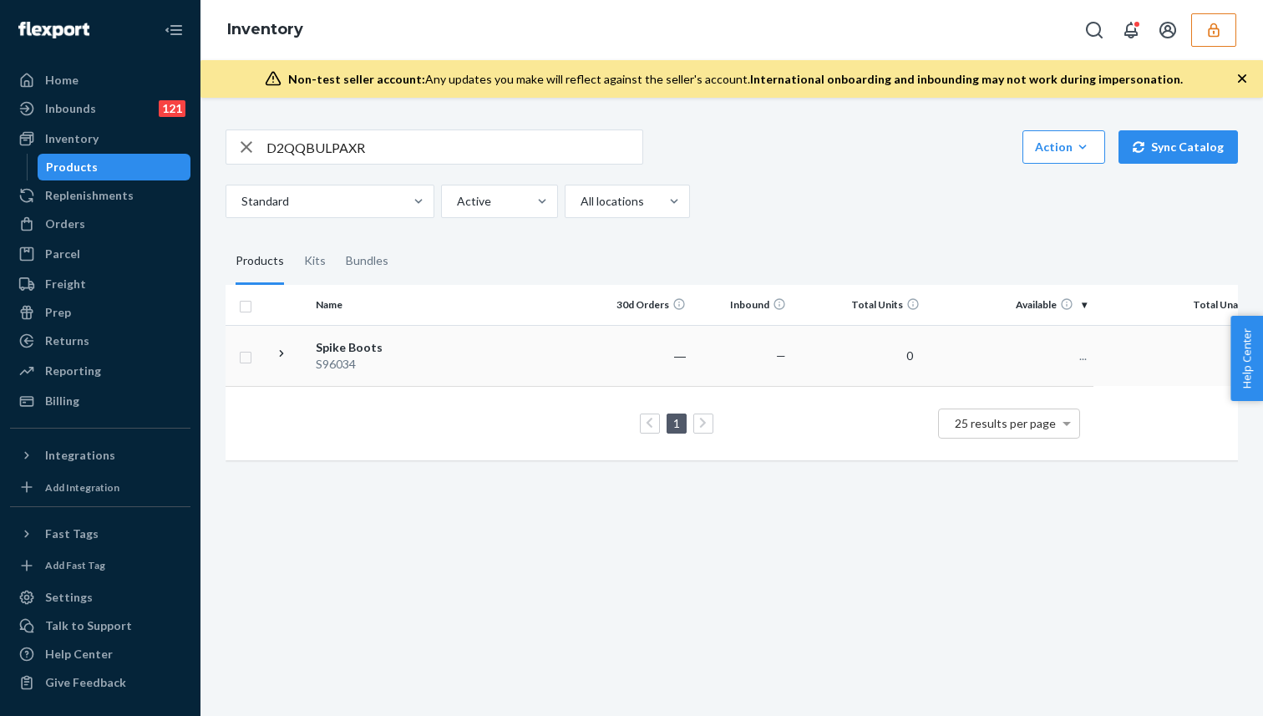
click at [368, 341] on div "Spike Boots" at bounding box center [403, 347] width 175 height 17
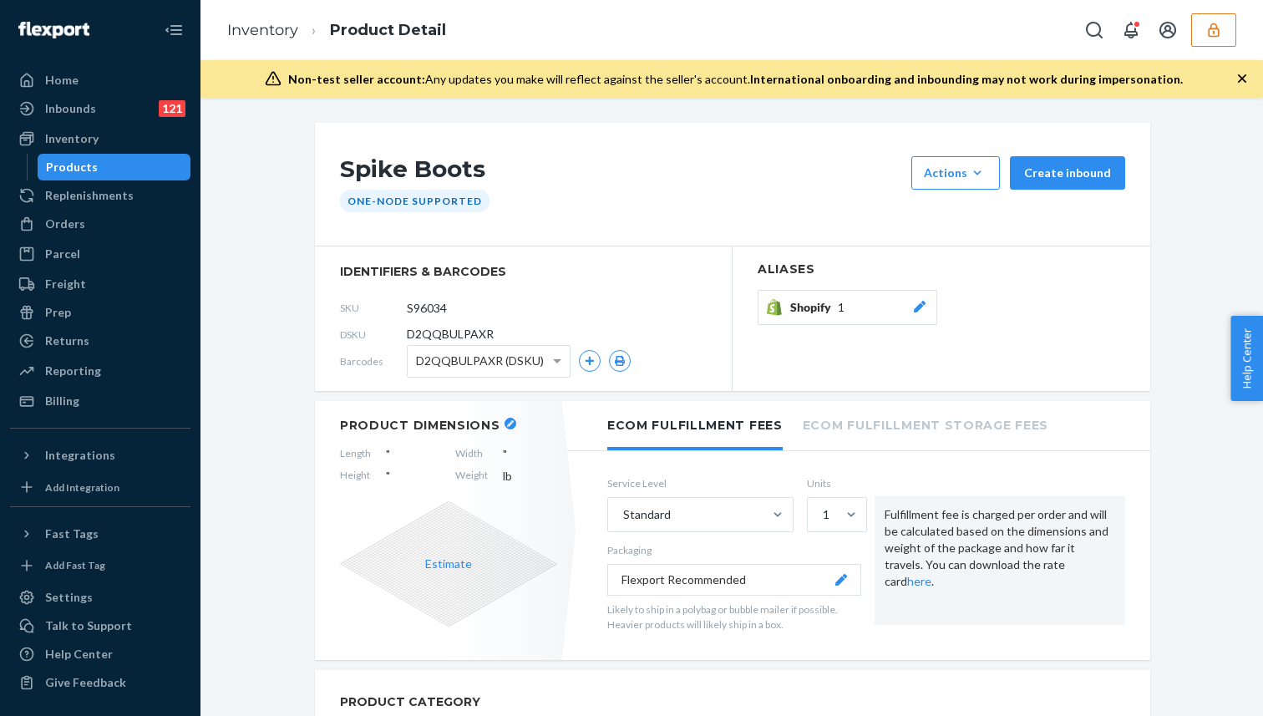
click at [920, 301] on icon at bounding box center [919, 307] width 17 height 12
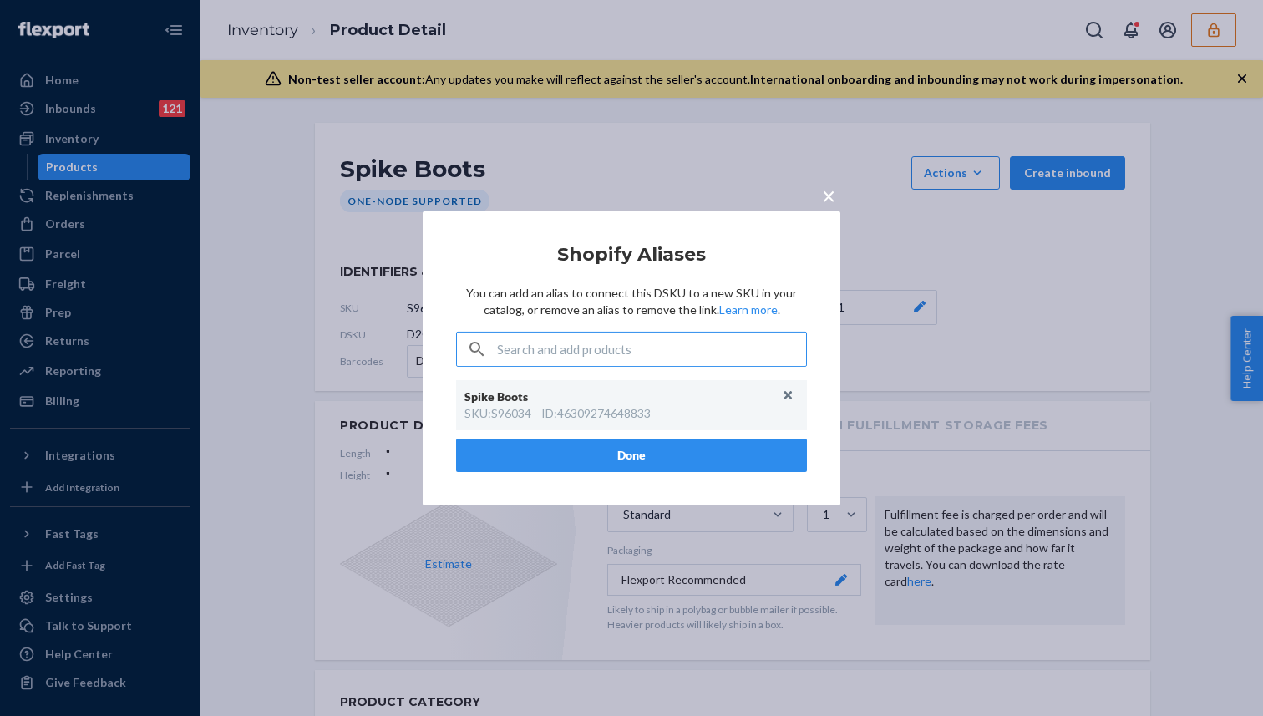
click at [607, 416] on div "ID : 46309274648833" at bounding box center [595, 413] width 109 height 17
copy div "46309274648833"
click at [569, 346] on input "text" at bounding box center [651, 348] width 309 height 33
paste input "46309274648833"
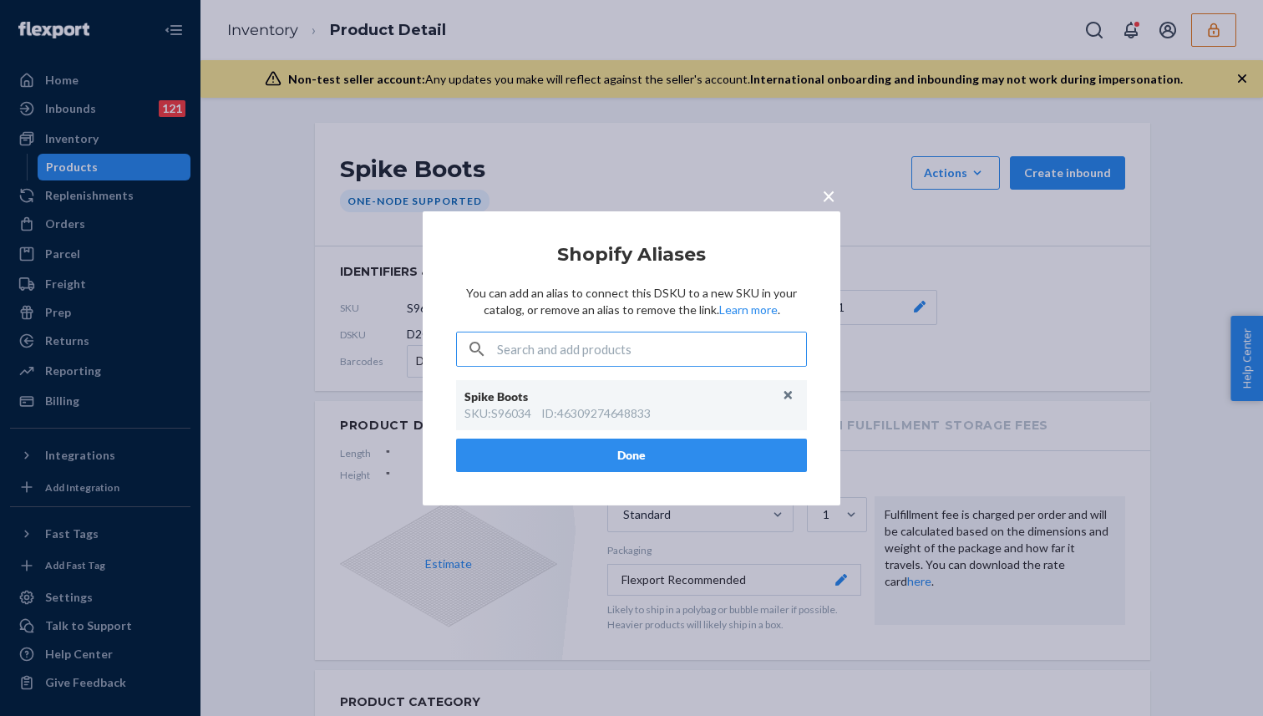
type input "46309274648833"
type input "S9603"
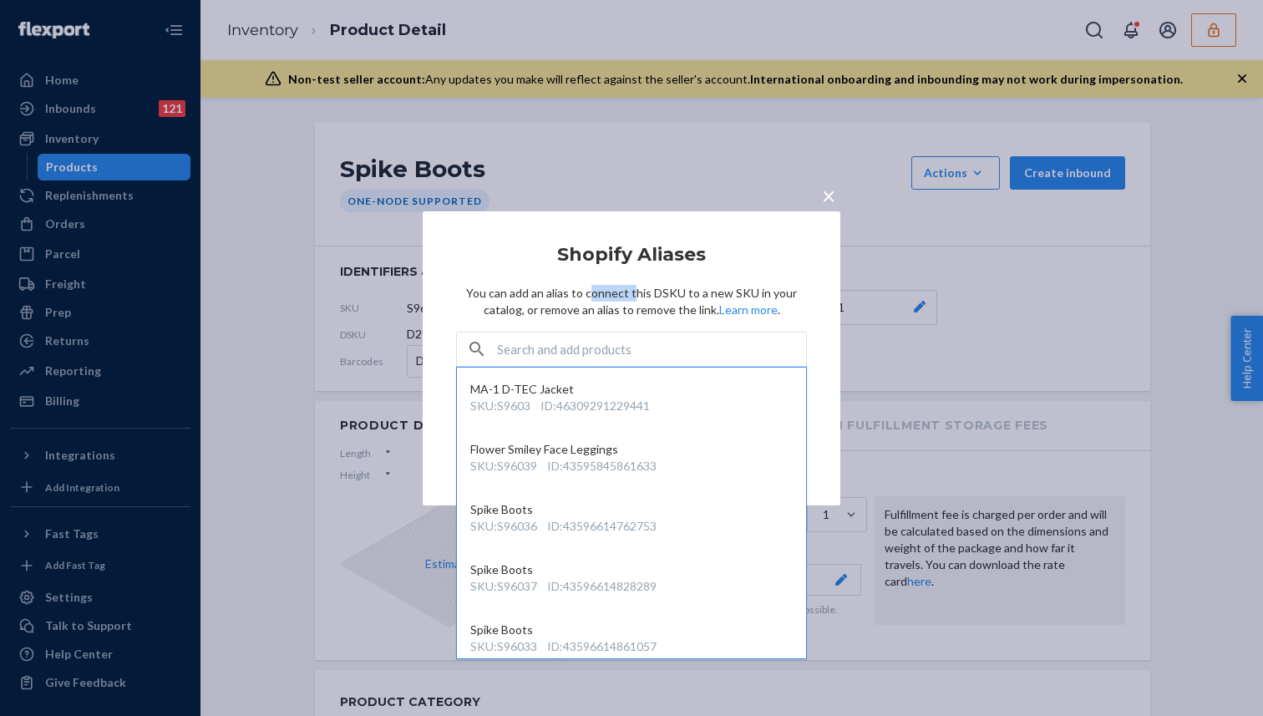
drag, startPoint x: 591, startPoint y: 296, endPoint x: 635, endPoint y: 296, distance: 43.4
click at [635, 296] on p "You can add an alias to connect this DSKU to a new SKU in your catalog, or remo…" at bounding box center [631, 301] width 351 height 33
drag, startPoint x: 712, startPoint y: 292, endPoint x: 753, endPoint y: 292, distance: 41.8
click at [753, 292] on p "You can add an alias to connect this DSKU to a new SKU in your catalog, or remo…" at bounding box center [631, 301] width 351 height 33
drag, startPoint x: 497, startPoint y: 312, endPoint x: 537, endPoint y: 312, distance: 40.1
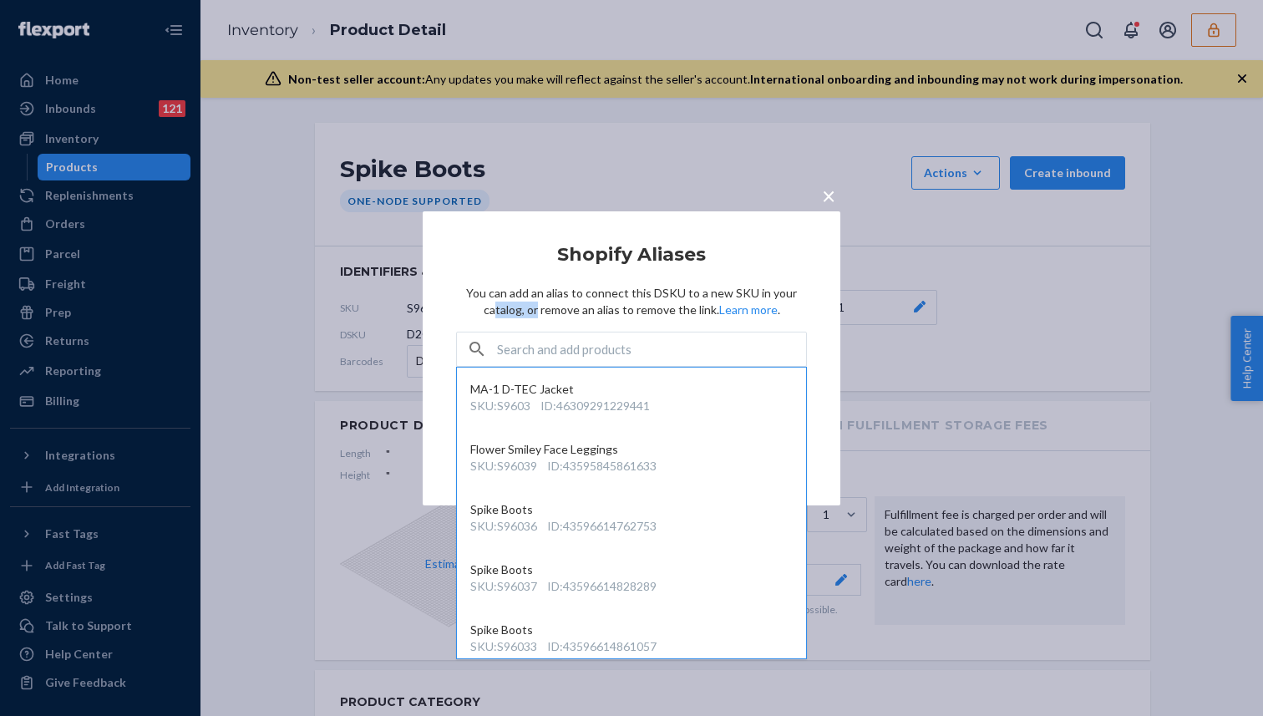
click at [537, 312] on p "You can add an alias to connect this DSKU to a new SKU in your catalog, or remo…" at bounding box center [631, 301] width 351 height 33
click at [577, 306] on p "You can add an alias to connect this DSKU to a new SKU in your catalog, or remo…" at bounding box center [631, 301] width 351 height 33
drag, startPoint x: 535, startPoint y: 293, endPoint x: 581, endPoint y: 294, distance: 45.9
click at [545, 294] on p "You can add an alias to connect this DSKU to a new SKU in your catalog, or remo…" at bounding box center [631, 301] width 351 height 33
click at [578, 292] on p "You can add an alias to connect this DSKU to a new SKU in your catalog, or remo…" at bounding box center [631, 301] width 351 height 33
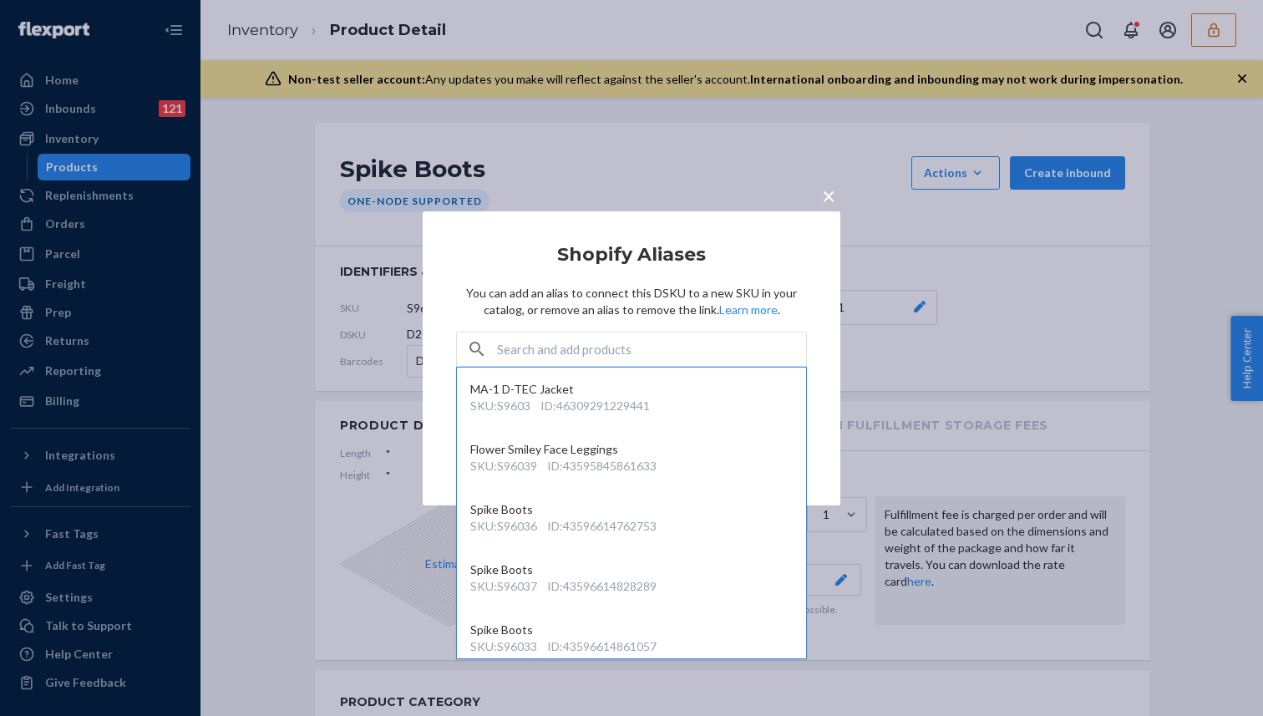
click at [578, 292] on p "You can add an alias to connect this DSKU to a new SKU in your catalog, or remo…" at bounding box center [631, 301] width 351 height 33
click at [717, 292] on p "You can add an alias to connect this DSKU to a new SKU in your catalog, or remo…" at bounding box center [631, 301] width 351 height 33
click at [742, 292] on p "You can add an alias to connect this DSKU to a new SKU in your catalog, or remo…" at bounding box center [631, 301] width 351 height 33
click at [503, 307] on p "You can add an alias to connect this DSKU to a new SKU in your catalog, or remo…" at bounding box center [631, 301] width 351 height 33
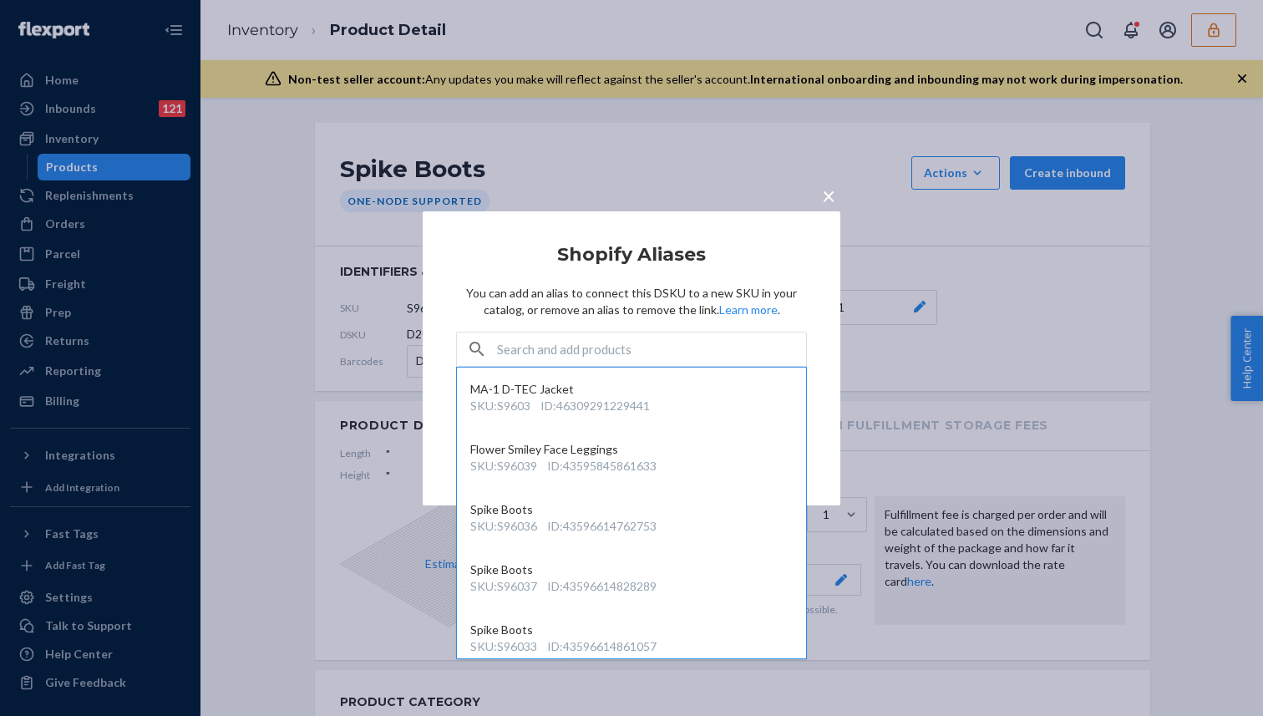
click at [503, 307] on p "You can add an alias to connect this DSKU to a new SKU in your catalog, or remo…" at bounding box center [631, 301] width 351 height 33
click at [695, 312] on p "You can add an alias to connect this DSKU to a new SKU in your catalog, or remo…" at bounding box center [631, 301] width 351 height 33
click at [892, 238] on div "× Shopify Aliases You can add an alias to connect this DSKU to a new SKU in you…" at bounding box center [631, 358] width 1263 height 716
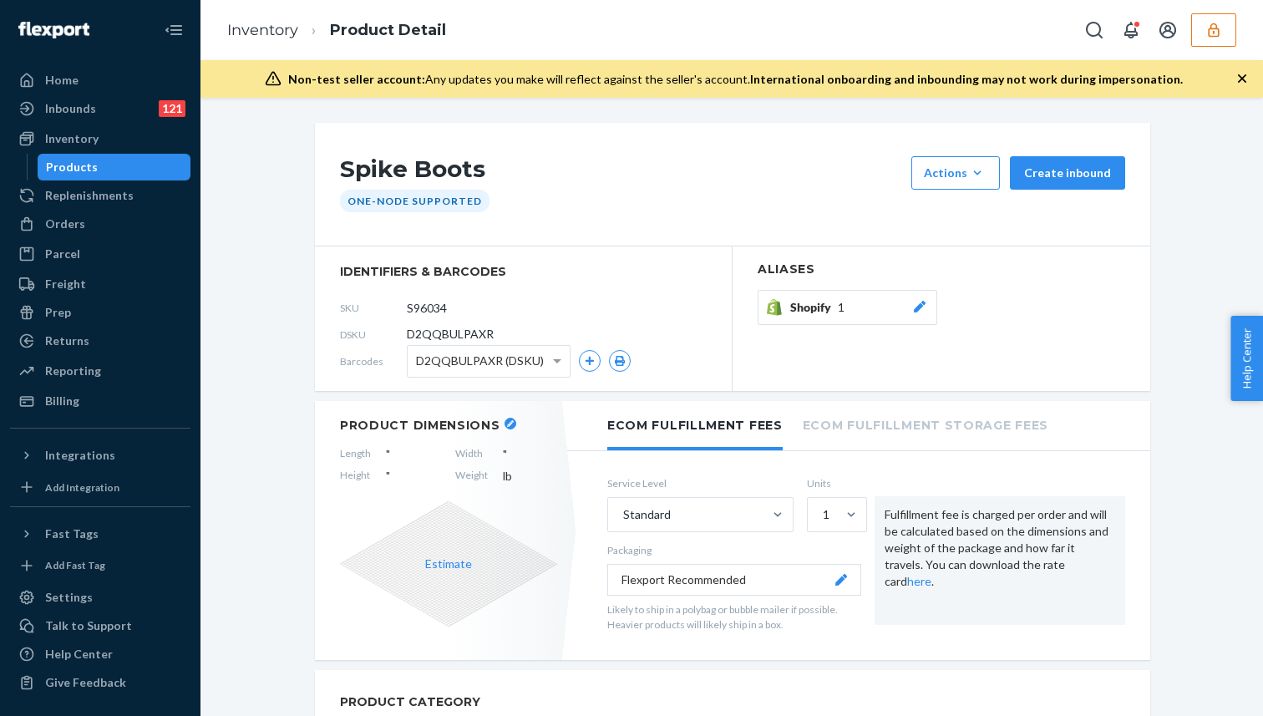
click at [922, 299] on div at bounding box center [919, 307] width 17 height 17
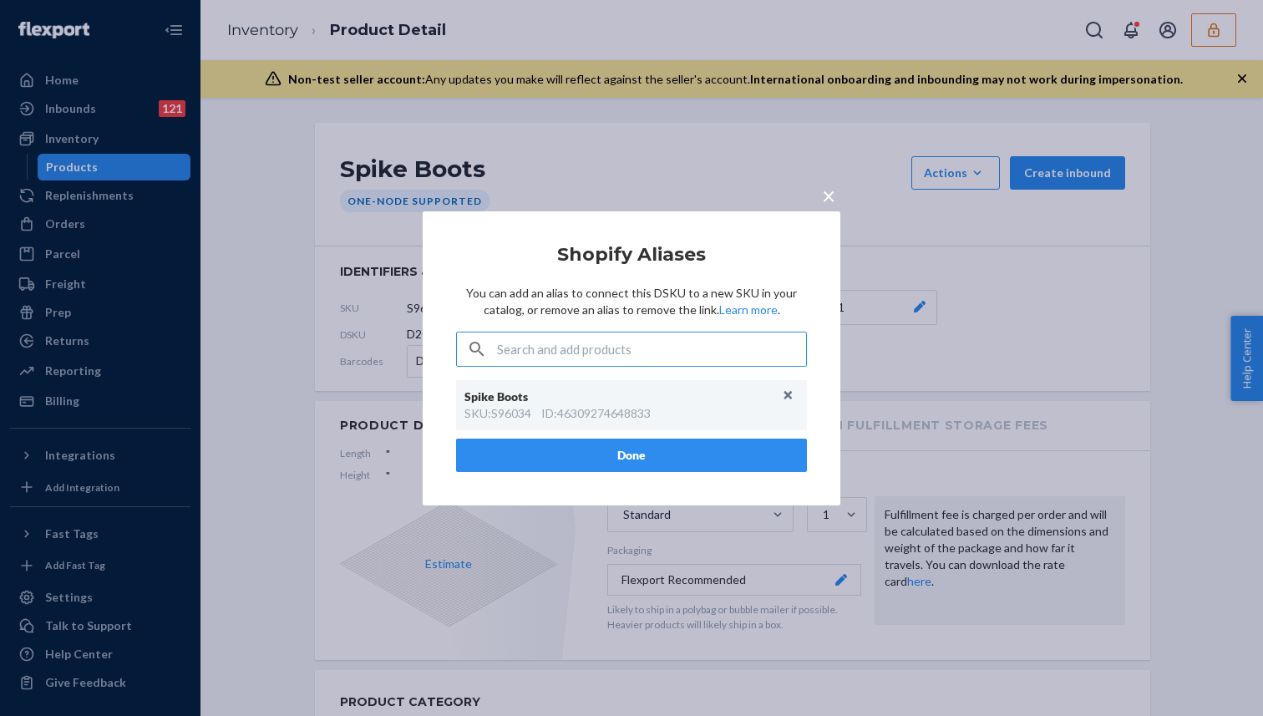
click at [515, 414] on div "SKU : S96034" at bounding box center [497, 413] width 67 height 17
click at [493, 398] on div "Spike Boots" at bounding box center [622, 396] width 317 height 17
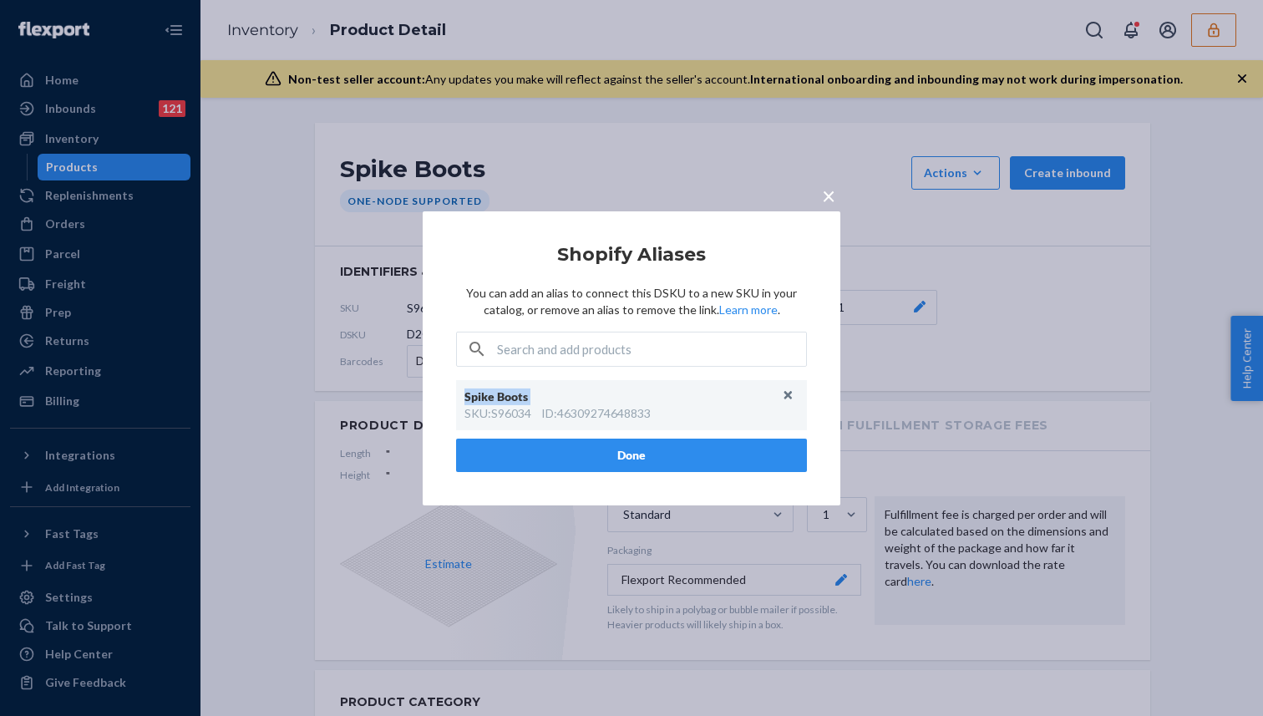
click at [619, 302] on p "You can add an alias to connect this DSKU to a new SKU in your catalog, or remo…" at bounding box center [631, 301] width 351 height 33
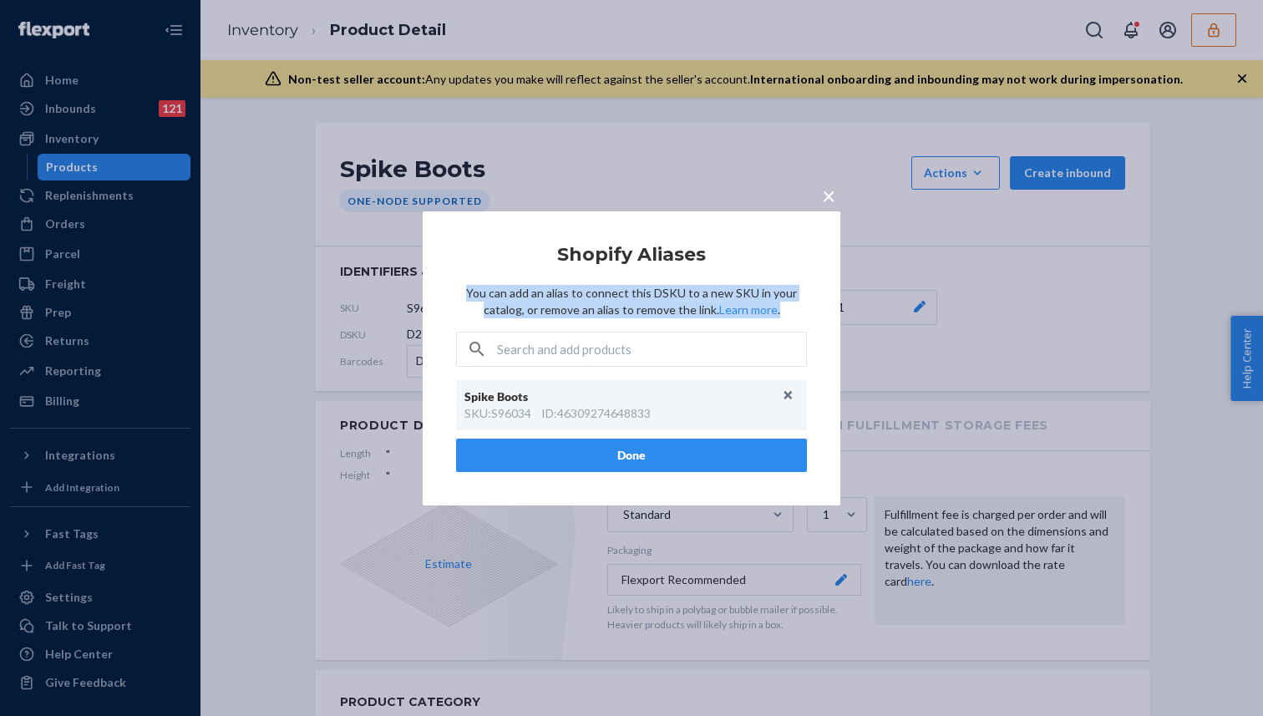
click at [610, 300] on p "You can add an alias to connect this DSKU to a new SKU in your catalog, or remo…" at bounding box center [631, 301] width 351 height 33
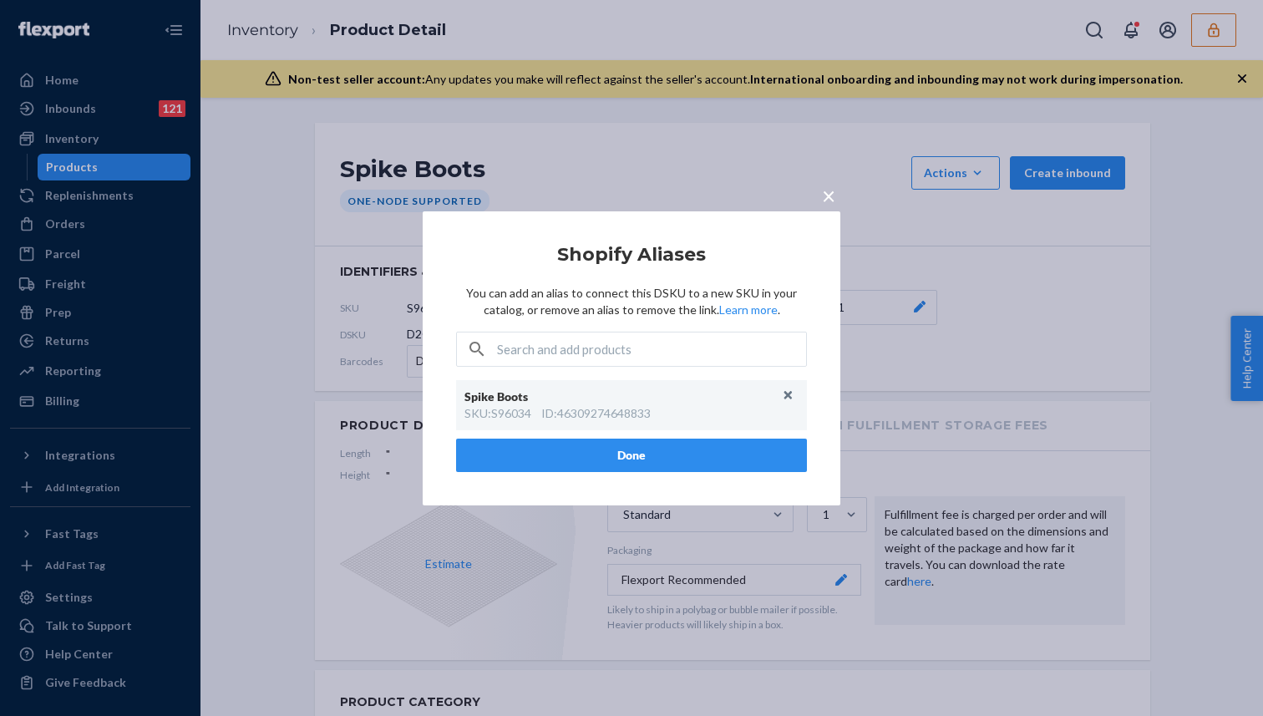
click at [610, 300] on p "You can add an alias to connect this DSKU to a new SKU in your catalog, or remo…" at bounding box center [631, 301] width 351 height 33
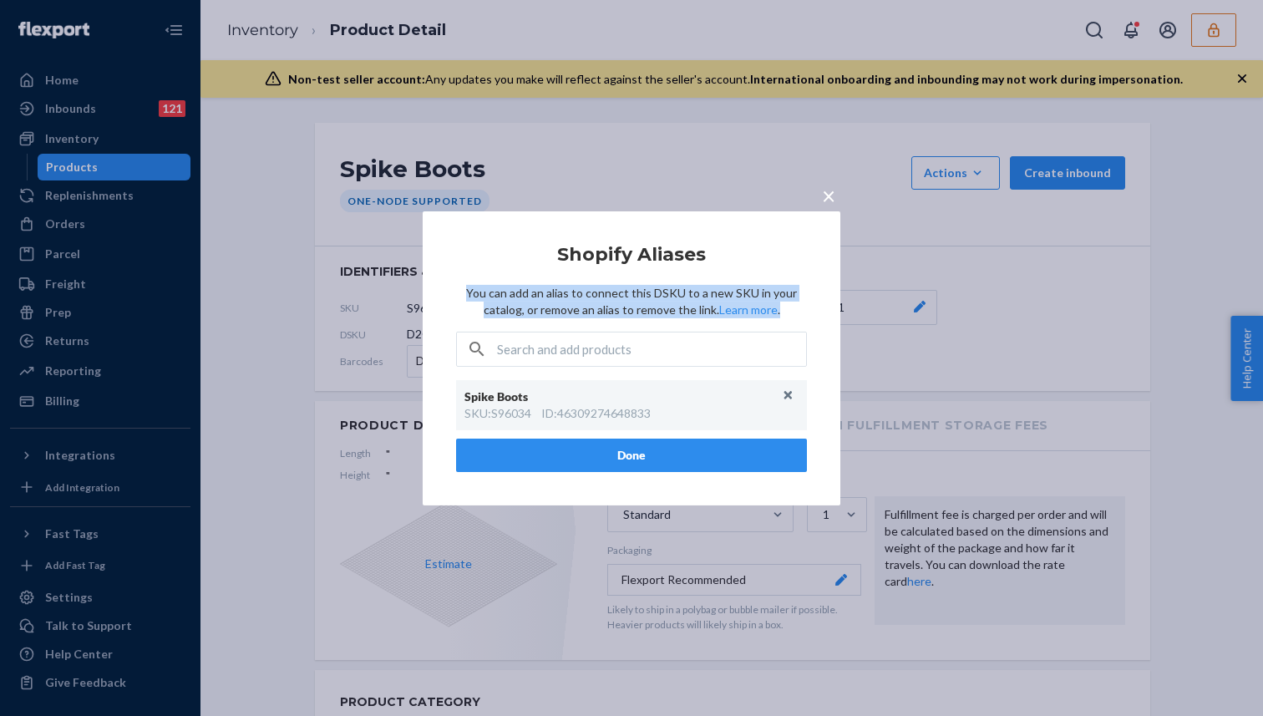
click at [667, 293] on p "You can add an alias to connect this DSKU to a new SKU in your catalog, or remo…" at bounding box center [631, 301] width 351 height 33
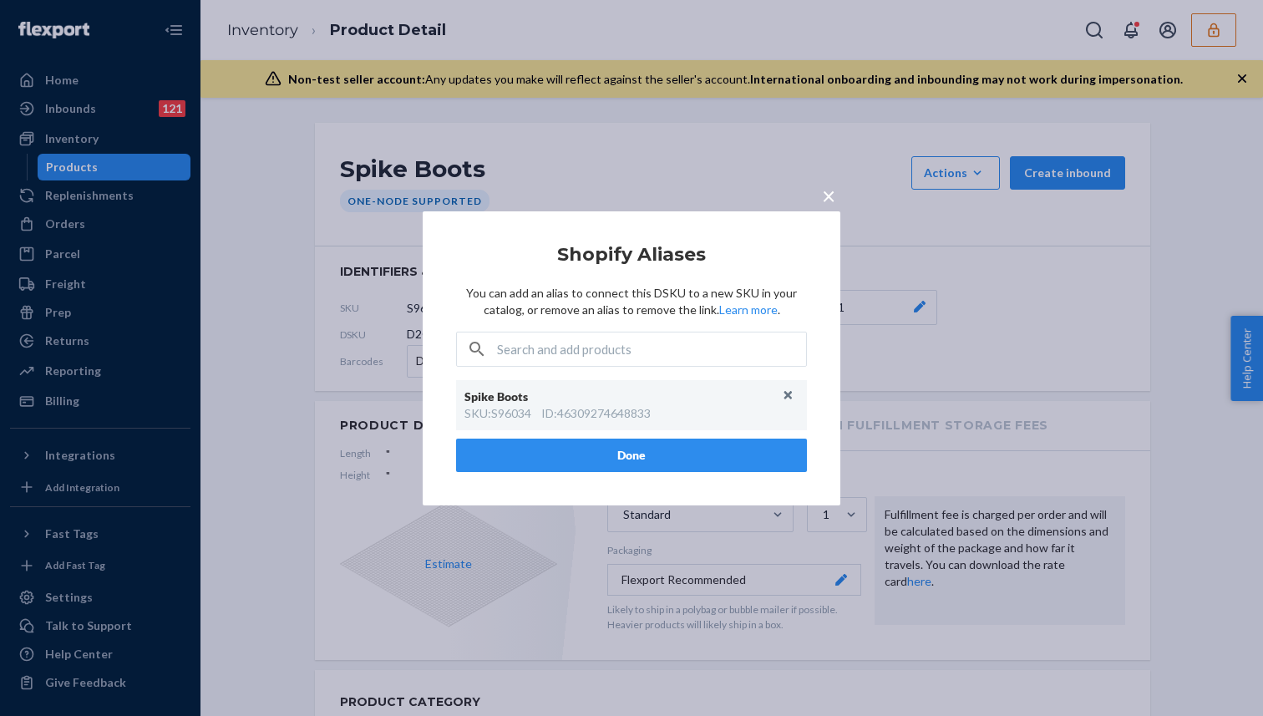
click at [667, 293] on p "You can add an alias to connect this DSKU to a new SKU in your catalog, or remo…" at bounding box center [631, 301] width 351 height 33
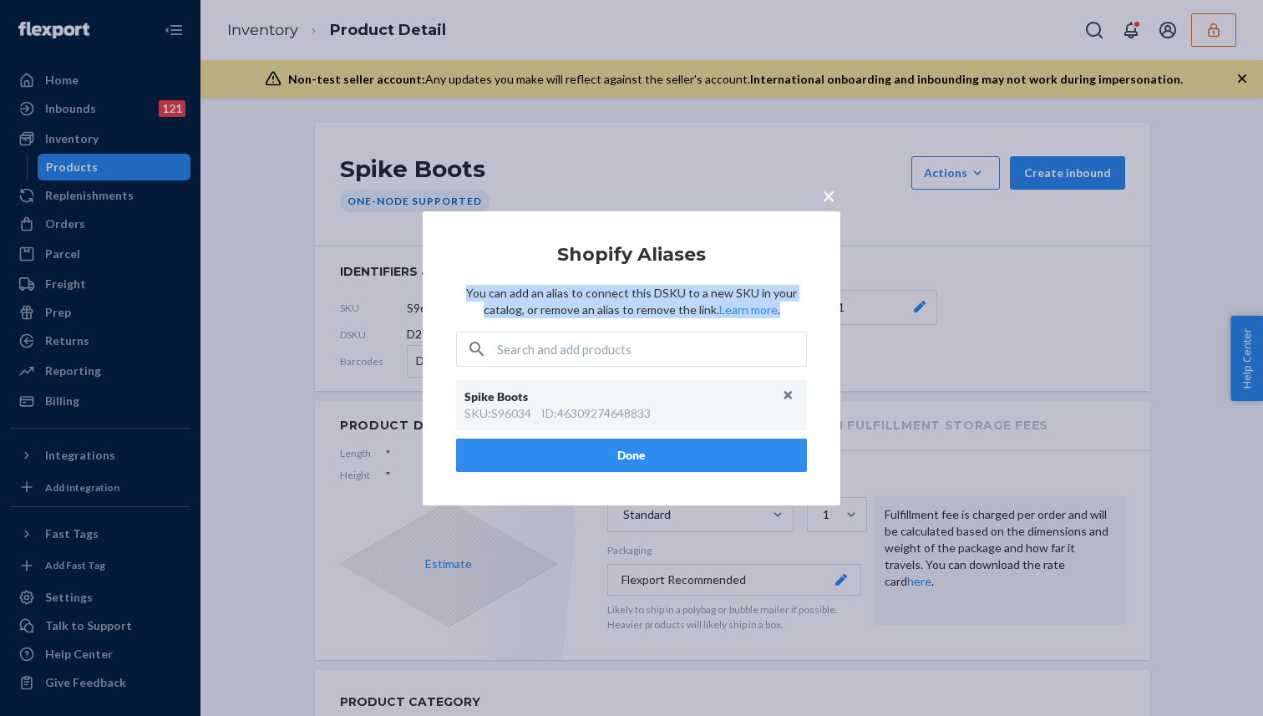
click at [667, 293] on p "You can add an alias to connect this DSKU to a new SKU in your catalog, or remo…" at bounding box center [631, 301] width 351 height 33
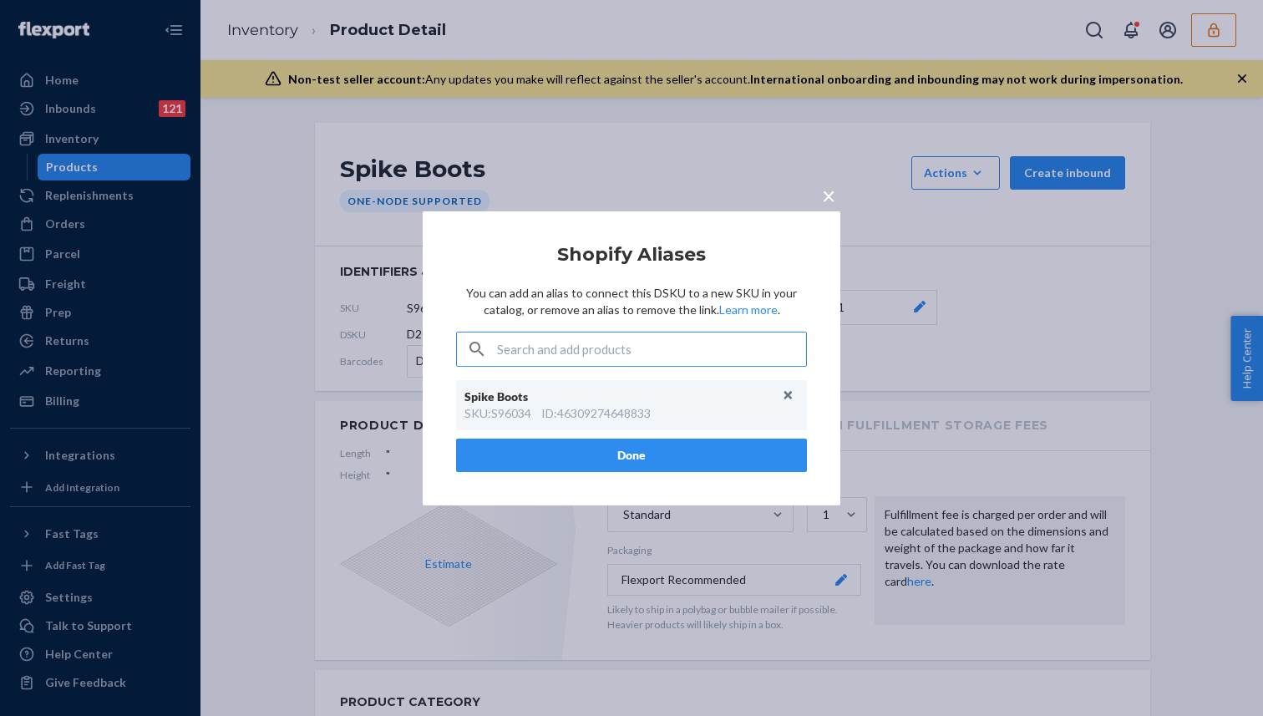
click at [539, 357] on input "text" at bounding box center [651, 348] width 309 height 33
paste input "DFJWTHYSJ8K"
type input "DFJWTHYSJ8K"
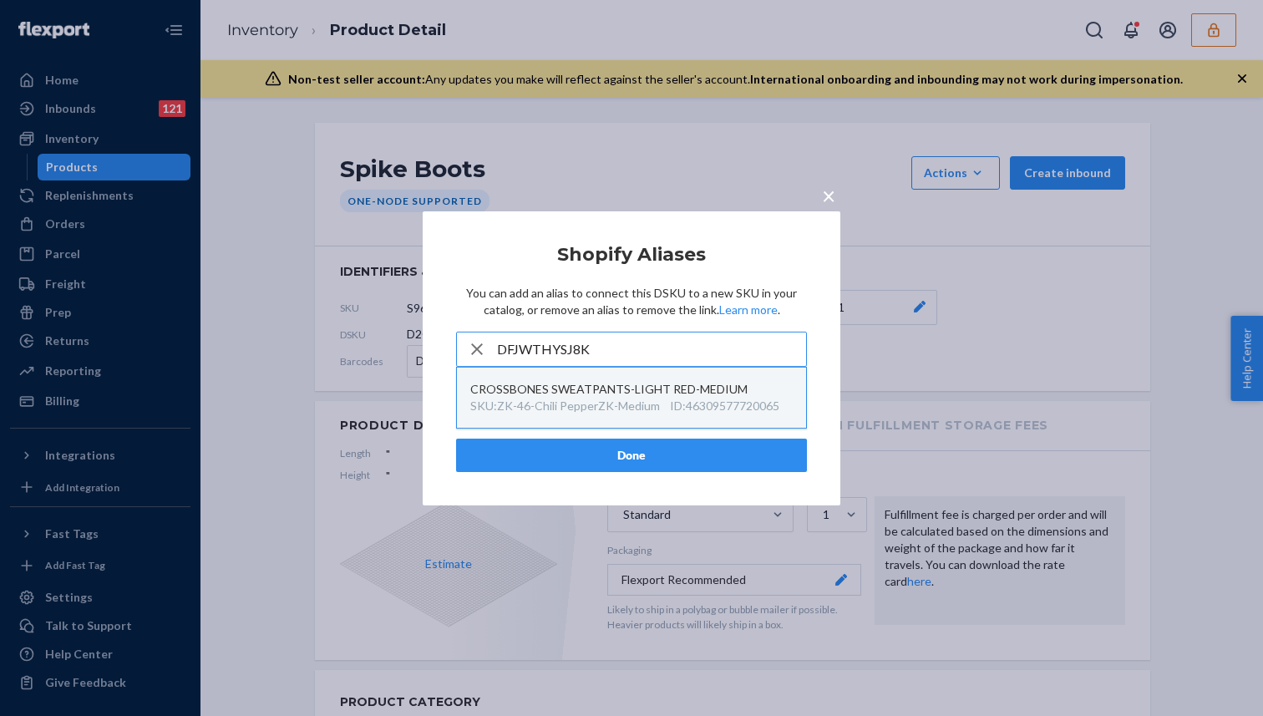
click at [635, 391] on div "CROSSBONES SWEATPANTS-LIGHT RED-MEDIUM" at bounding box center [631, 389] width 322 height 17
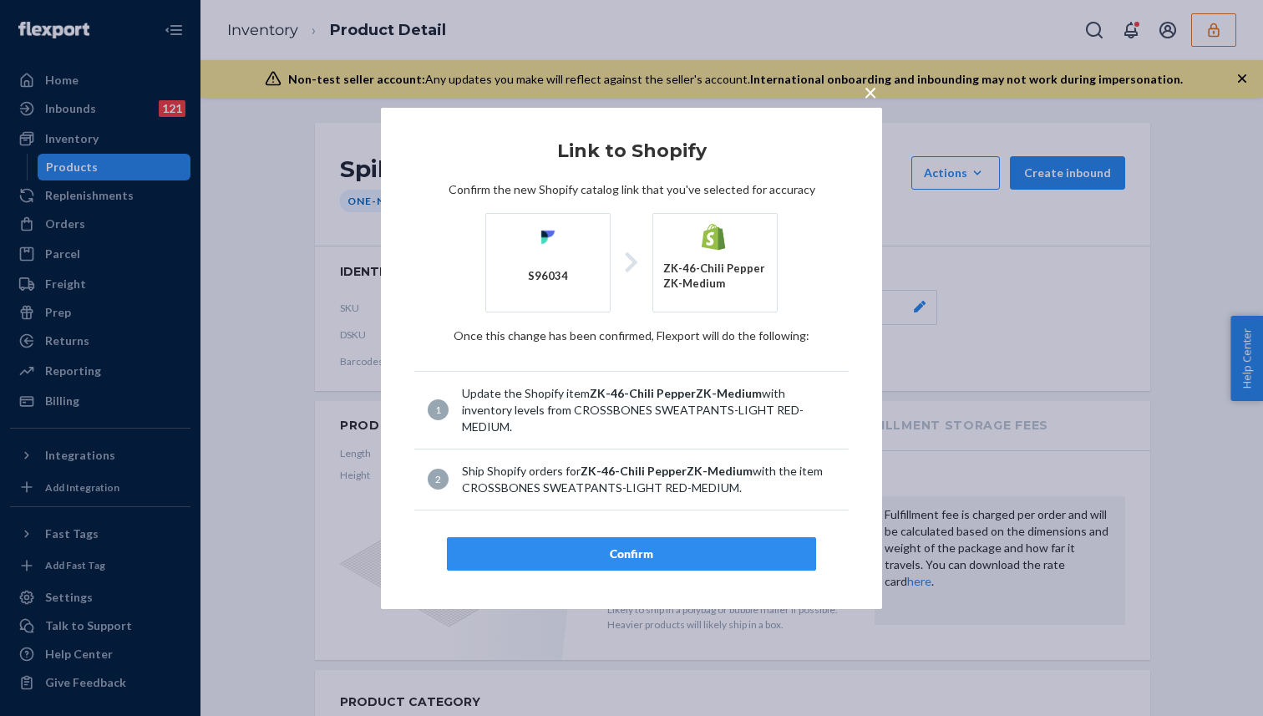
click at [870, 89] on span "×" at bounding box center [870, 92] width 13 height 28
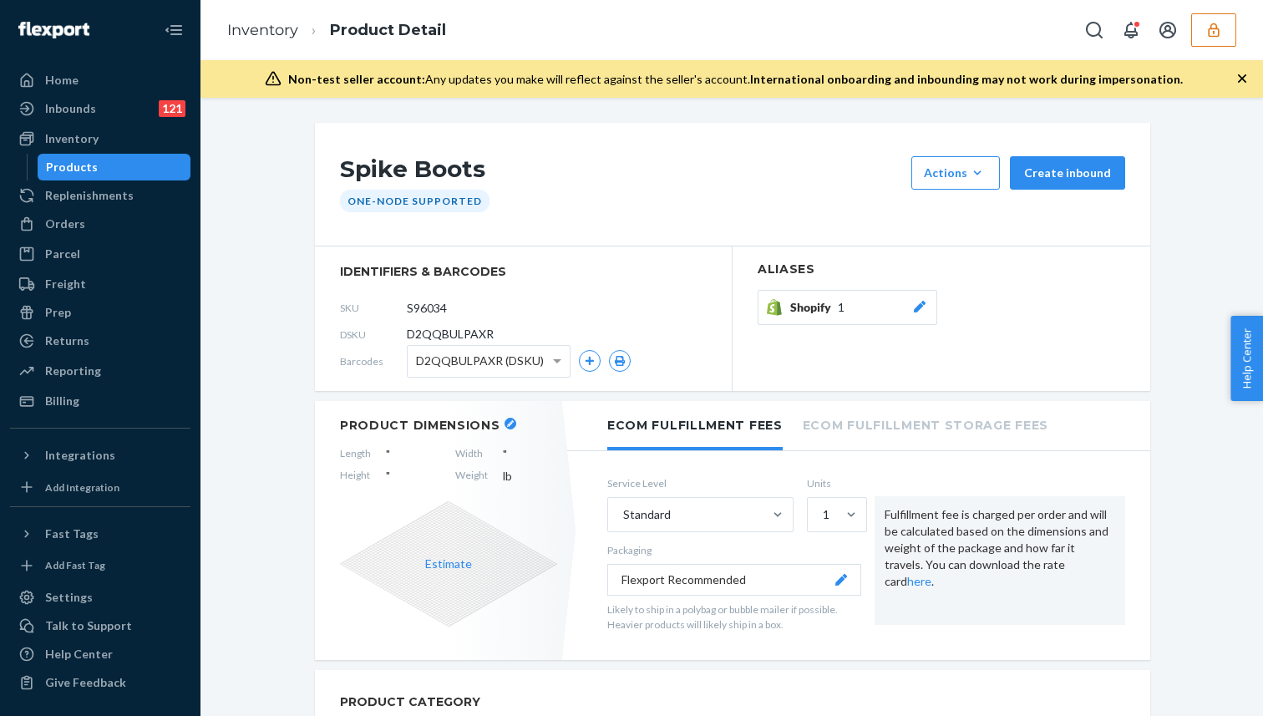
click at [917, 310] on icon at bounding box center [920, 307] width 12 height 12
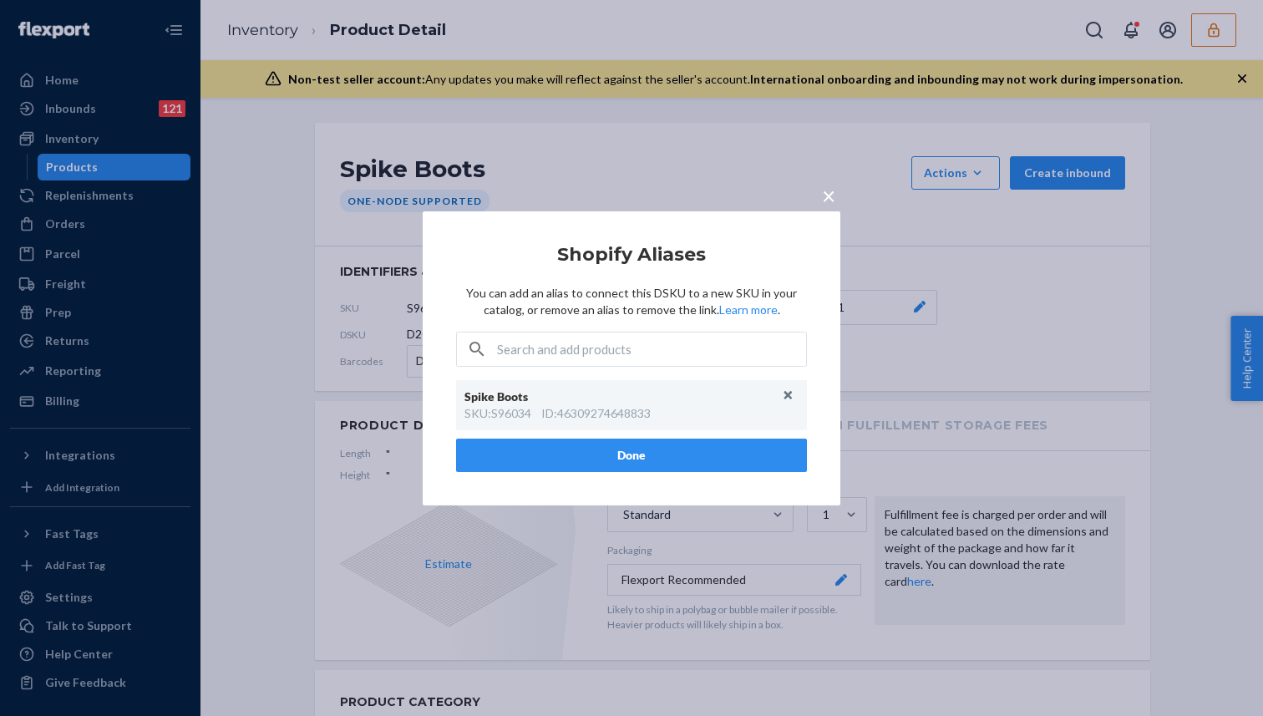
click at [822, 194] on span "×" at bounding box center [828, 194] width 13 height 28
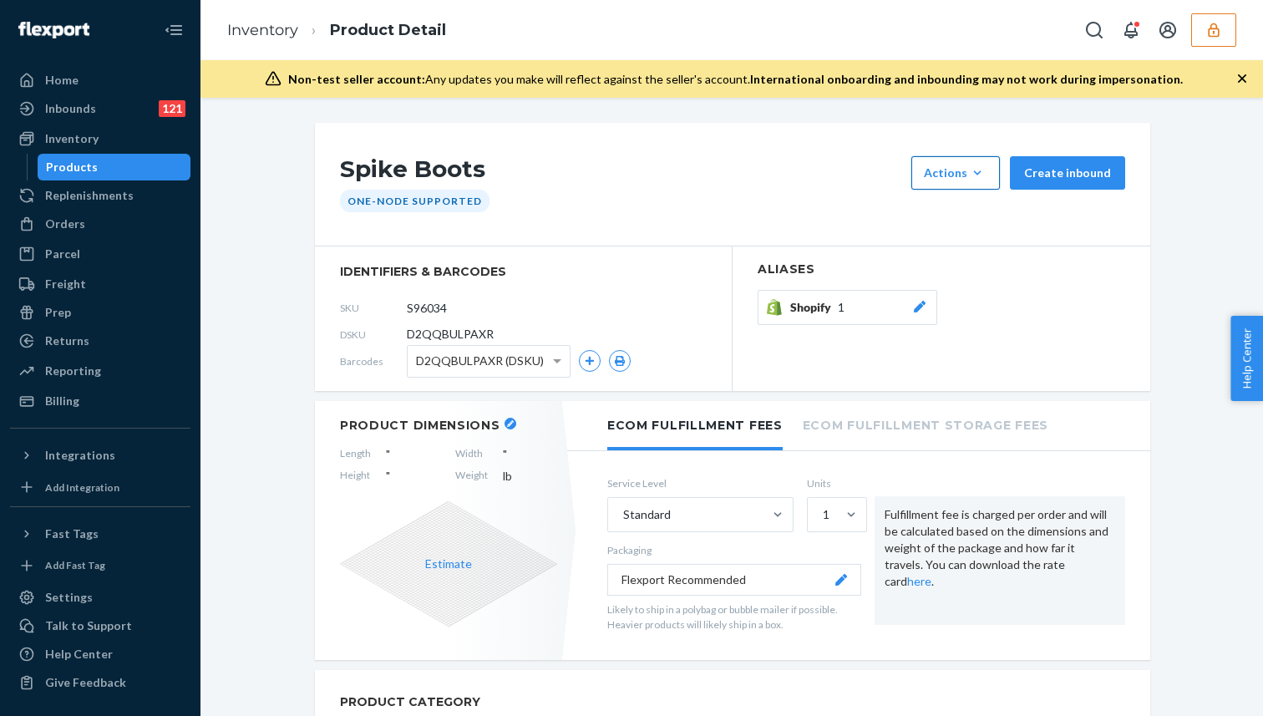
click at [981, 165] on icon "button" at bounding box center [977, 173] width 17 height 17
